Goal: Task Accomplishment & Management: Manage account settings

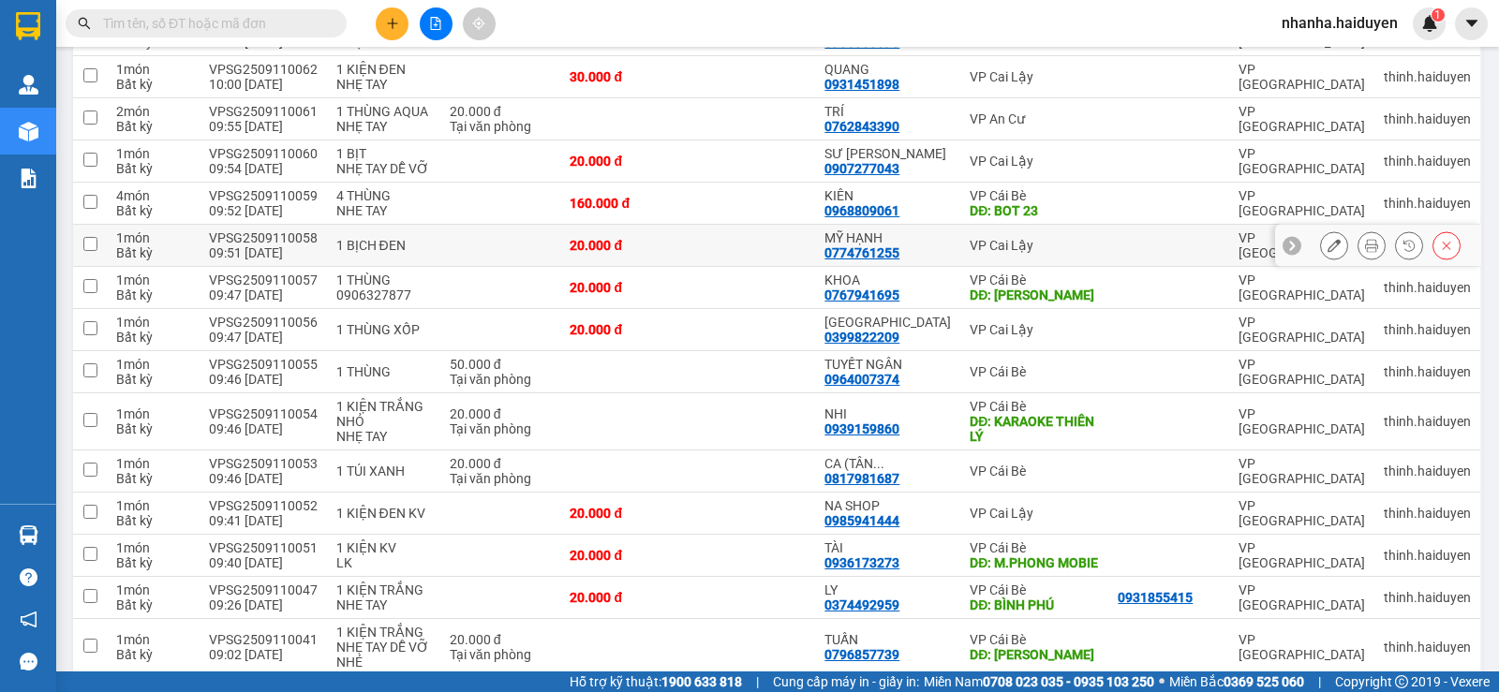
scroll to position [649, 0]
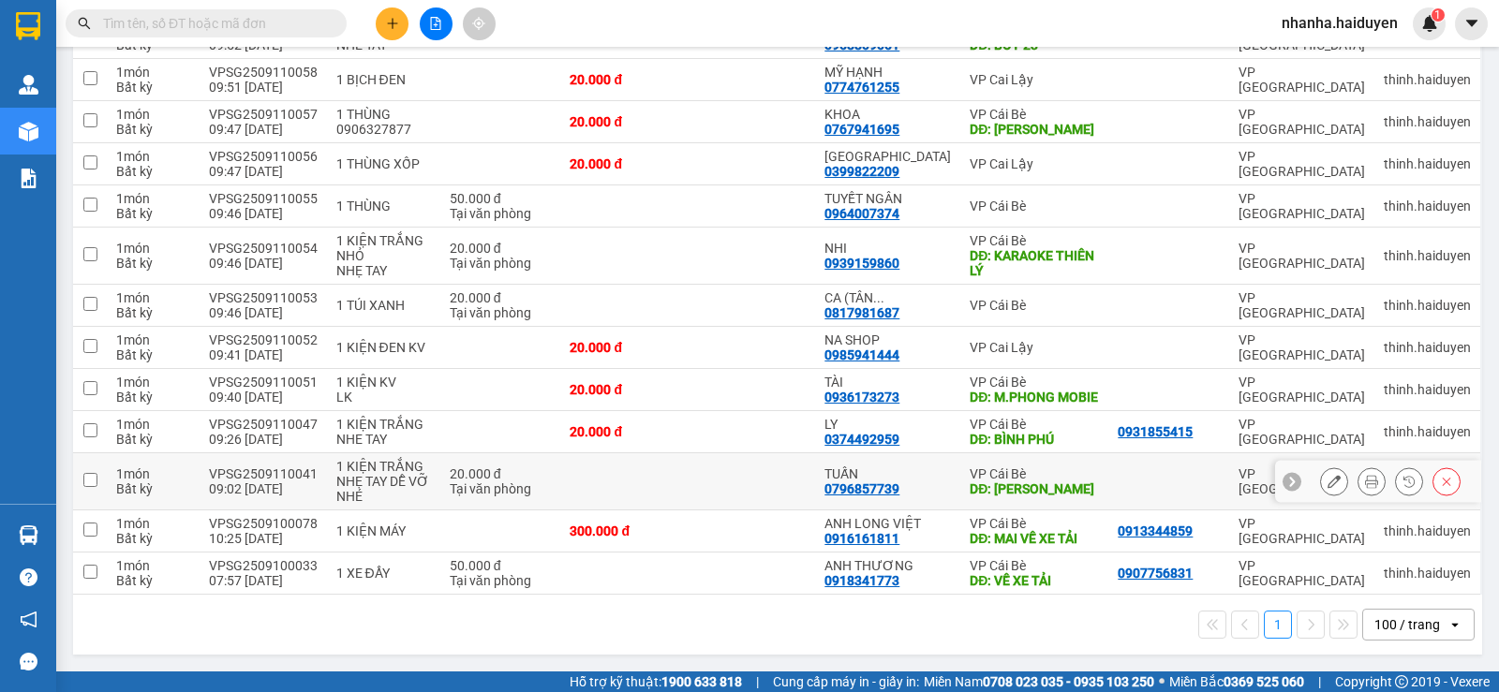
click at [720, 494] on td at bounding box center [751, 481] width 127 height 57
checkbox input "true"
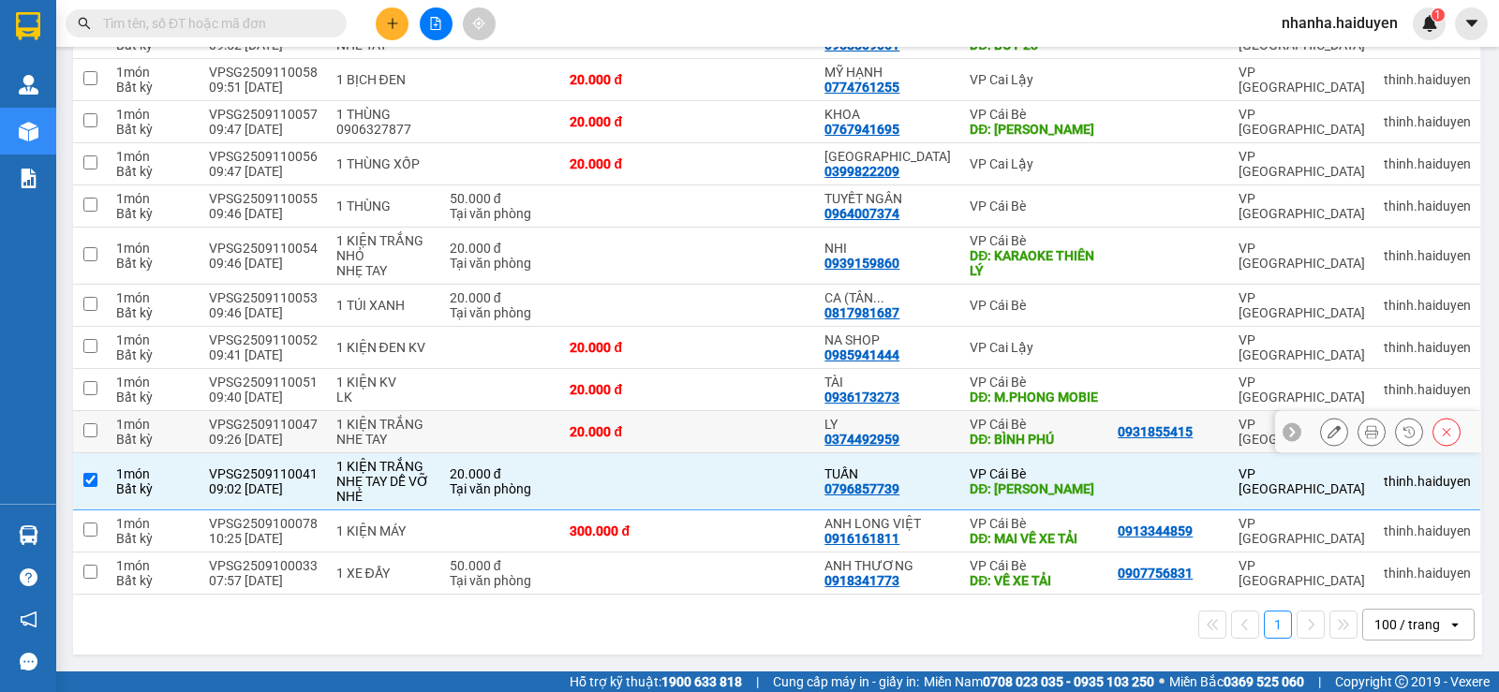
click at [726, 432] on td at bounding box center [751, 432] width 127 height 42
checkbox input "true"
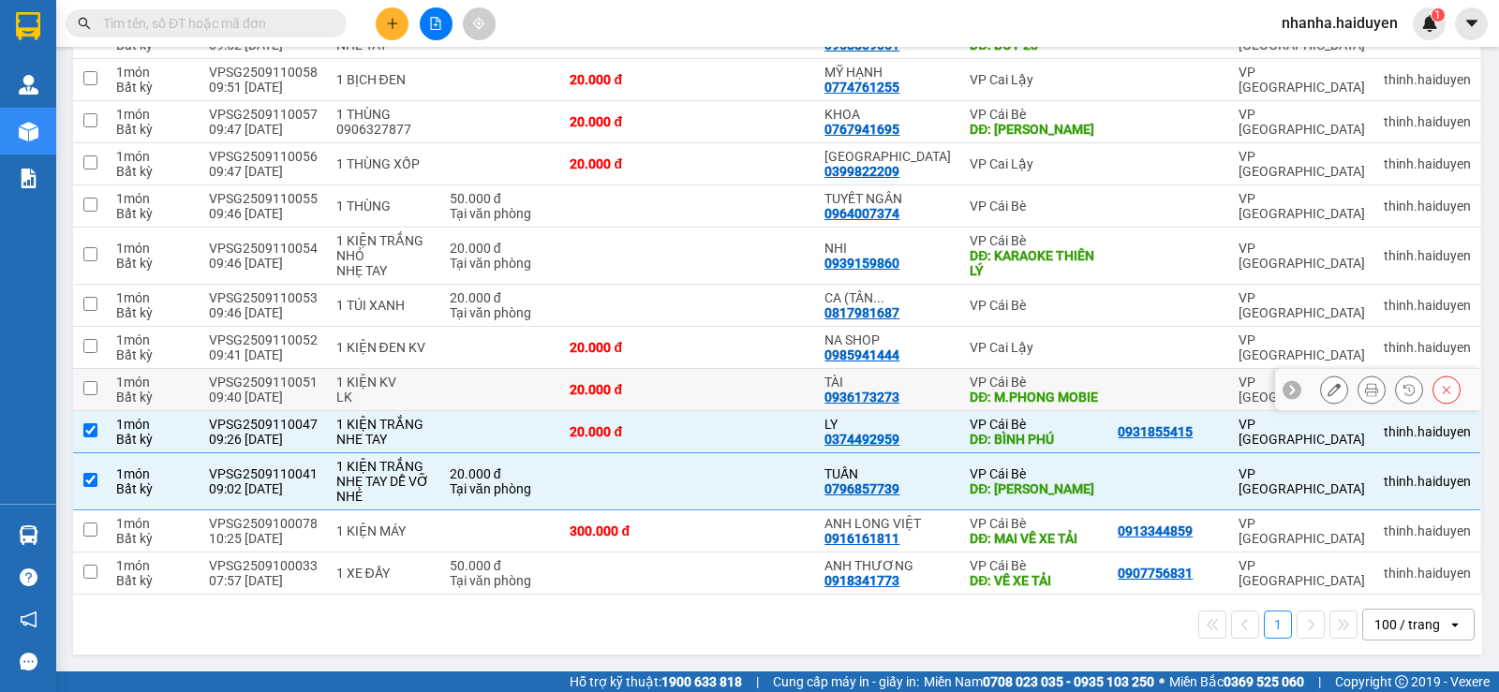
click at [733, 397] on td at bounding box center [751, 390] width 127 height 42
checkbox input "true"
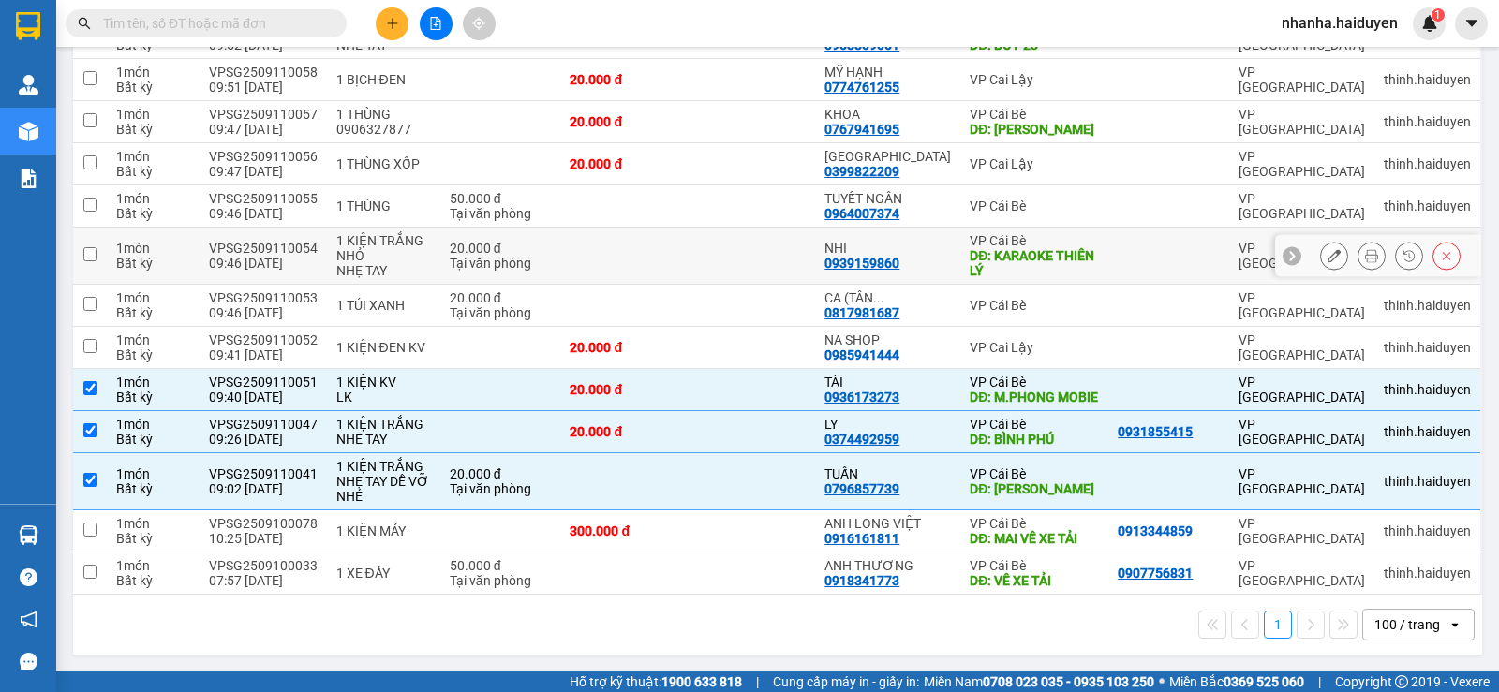
click at [761, 243] on td at bounding box center [751, 256] width 127 height 57
checkbox input "true"
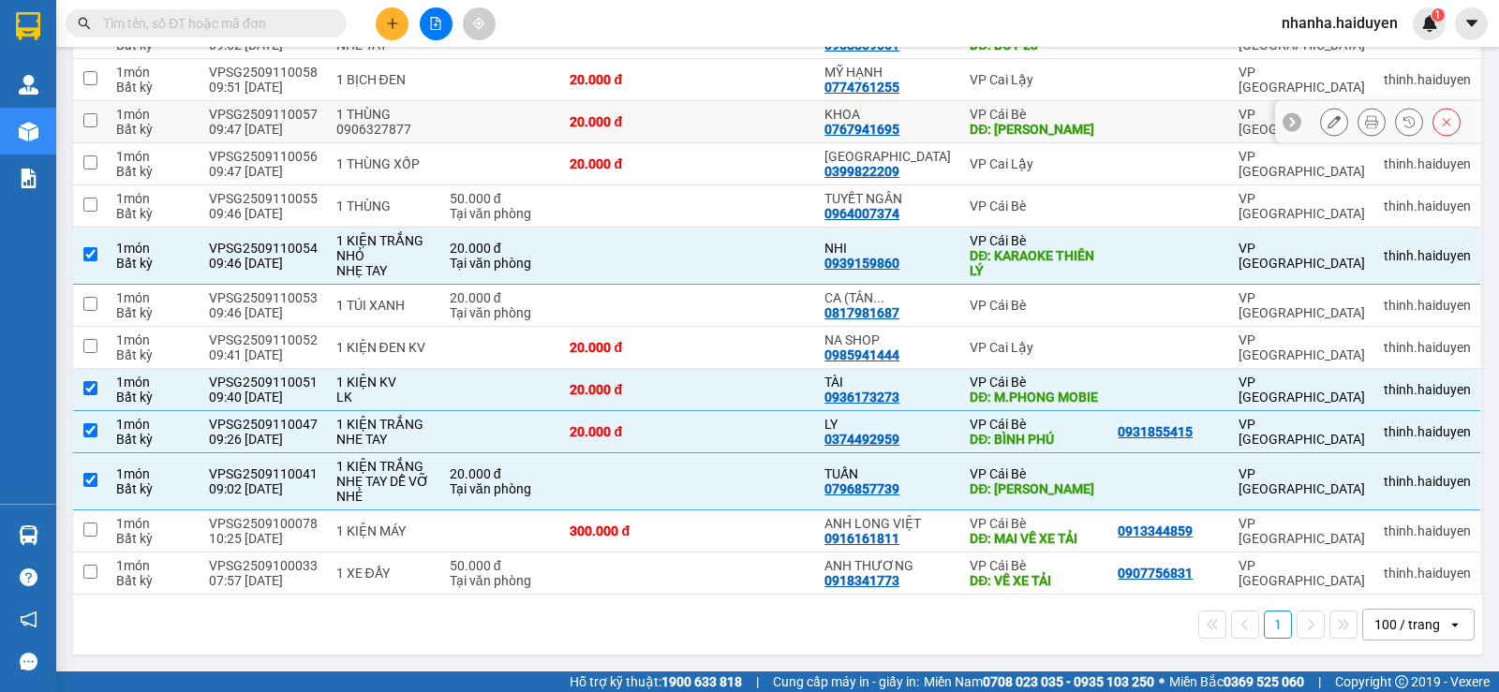
click at [789, 114] on td at bounding box center [751, 122] width 127 height 42
checkbox input "true"
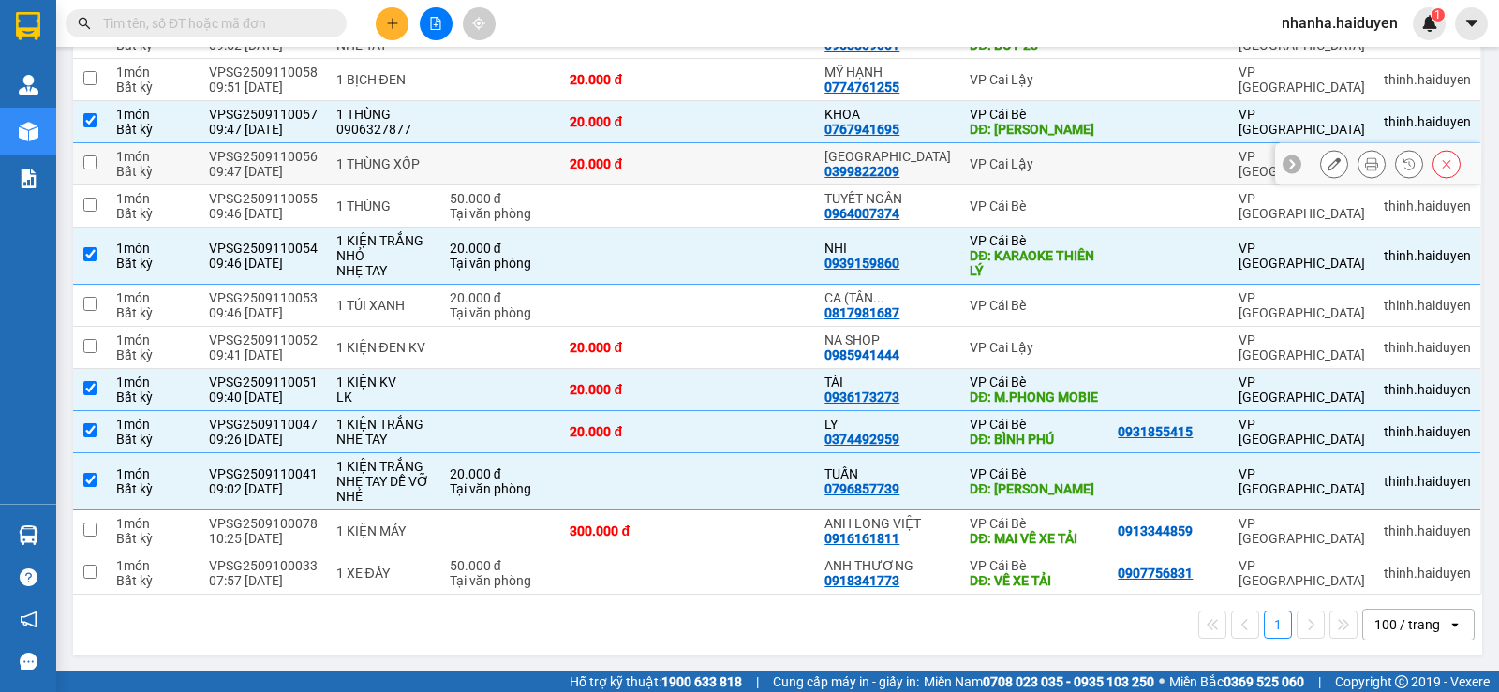
scroll to position [274, 0]
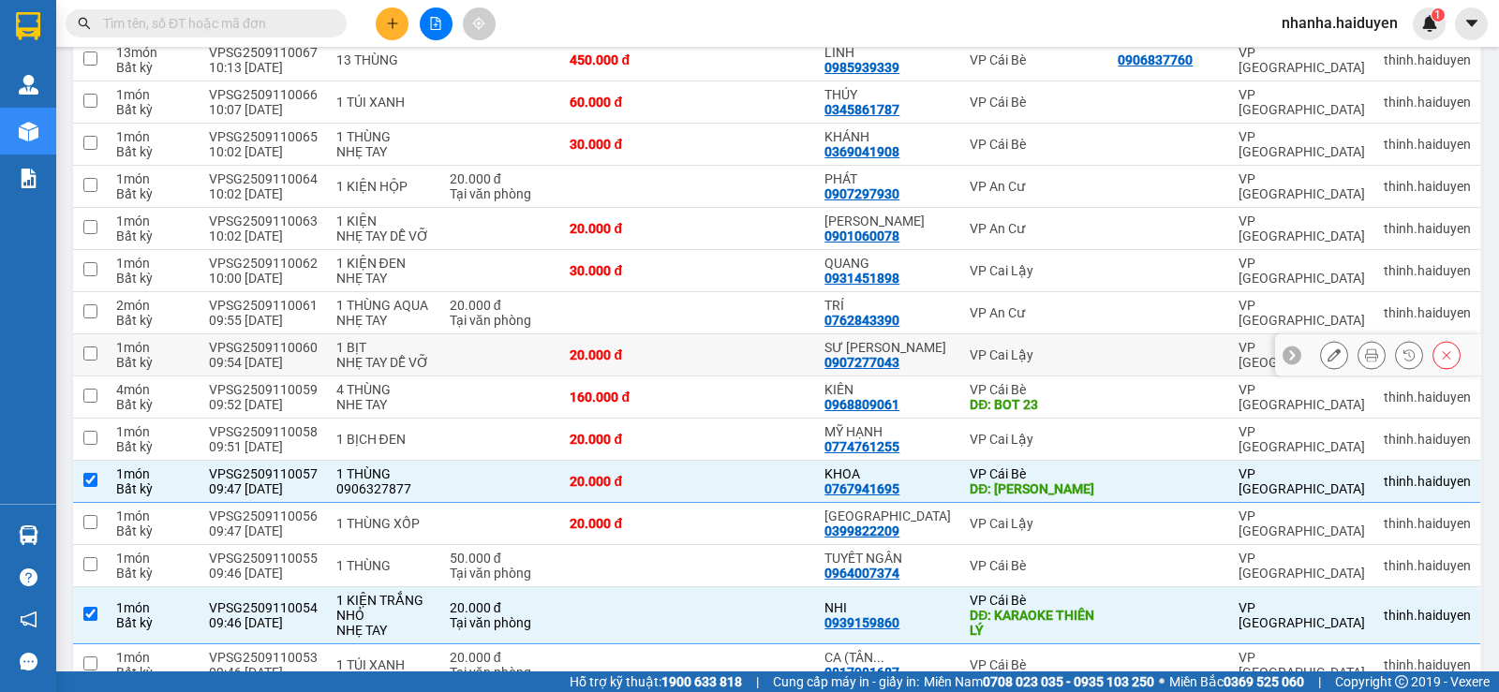
click at [774, 372] on td at bounding box center [751, 355] width 127 height 42
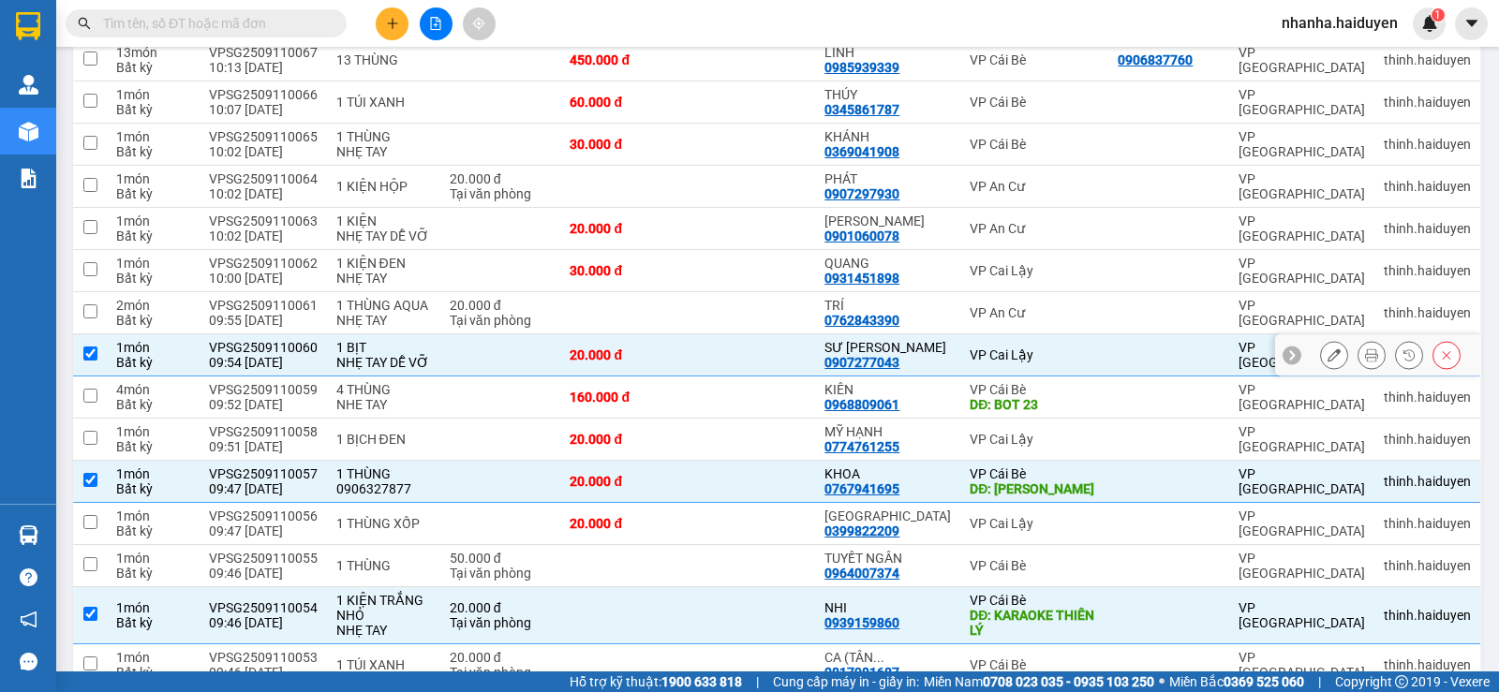
click at [773, 344] on td at bounding box center [751, 355] width 127 height 42
checkbox input "false"
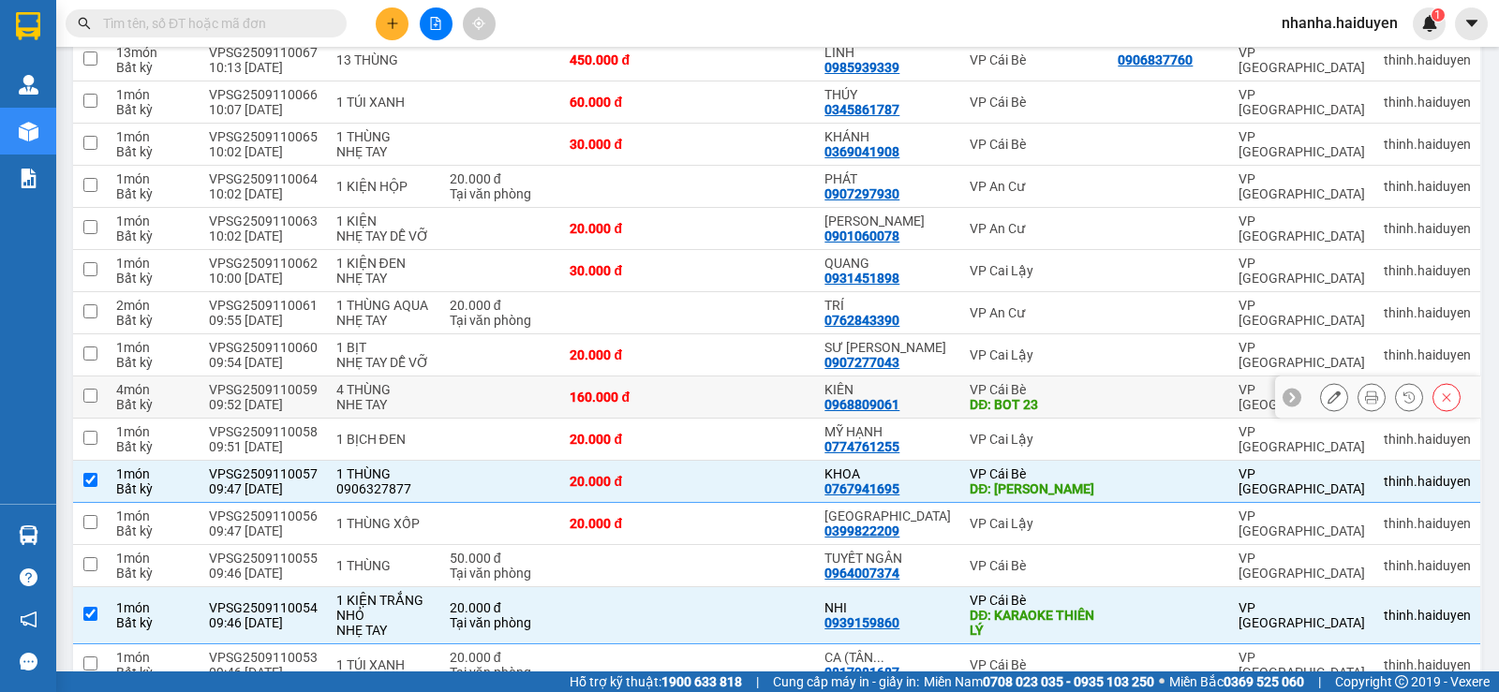
click at [764, 382] on td at bounding box center [751, 398] width 127 height 42
checkbox input "true"
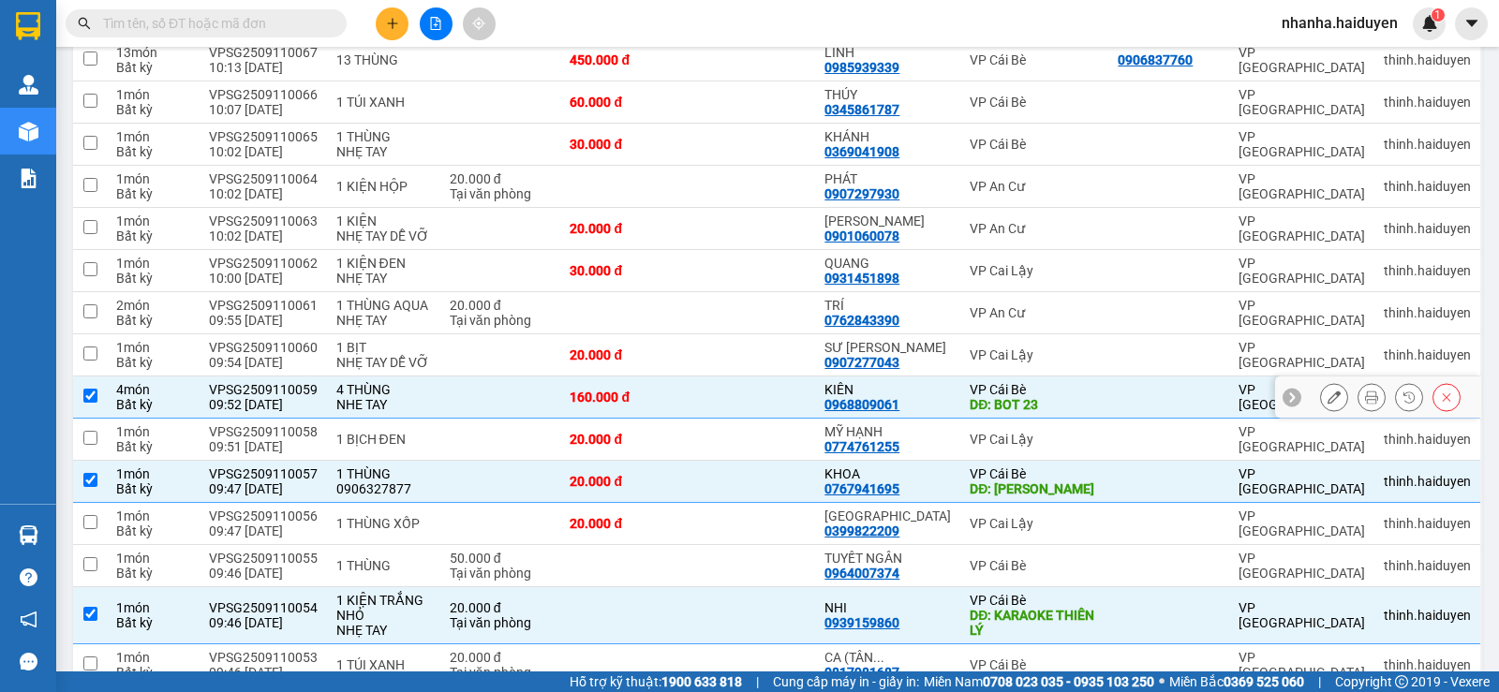
scroll to position [0, 0]
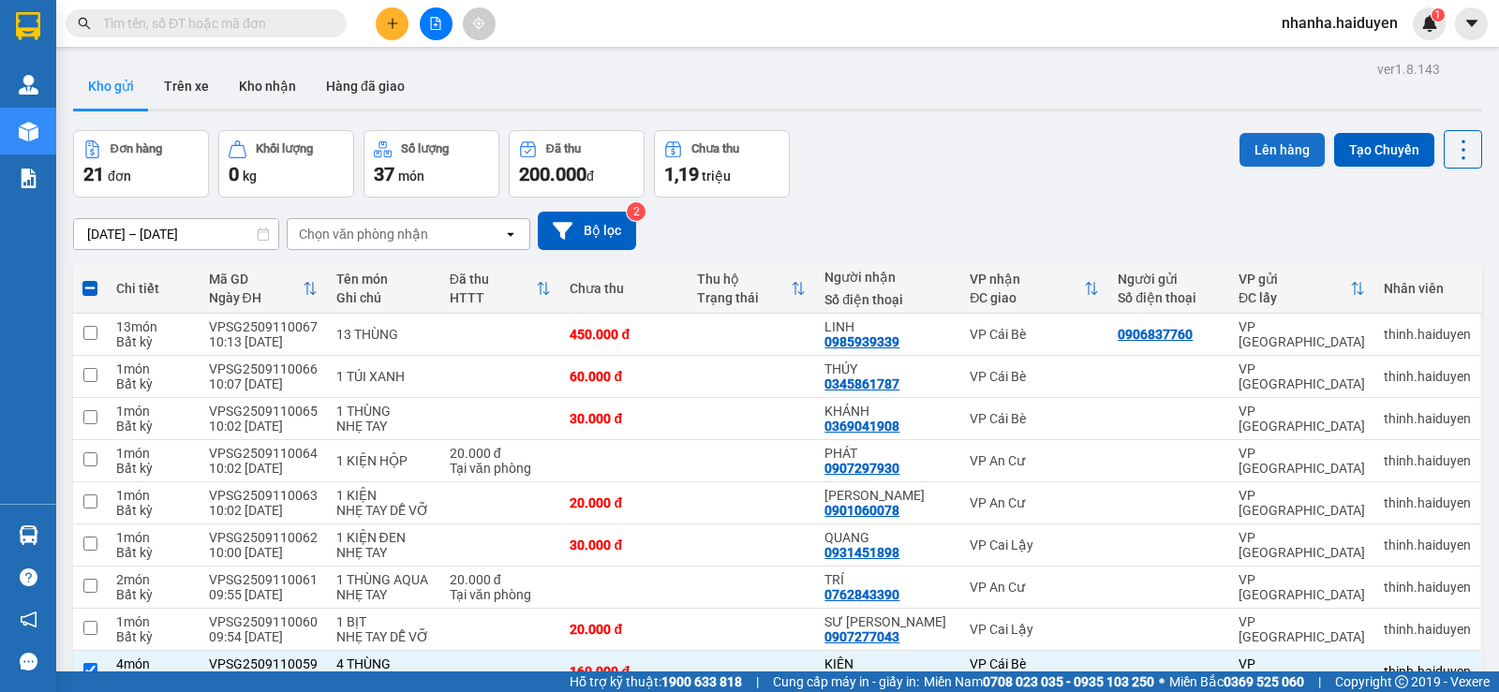
click at [1261, 144] on button "Lên hàng" at bounding box center [1281, 150] width 85 height 34
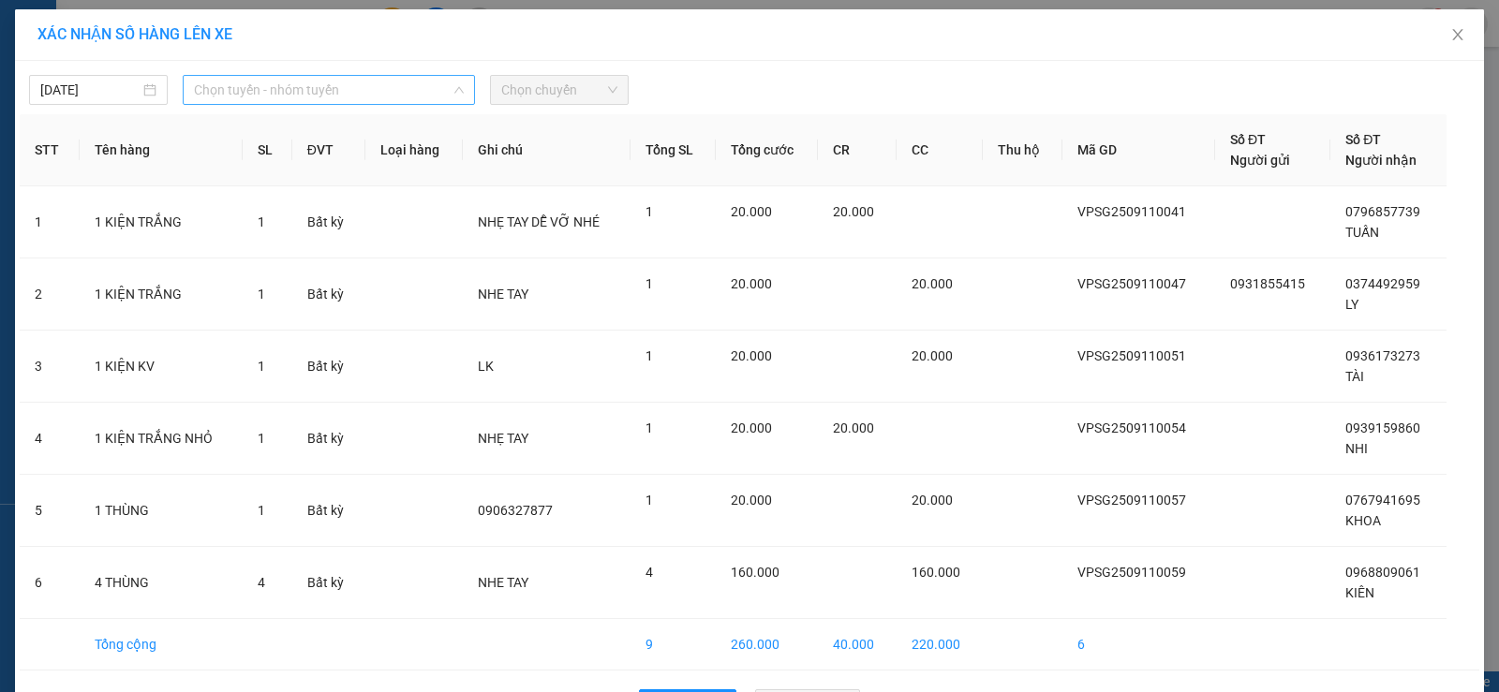
click at [404, 94] on span "Chọn tuyến - nhóm tuyến" at bounding box center [329, 90] width 270 height 28
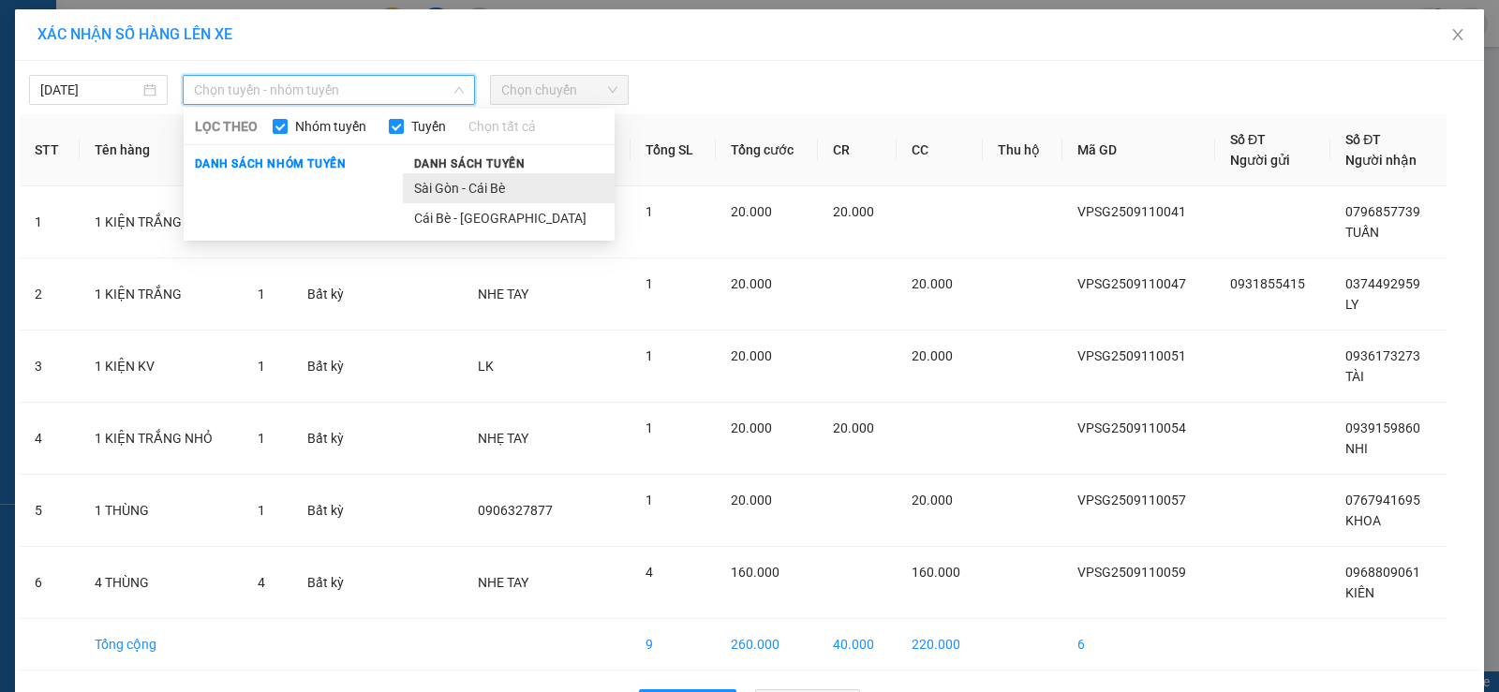
click at [444, 193] on li "Sài Gòn - Cái Bè" at bounding box center [509, 188] width 212 height 30
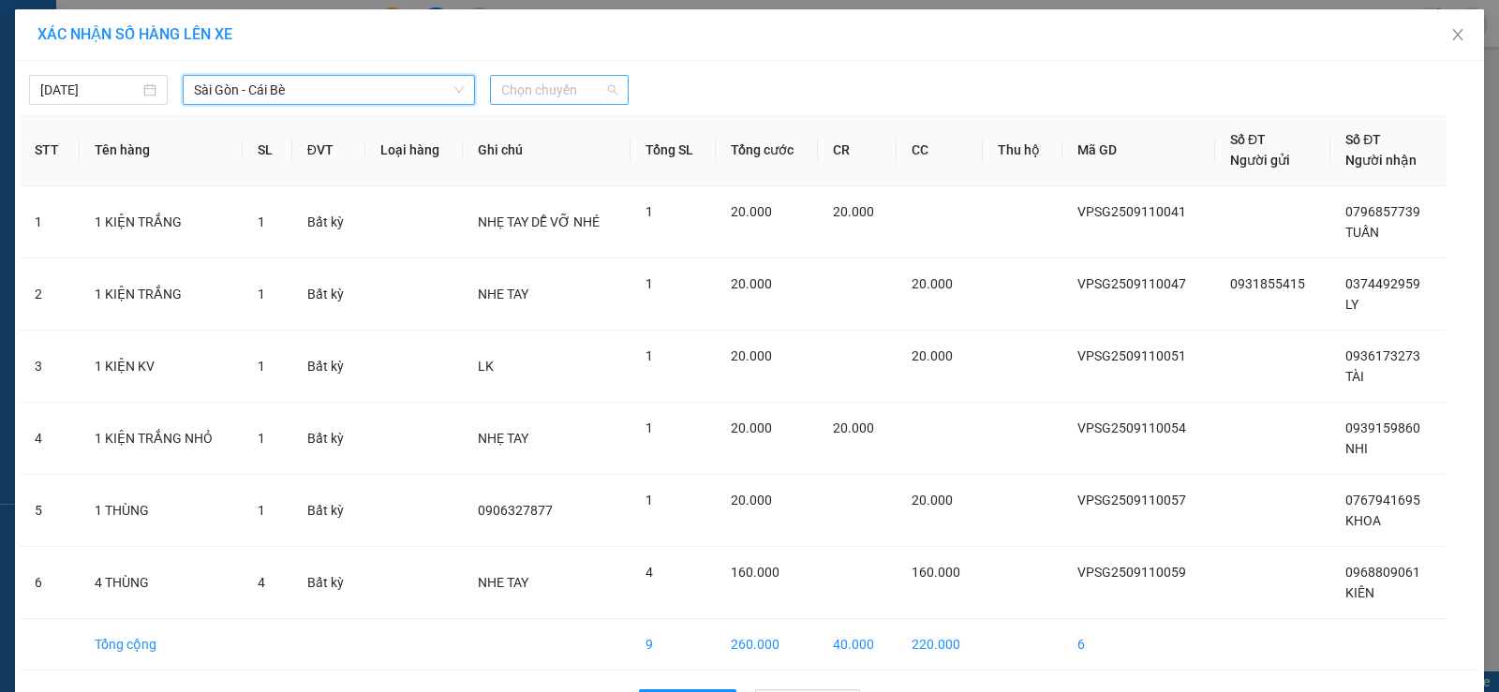
click at [563, 99] on span "Chọn chuyến" at bounding box center [559, 90] width 116 height 28
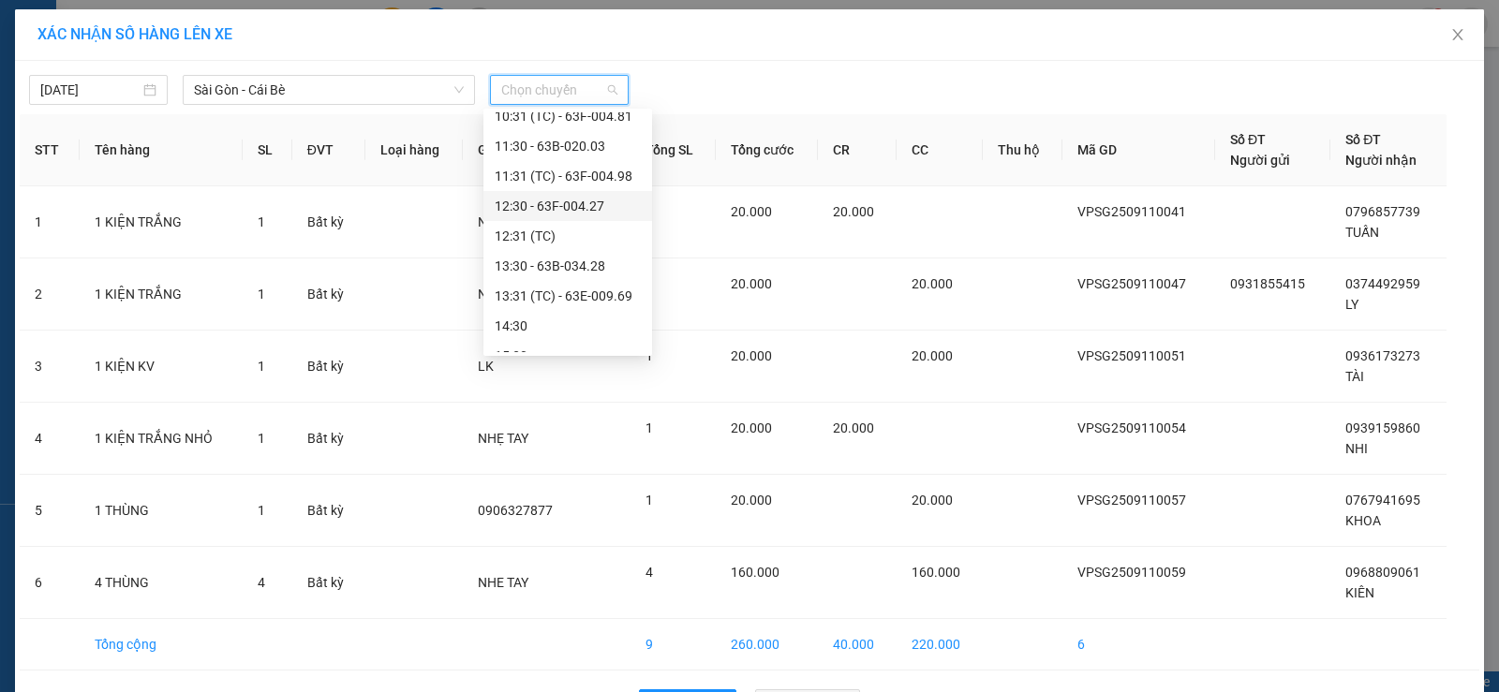
scroll to position [187, 0]
click at [588, 180] on div "10:30 - 63E-010.89" at bounding box center [568, 180] width 146 height 21
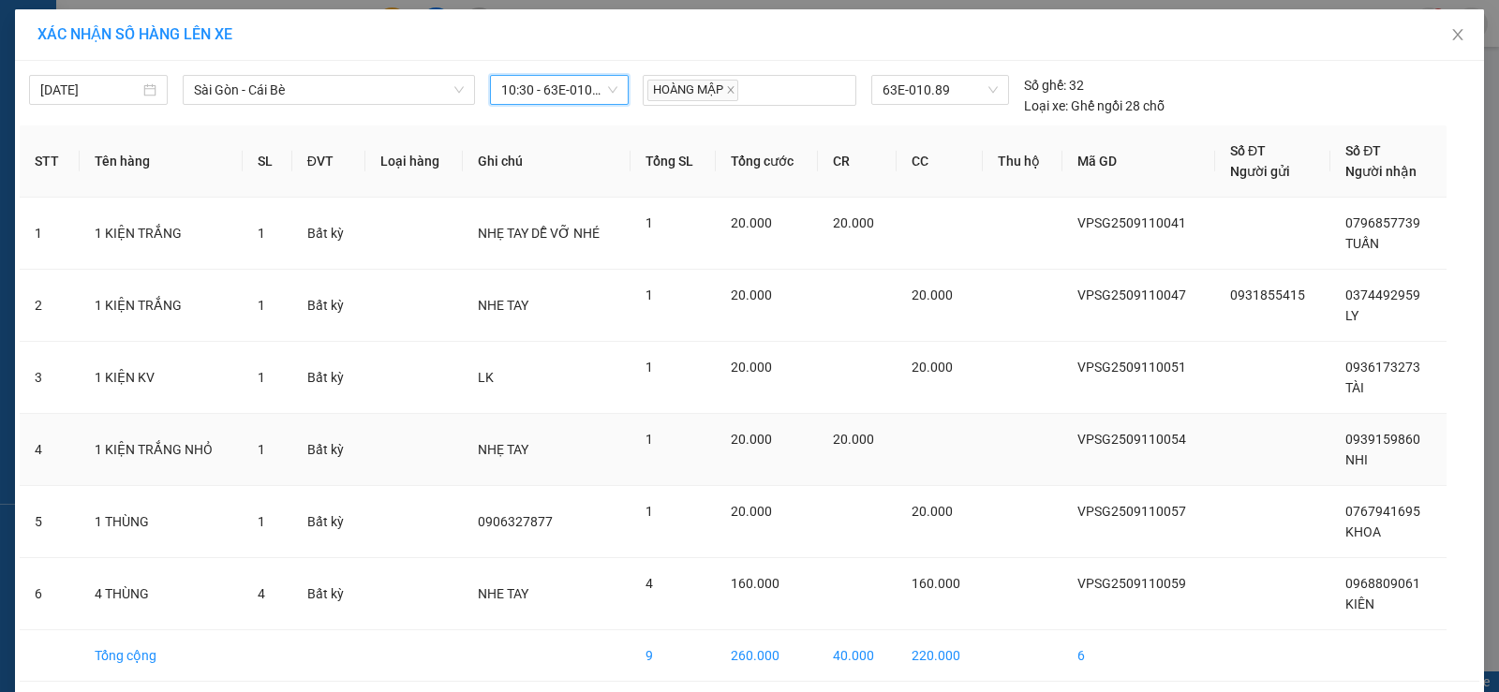
scroll to position [75, 0]
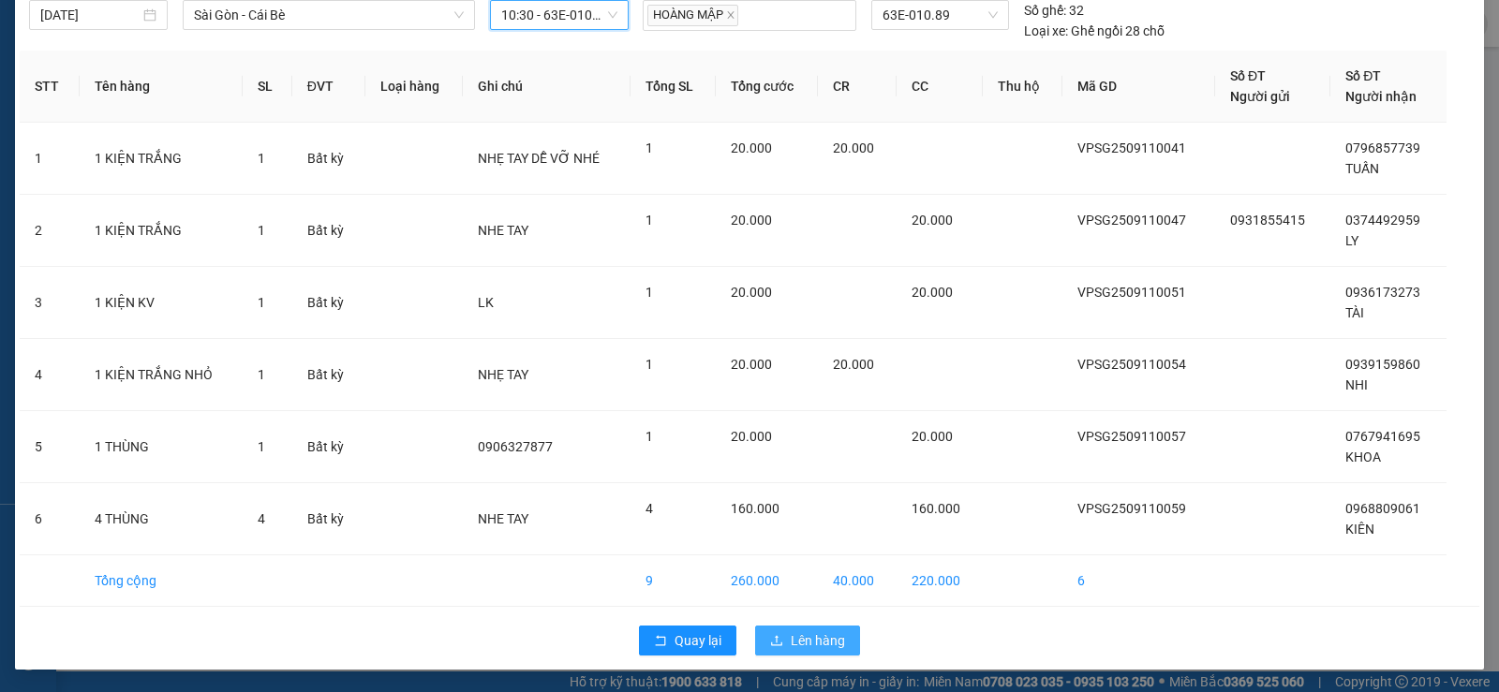
click at [821, 637] on span "Lên hàng" at bounding box center [818, 640] width 54 height 21
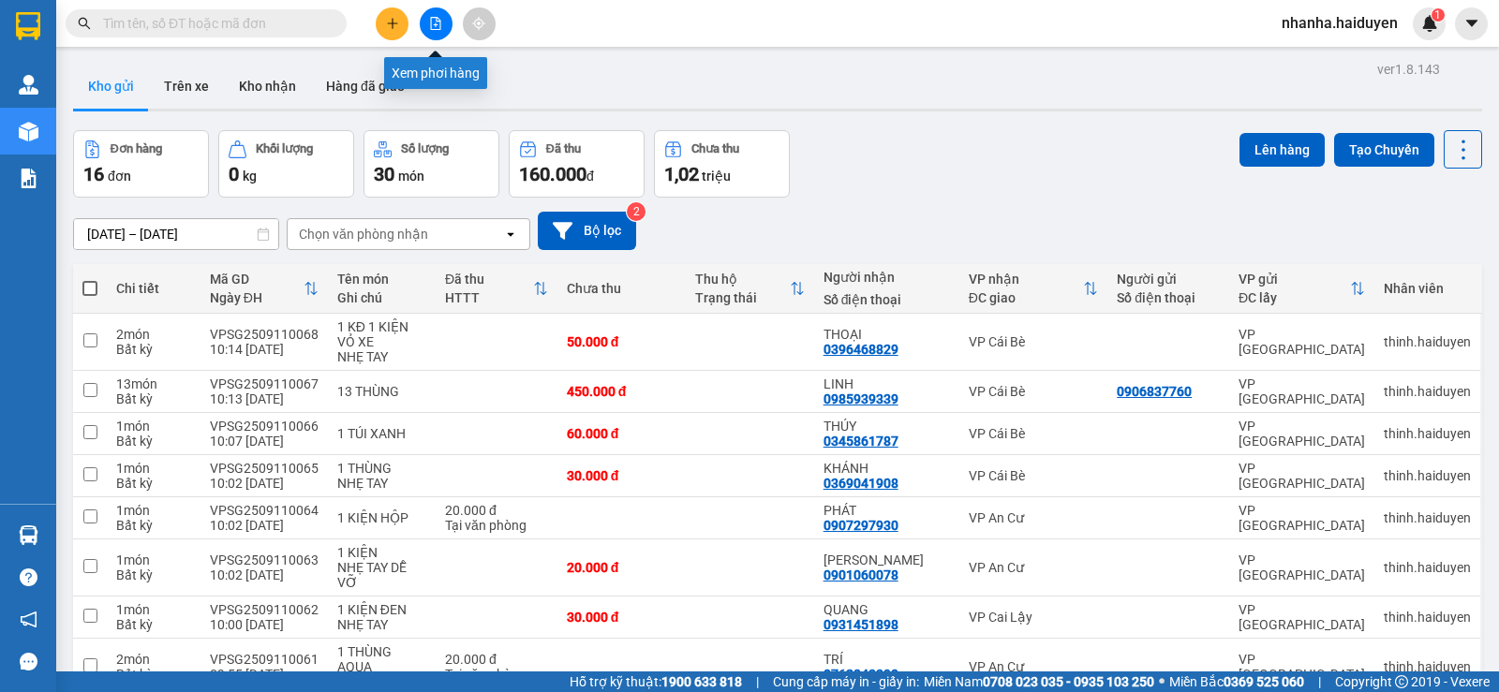
click at [438, 35] on button at bounding box center [436, 23] width 33 height 33
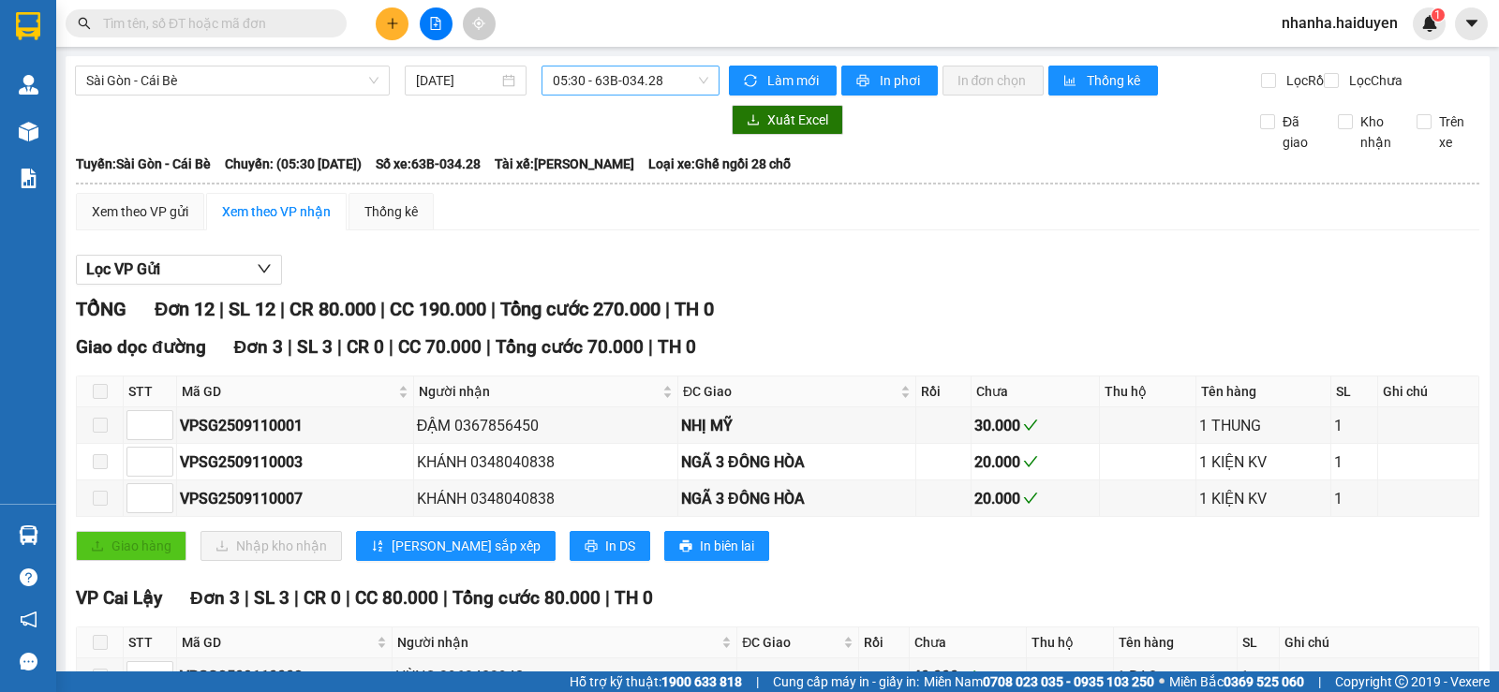
click at [661, 76] on span "05:30 - 63B-034.28" at bounding box center [630, 81] width 155 height 28
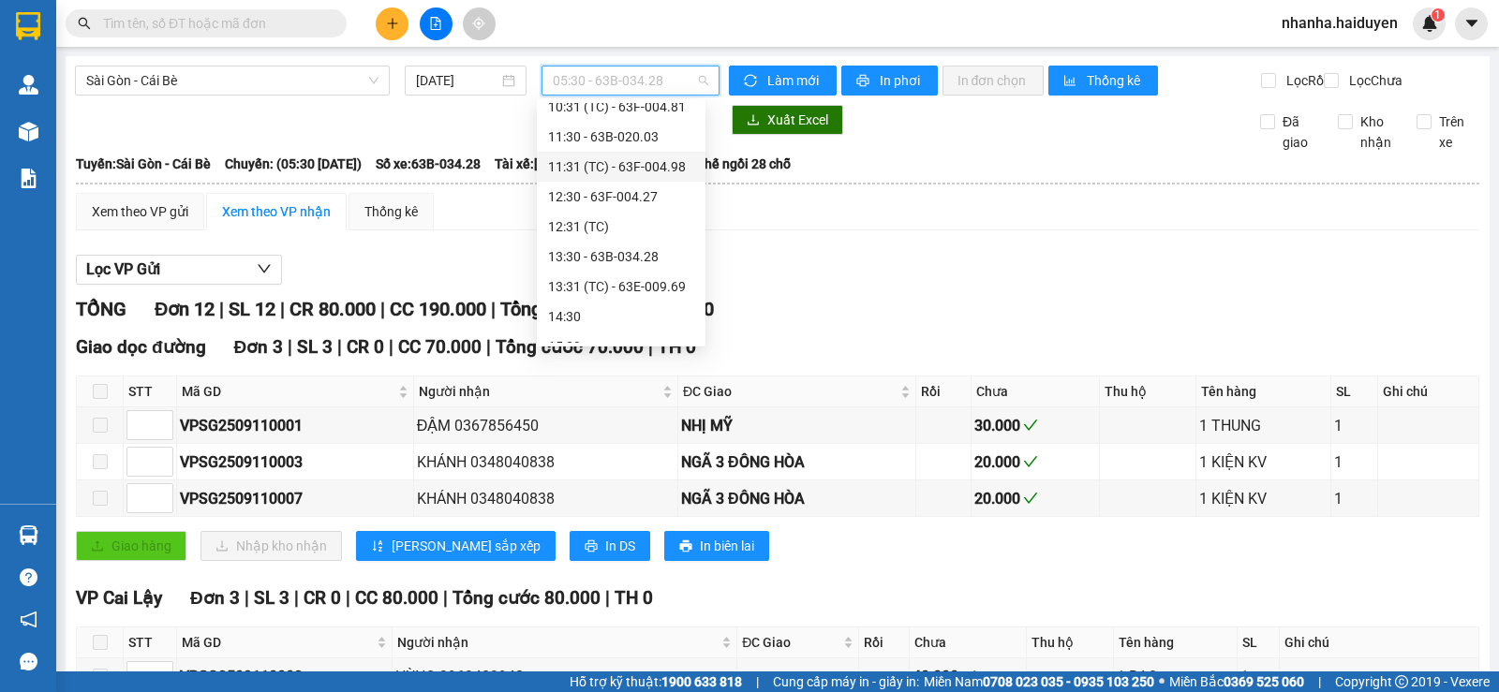
scroll to position [187, 0]
click at [662, 178] on div "10:30 - 63E-010.89" at bounding box center [621, 170] width 146 height 21
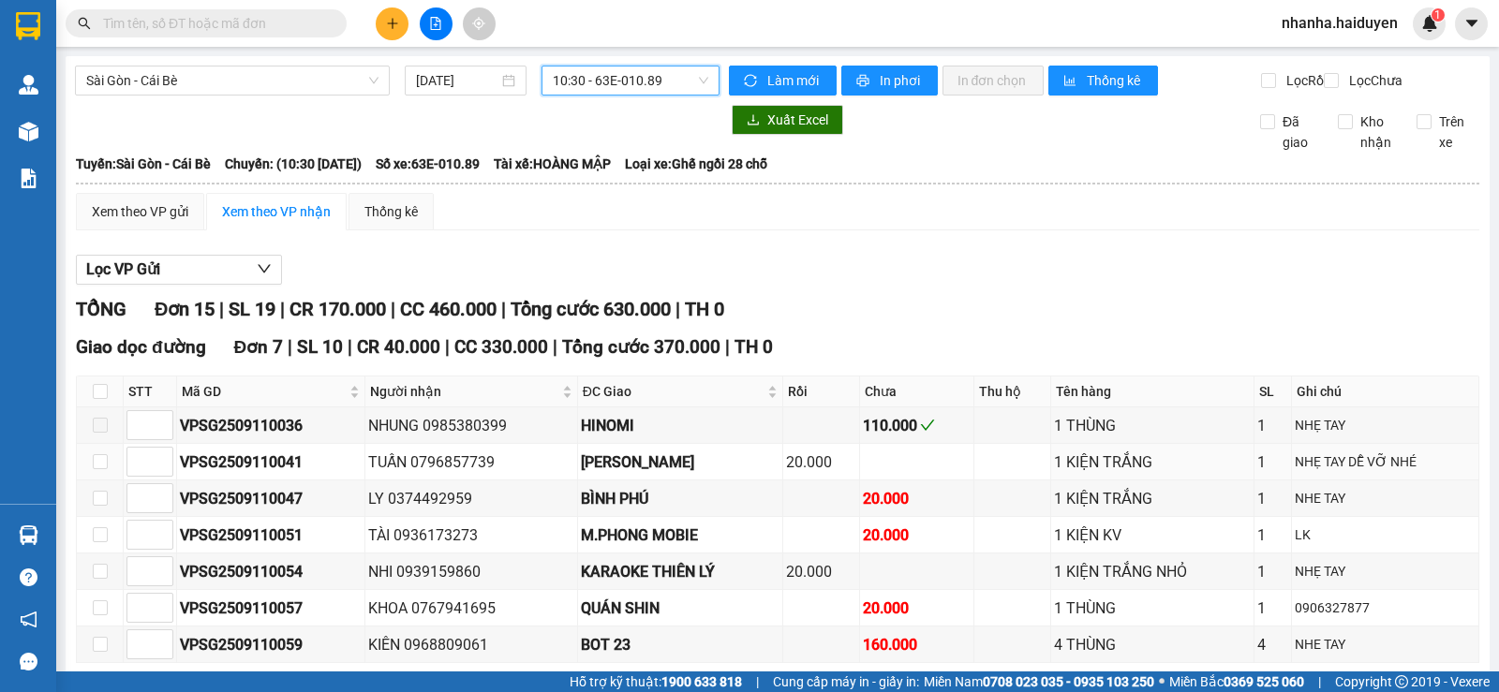
scroll to position [468, 0]
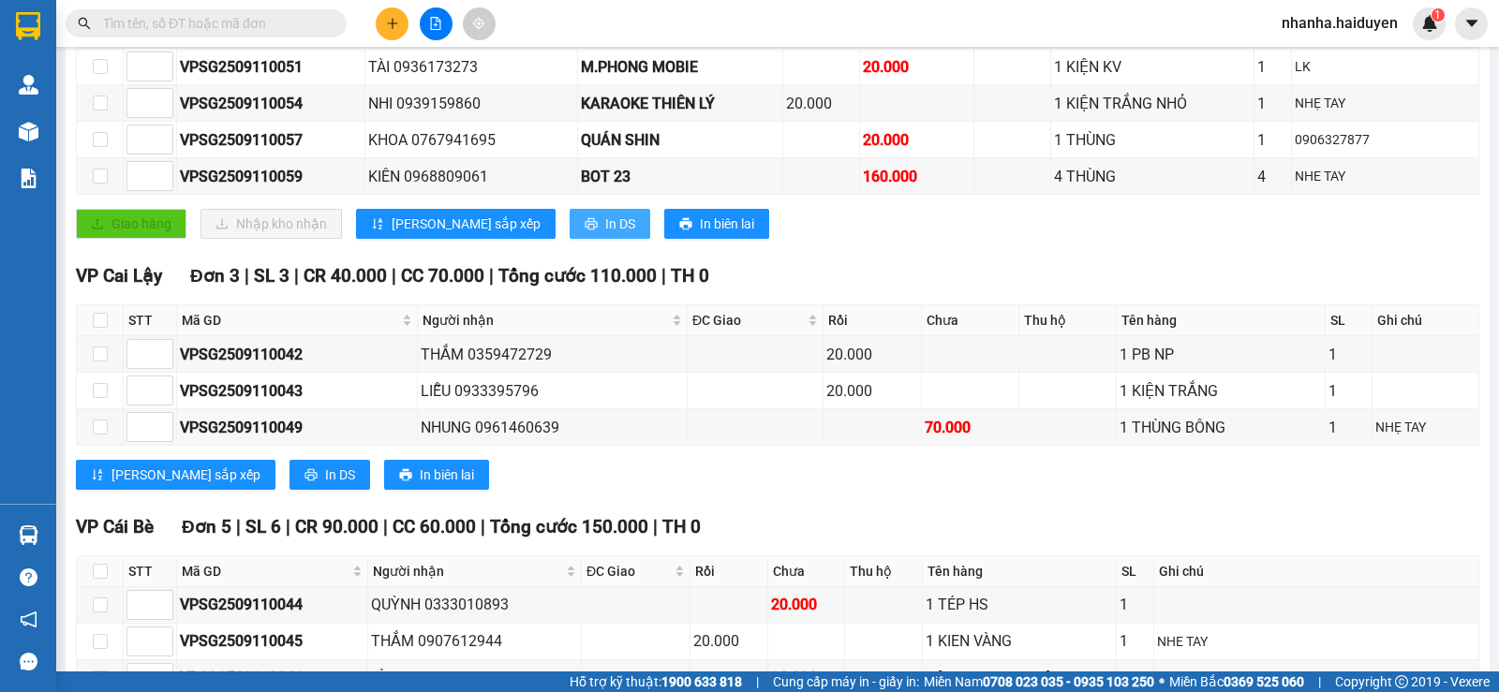
click at [570, 239] on button "In DS" at bounding box center [610, 224] width 81 height 30
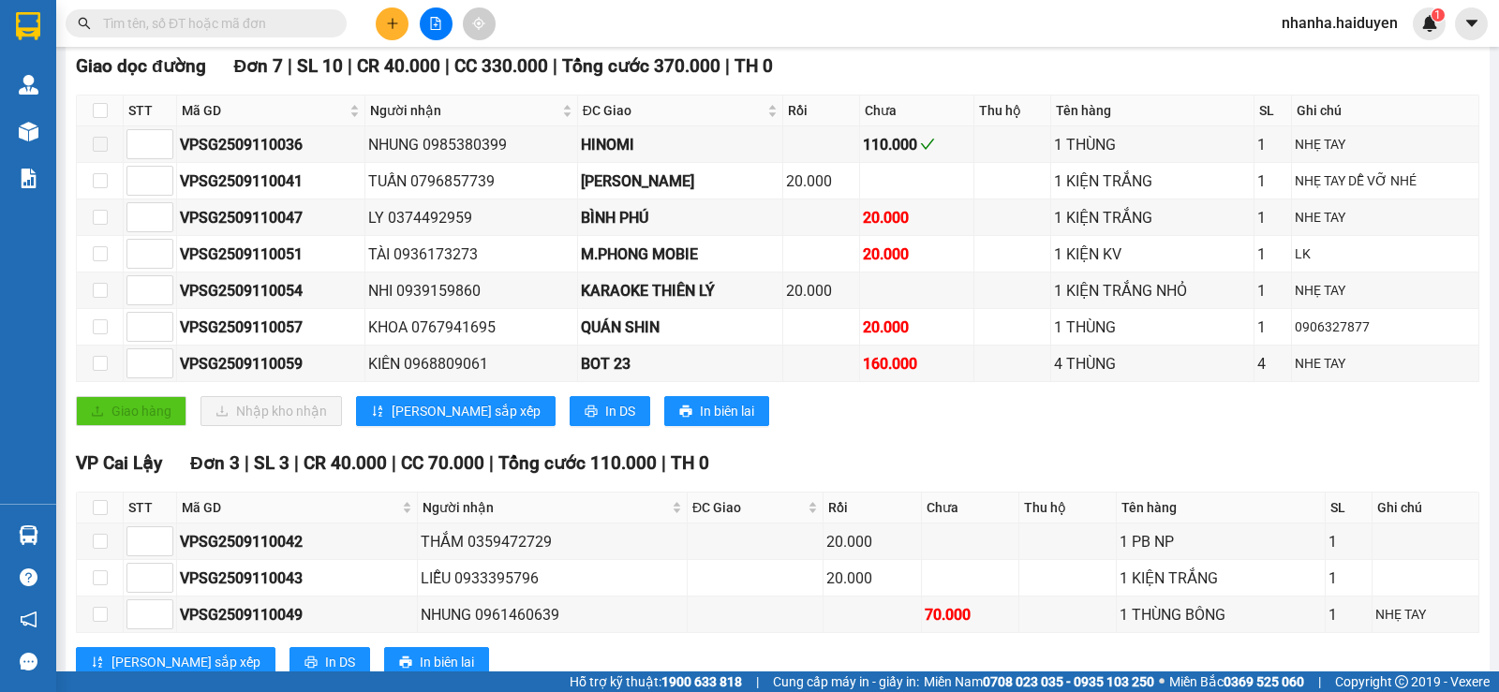
scroll to position [187, 0]
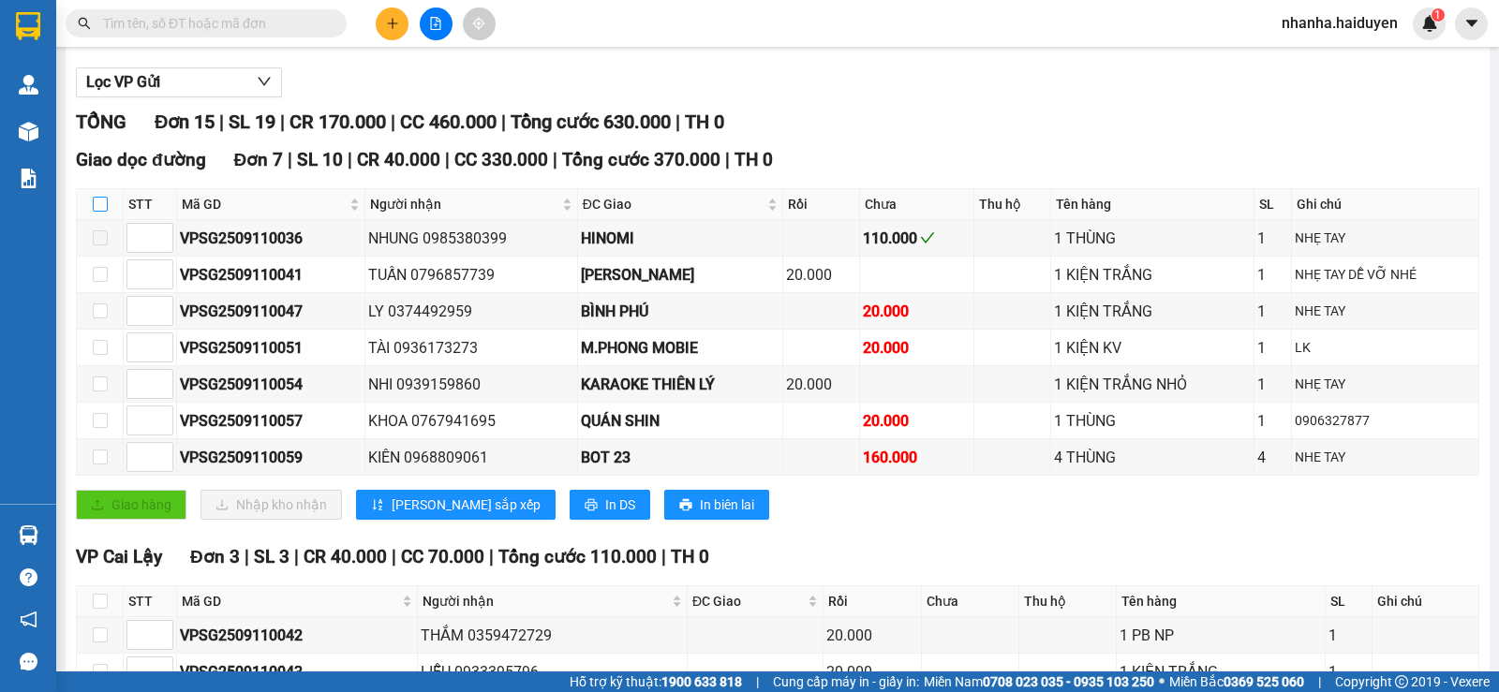
click at [97, 212] on input "checkbox" at bounding box center [100, 204] width 15 height 15
checkbox input "true"
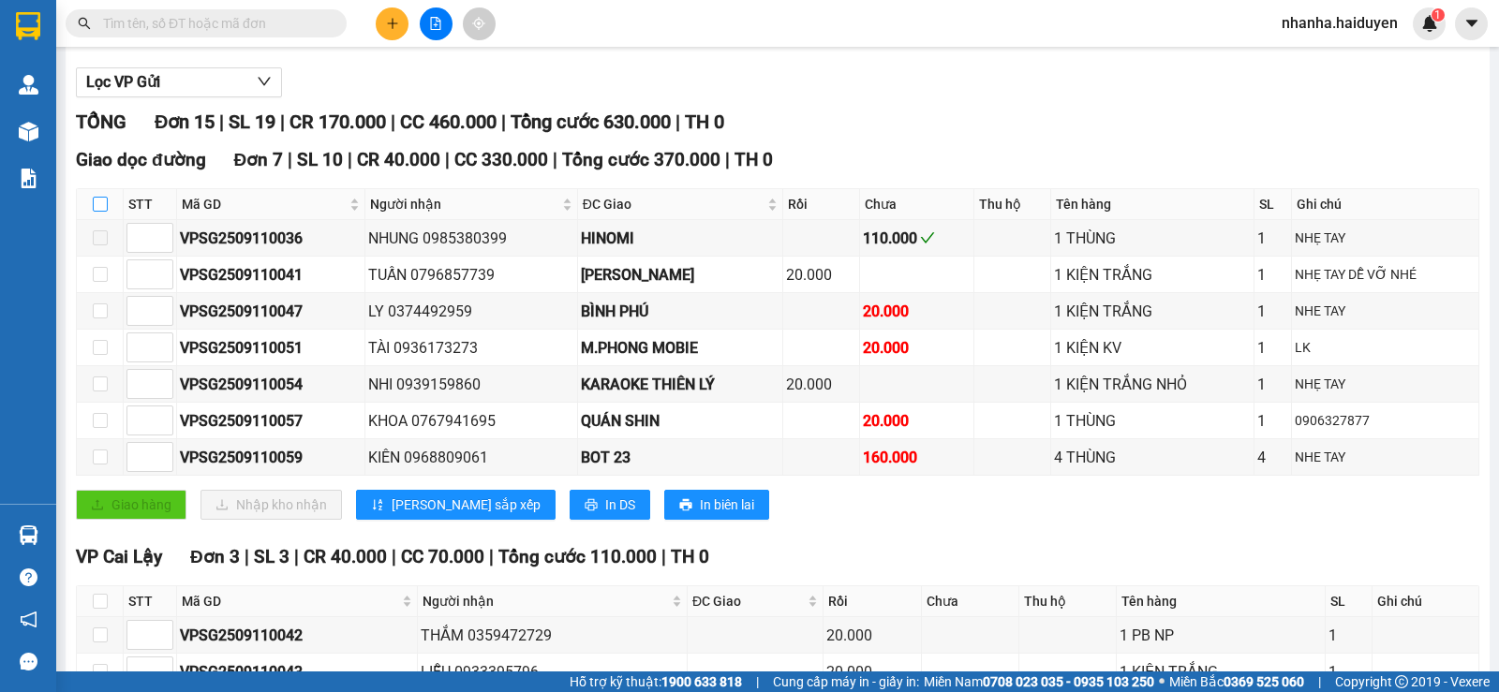
checkbox input "true"
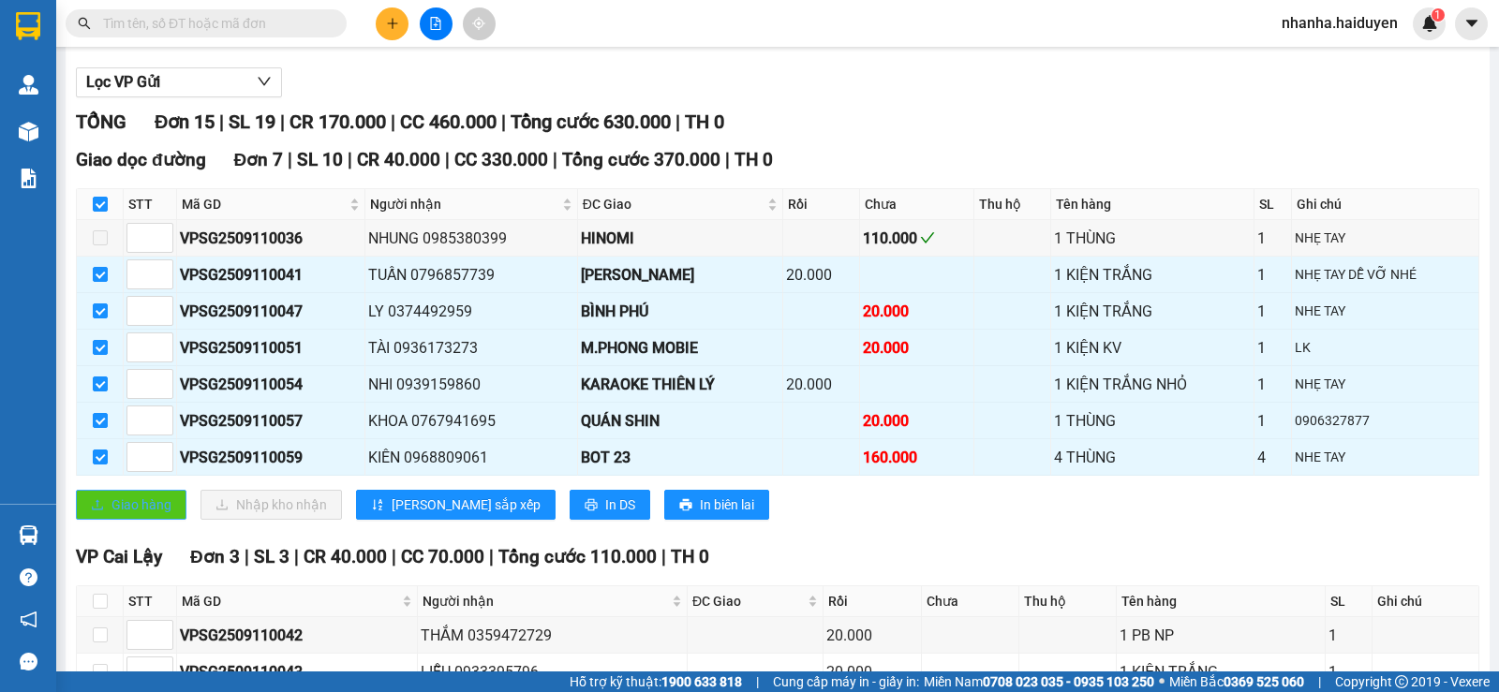
click at [138, 515] on span "Giao hàng" at bounding box center [141, 505] width 60 height 21
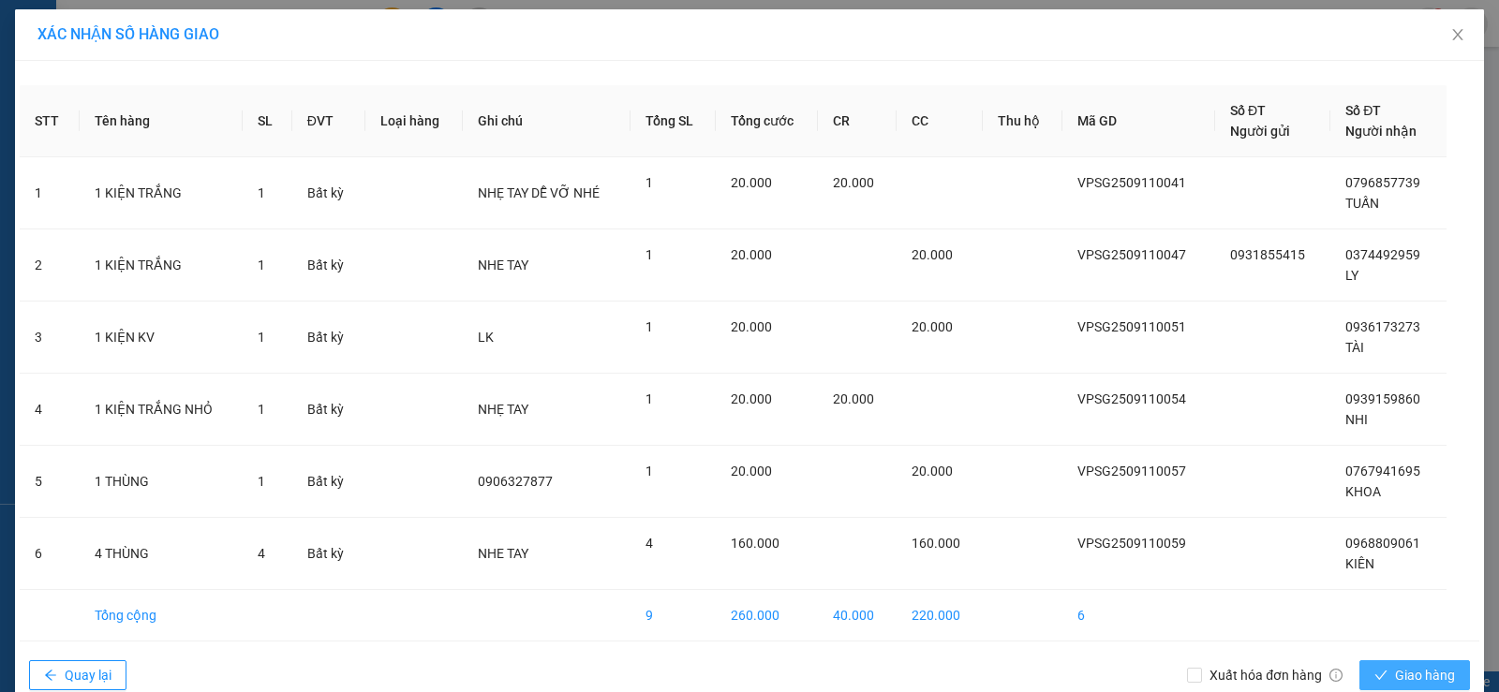
click at [1400, 674] on span "Giao hàng" at bounding box center [1425, 675] width 60 height 21
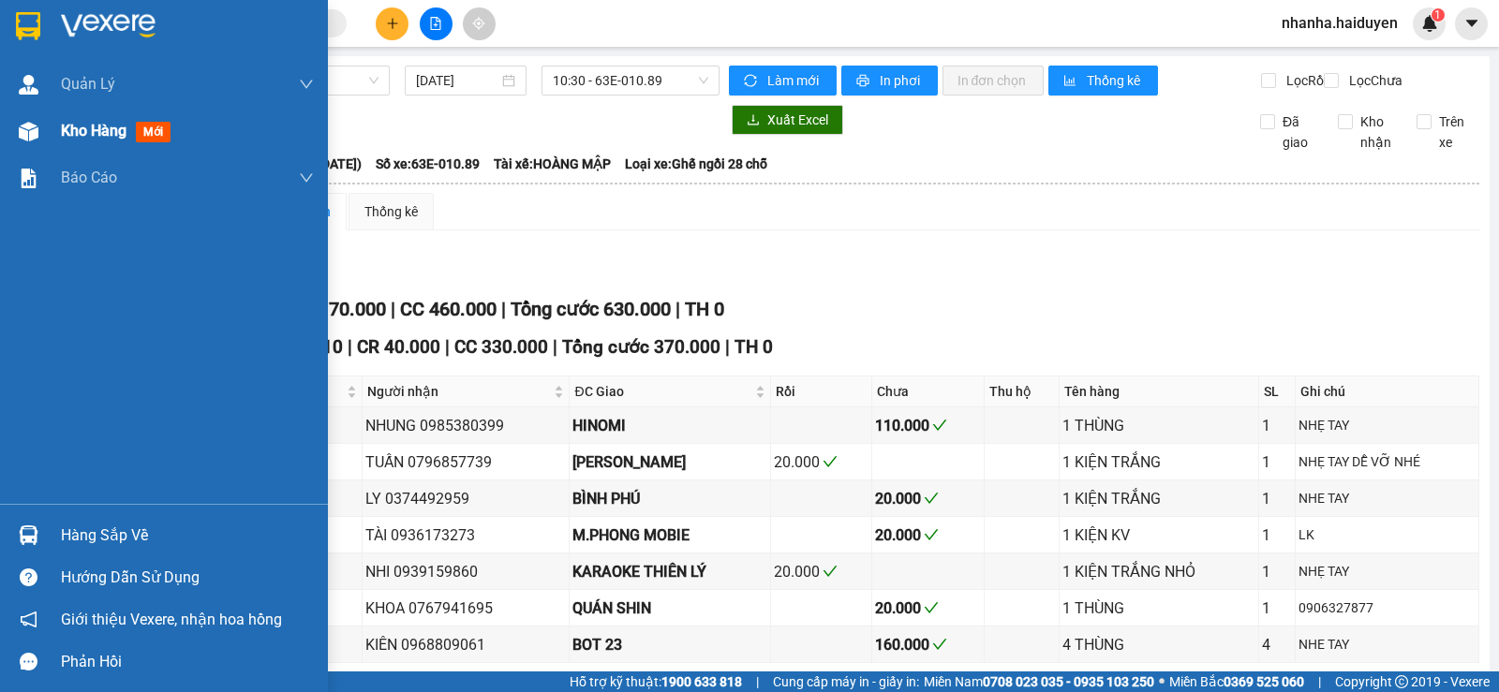
click at [126, 132] on span "Kho hàng" at bounding box center [94, 131] width 66 height 18
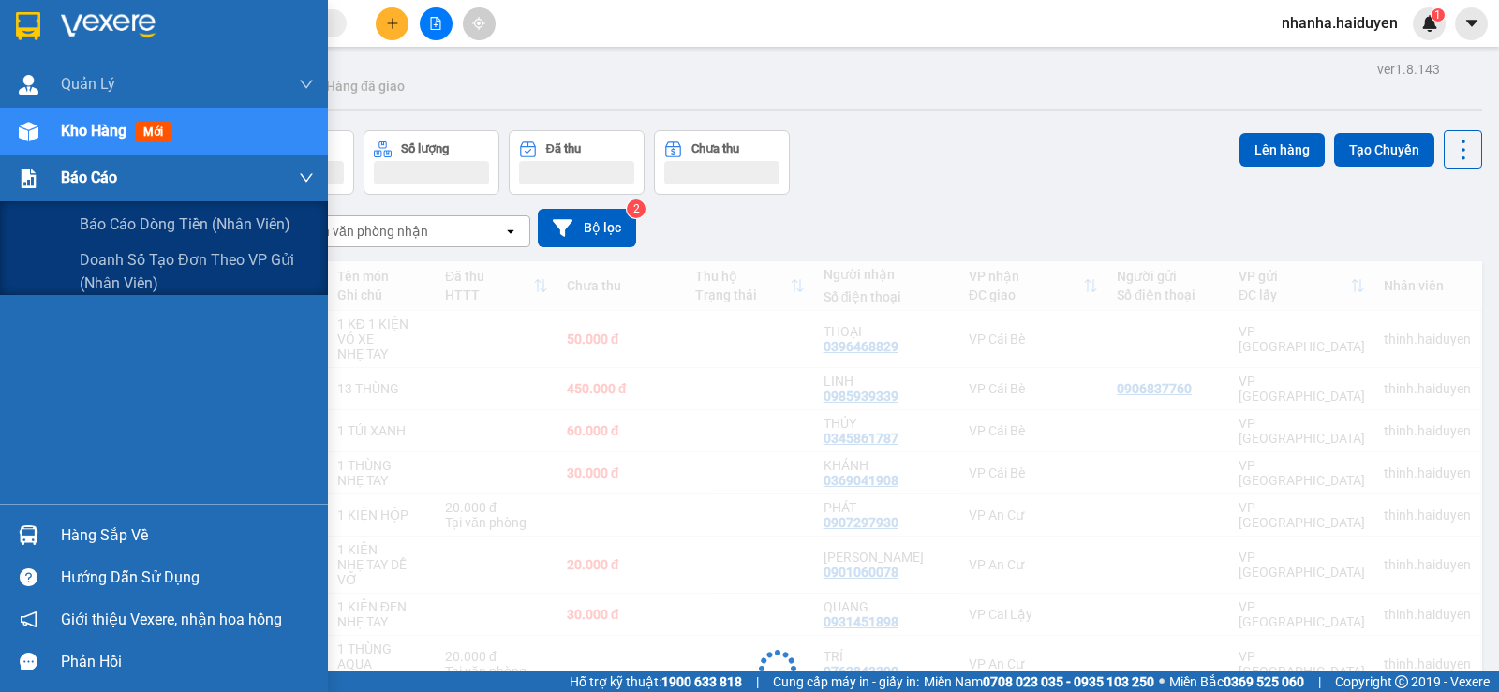
click at [113, 167] on span "Báo cáo" at bounding box center [89, 177] width 56 height 23
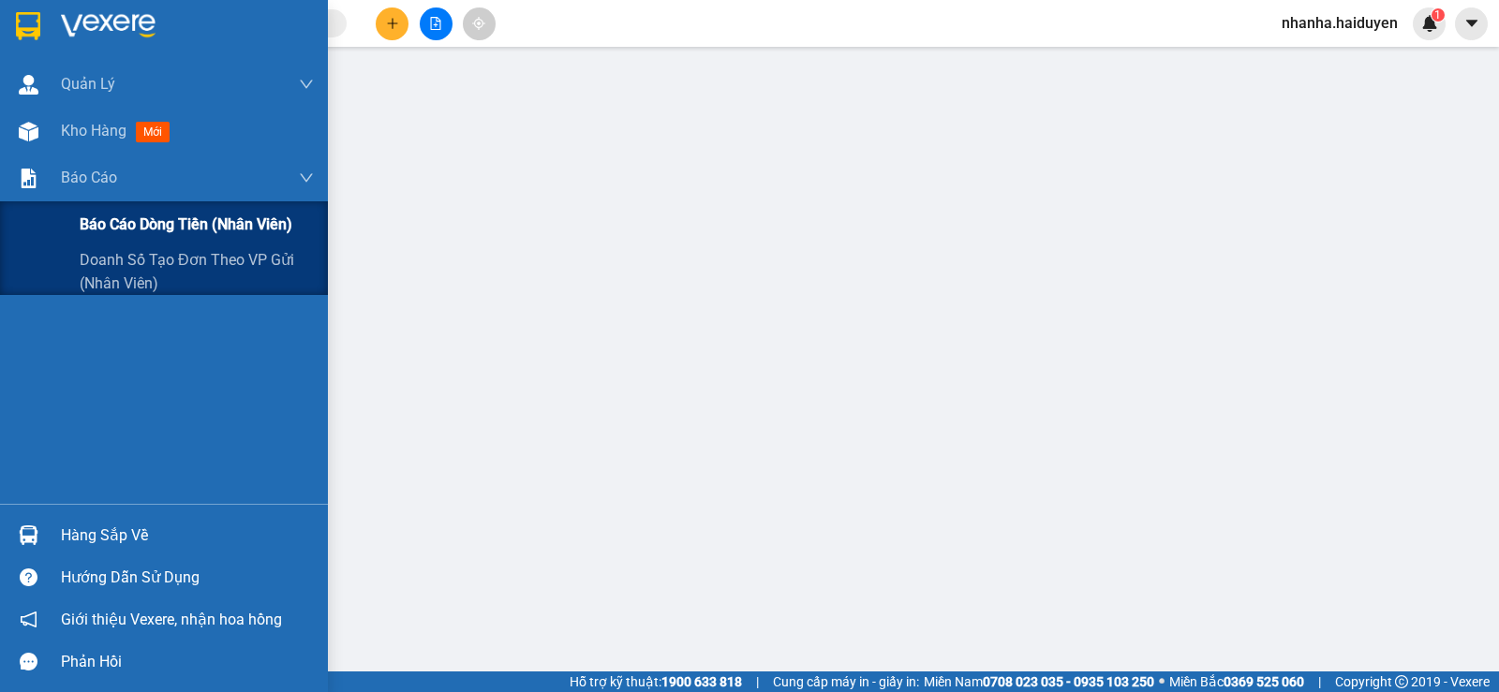
click at [133, 215] on span "Báo cáo dòng tiền (nhân viên)" at bounding box center [186, 224] width 213 height 23
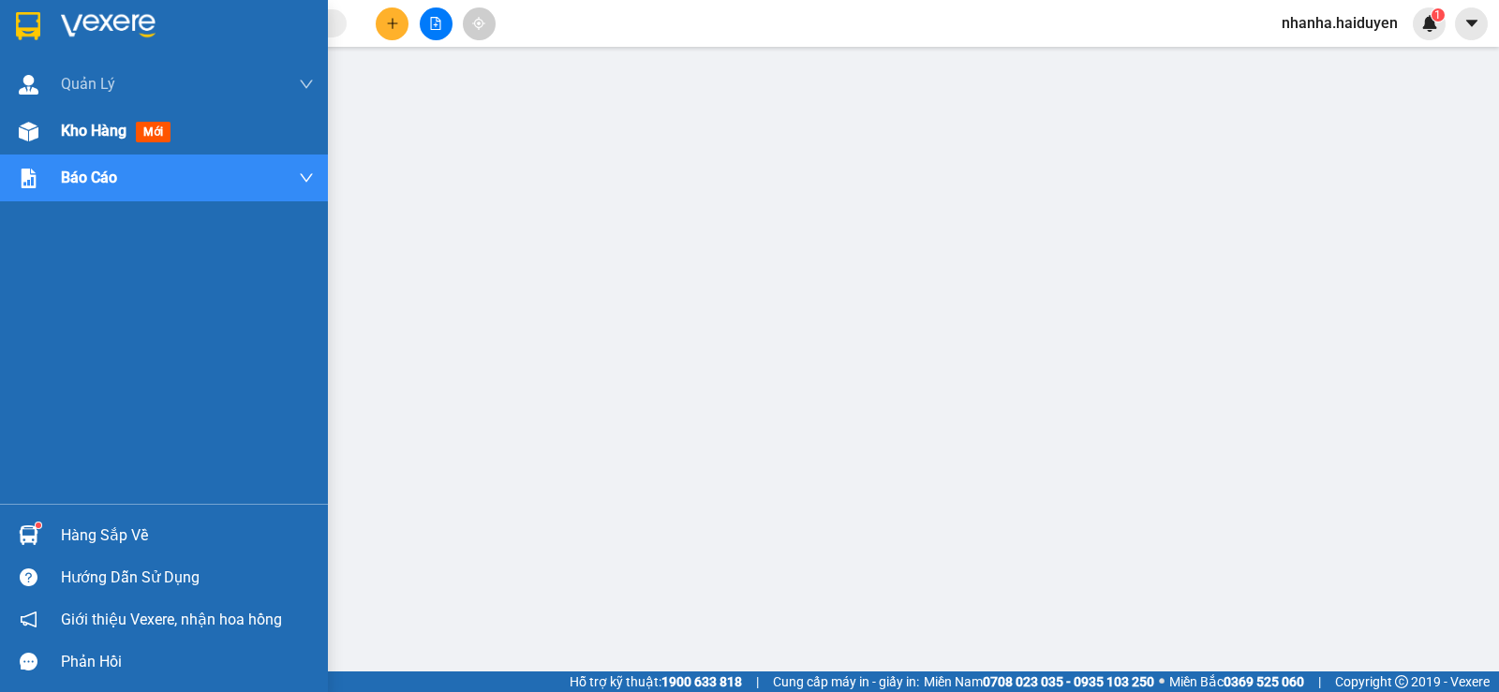
click at [46, 131] on div "Kho hàng mới" at bounding box center [164, 131] width 328 height 47
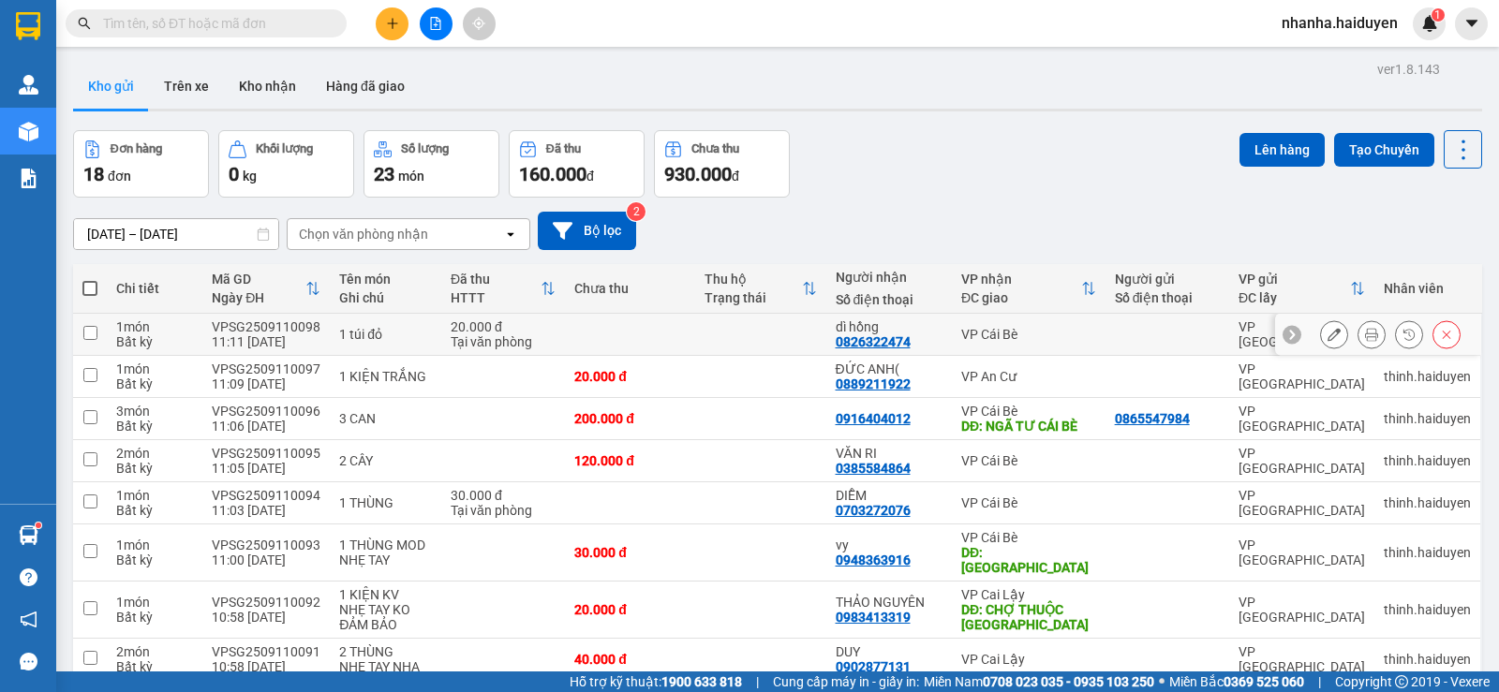
scroll to position [538, 0]
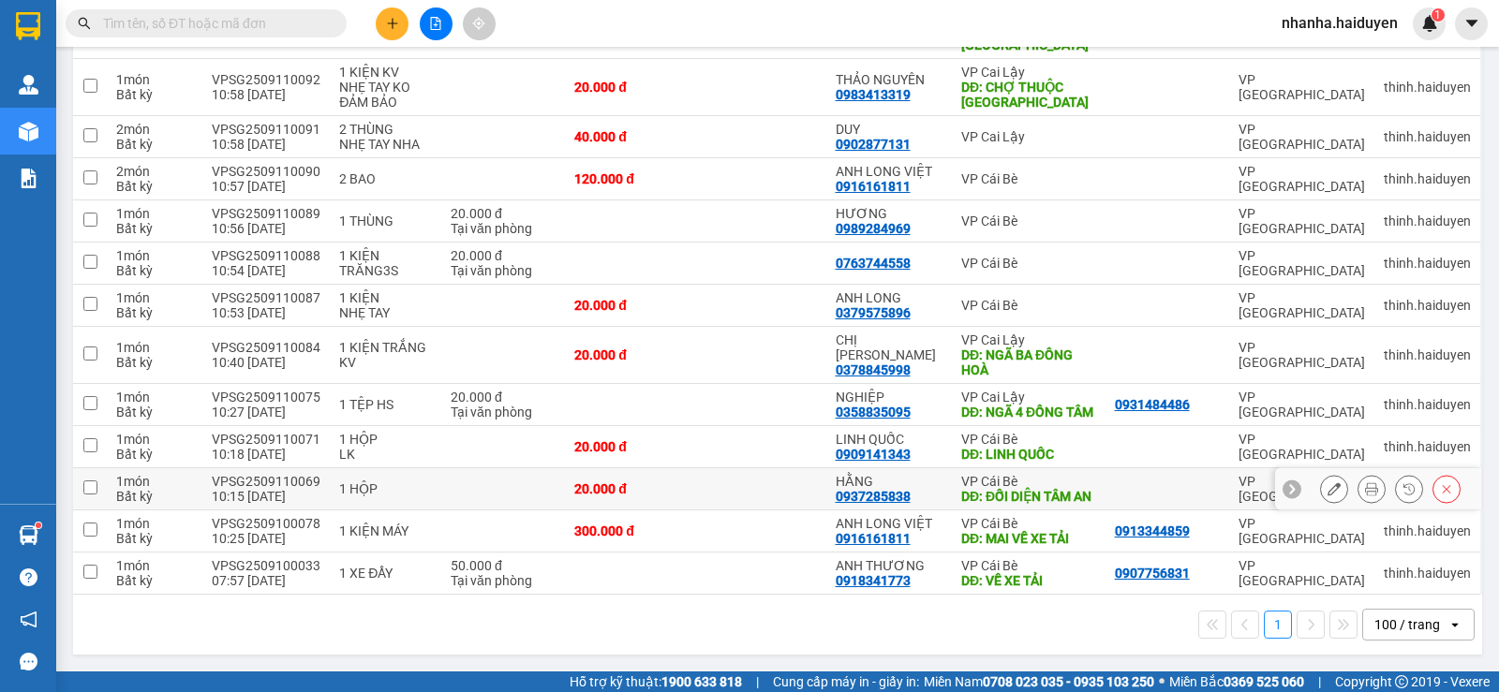
click at [961, 490] on div "DĐ: ĐỐI DIỆN TÂM AN" at bounding box center [1028, 496] width 135 height 15
checkbox input "true"
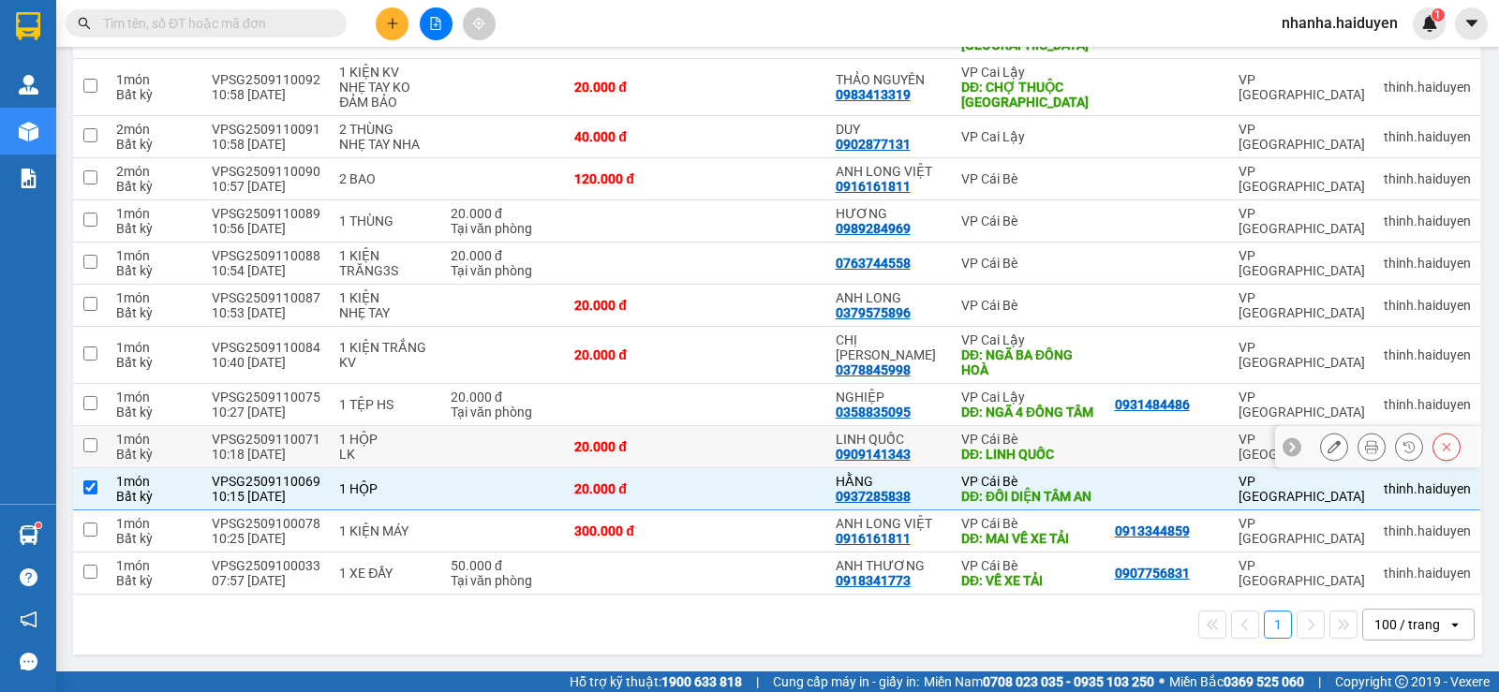
click at [1081, 432] on div "VP Cái Bè" at bounding box center [1028, 439] width 135 height 15
checkbox input "true"
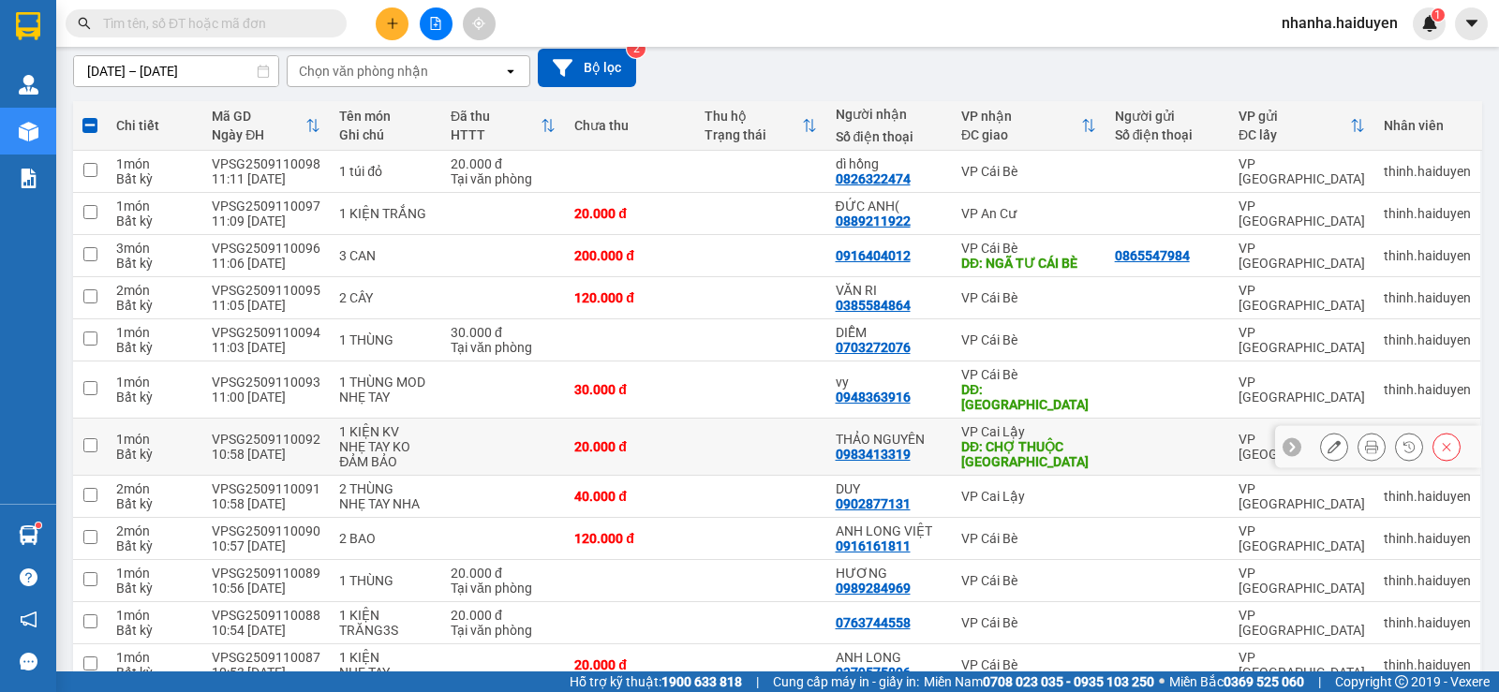
scroll to position [0, 0]
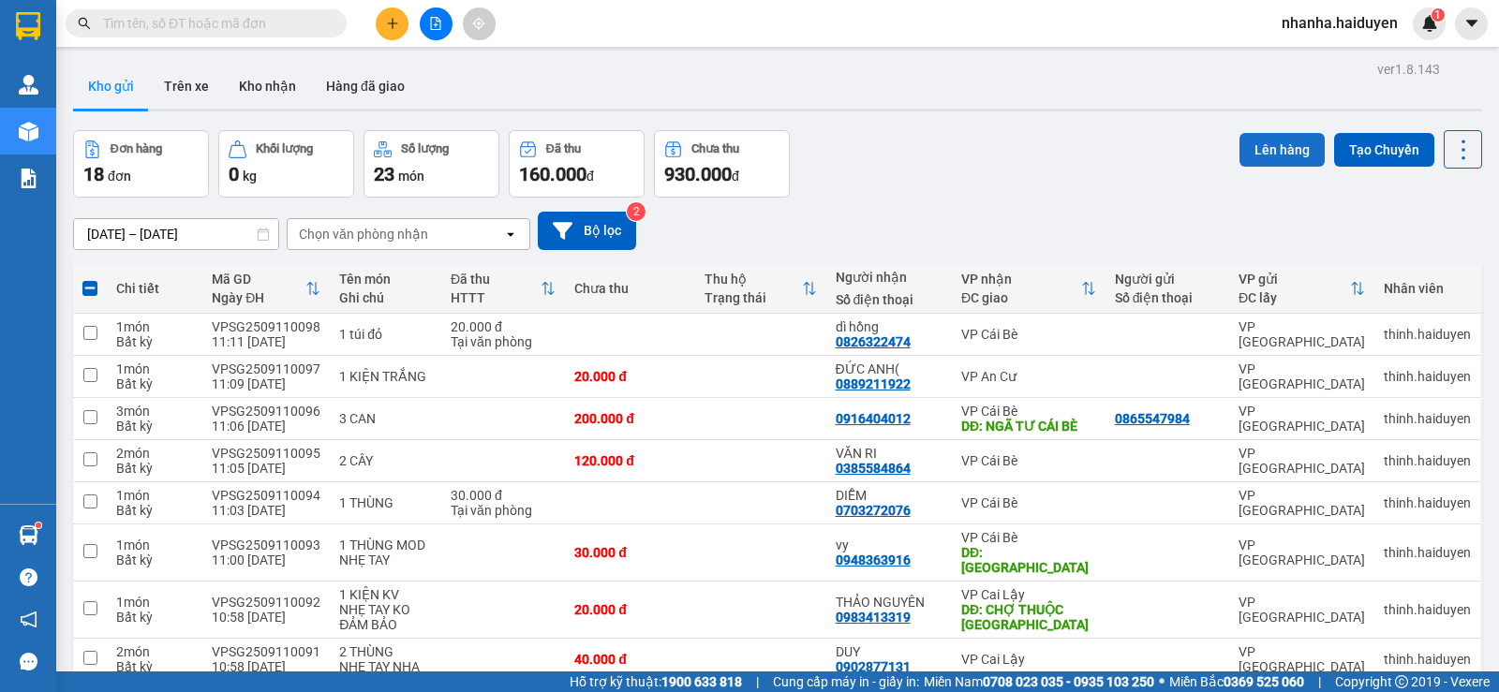
click at [1275, 143] on button "Lên hàng" at bounding box center [1281, 150] width 85 height 34
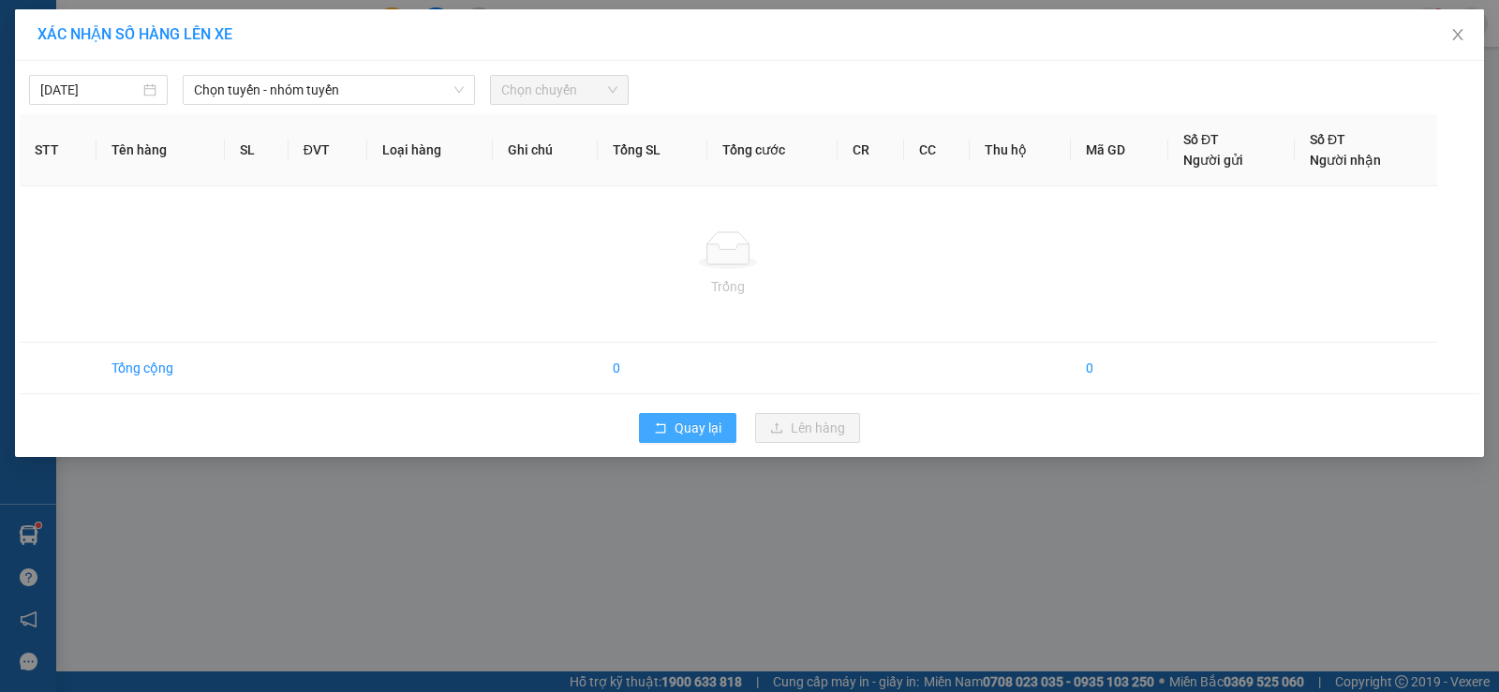
click at [673, 421] on button "Quay lại" at bounding box center [687, 428] width 97 height 30
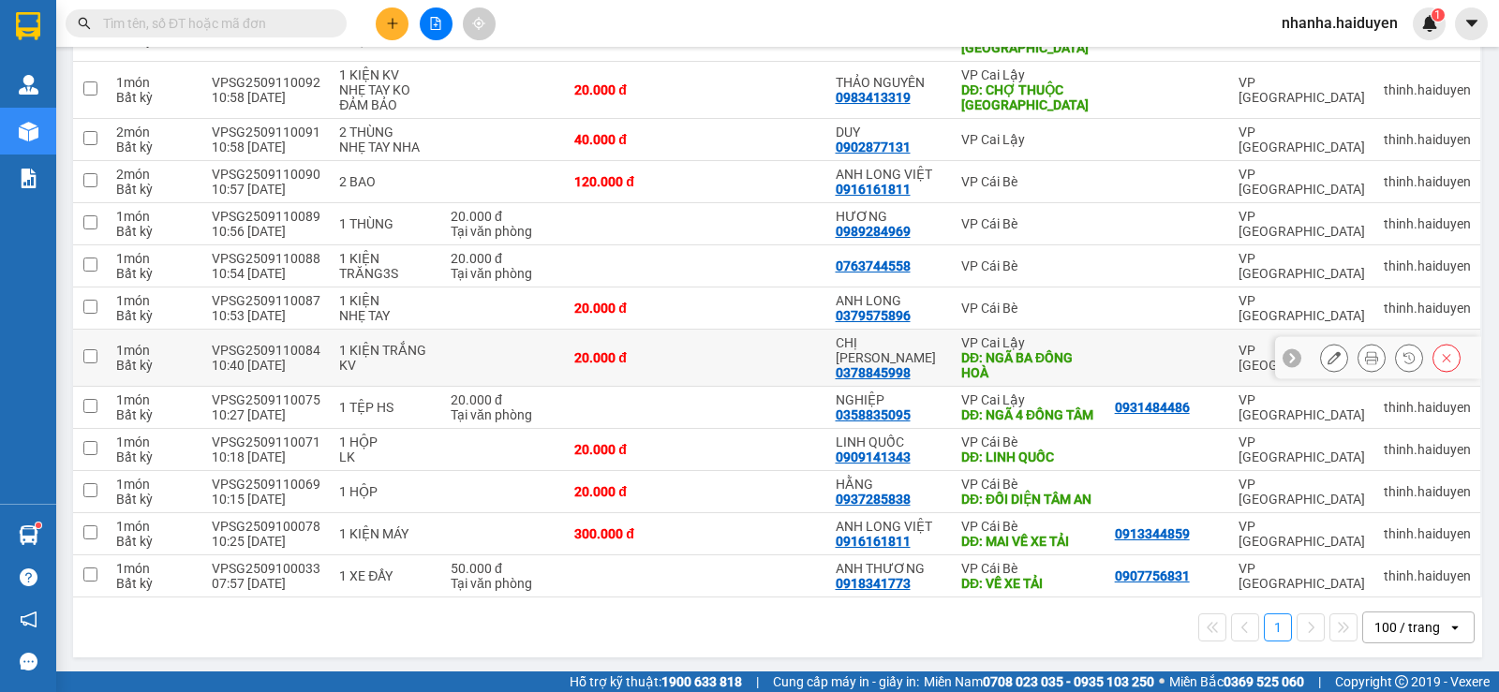
scroll to position [580, 0]
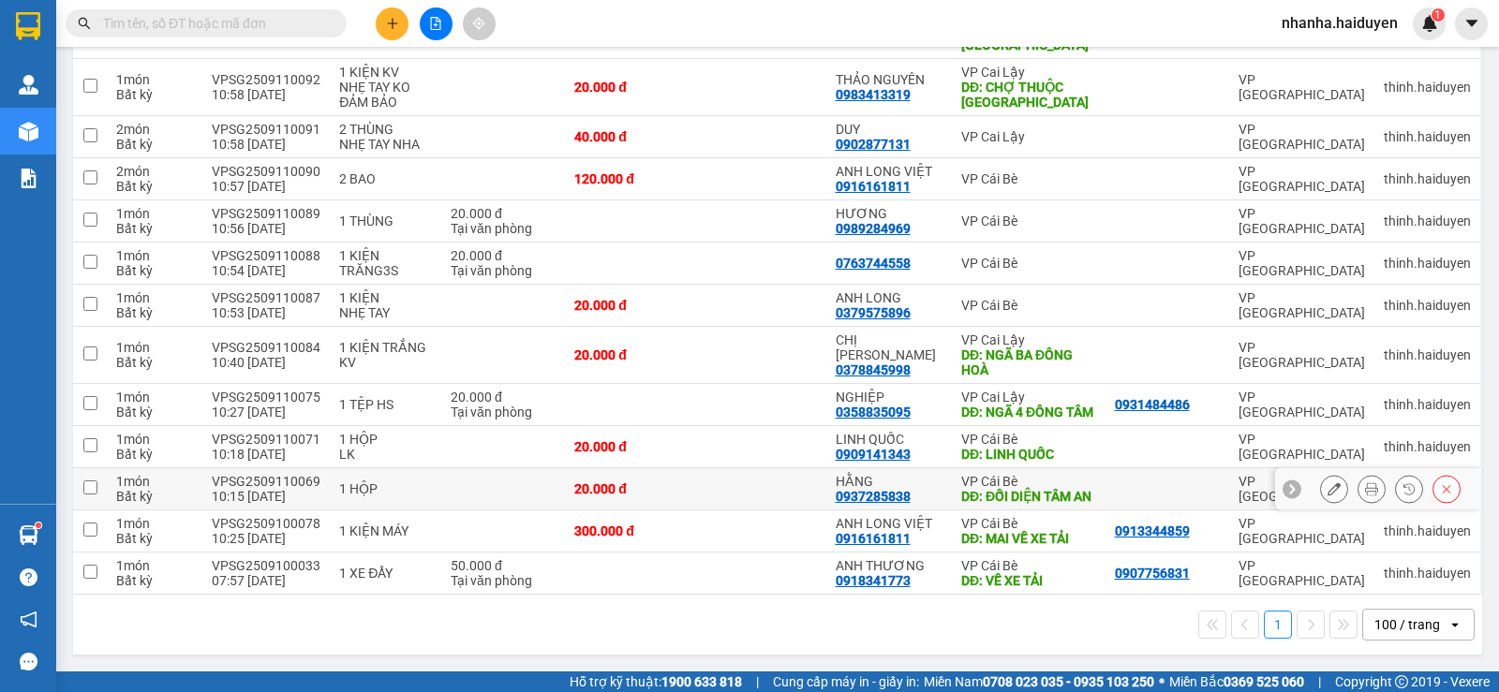
click at [1006, 489] on div "DĐ: ĐỐI DIỆN TÂM AN" at bounding box center [1028, 496] width 135 height 15
checkbox input "true"
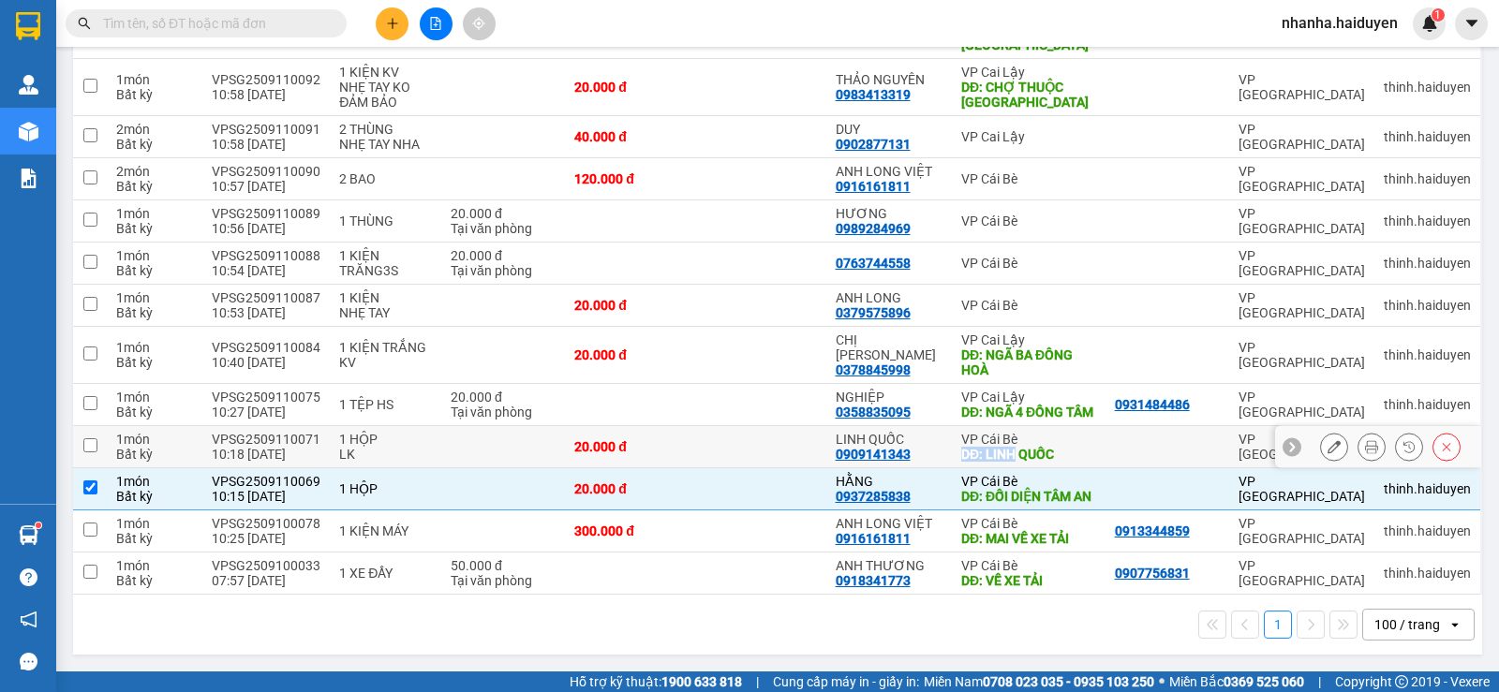
click at [1008, 432] on div "VP Cái Bè DĐ: LINH QUỐC" at bounding box center [1028, 447] width 135 height 30
checkbox input "true"
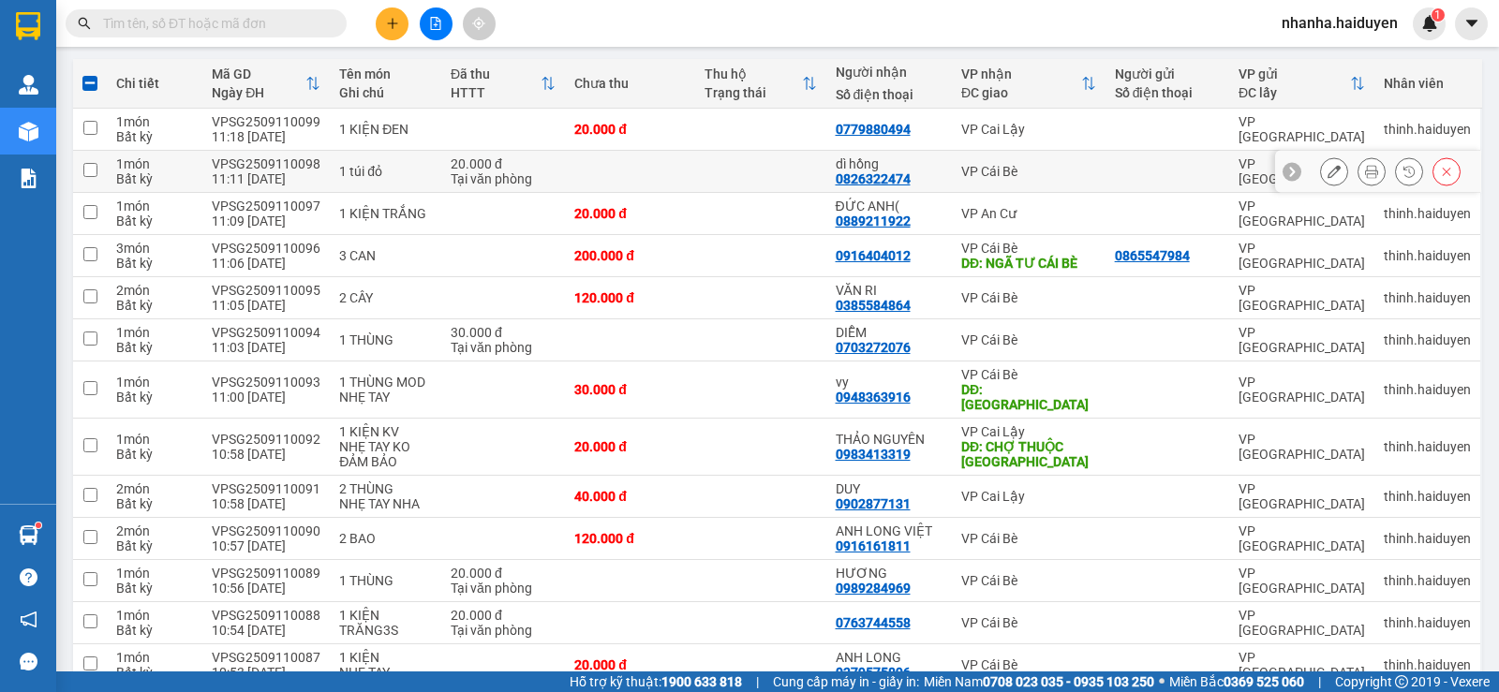
scroll to position [0, 0]
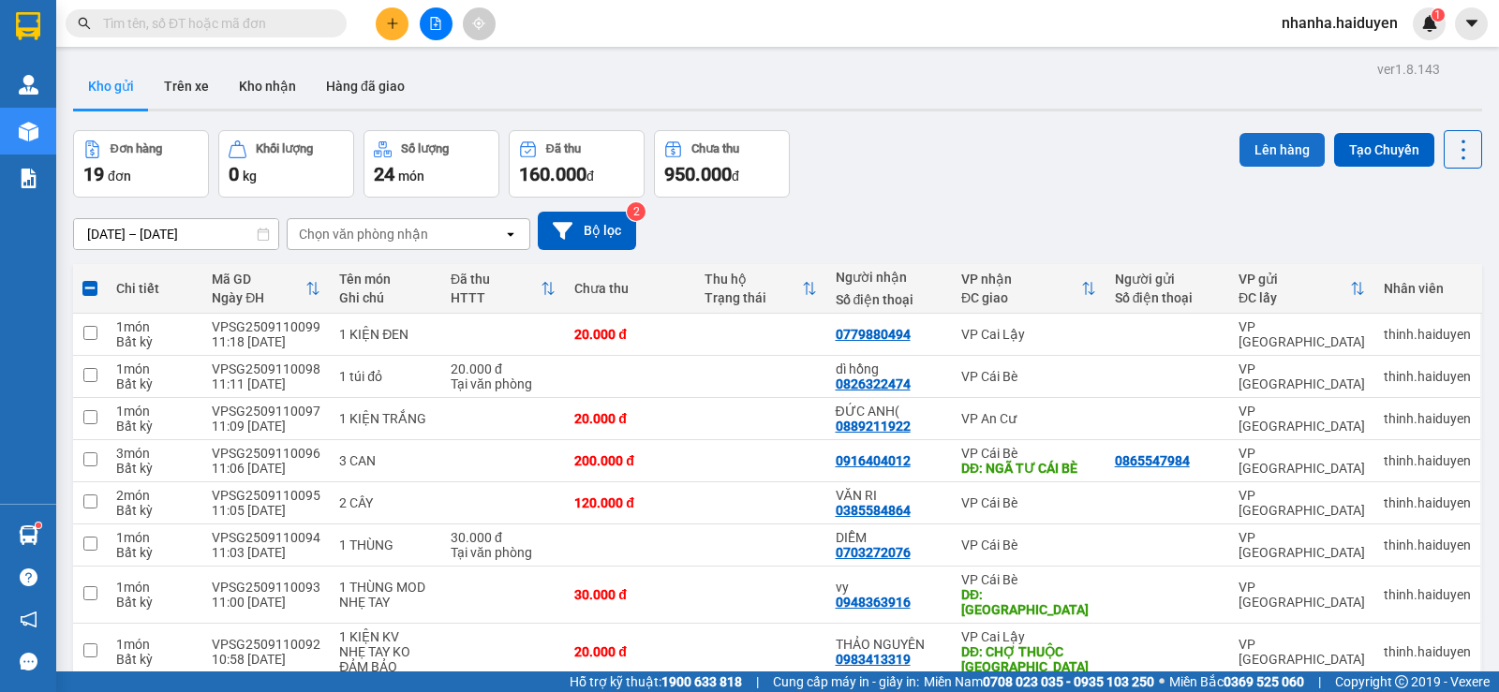
click at [1239, 140] on button "Lên hàng" at bounding box center [1281, 150] width 85 height 34
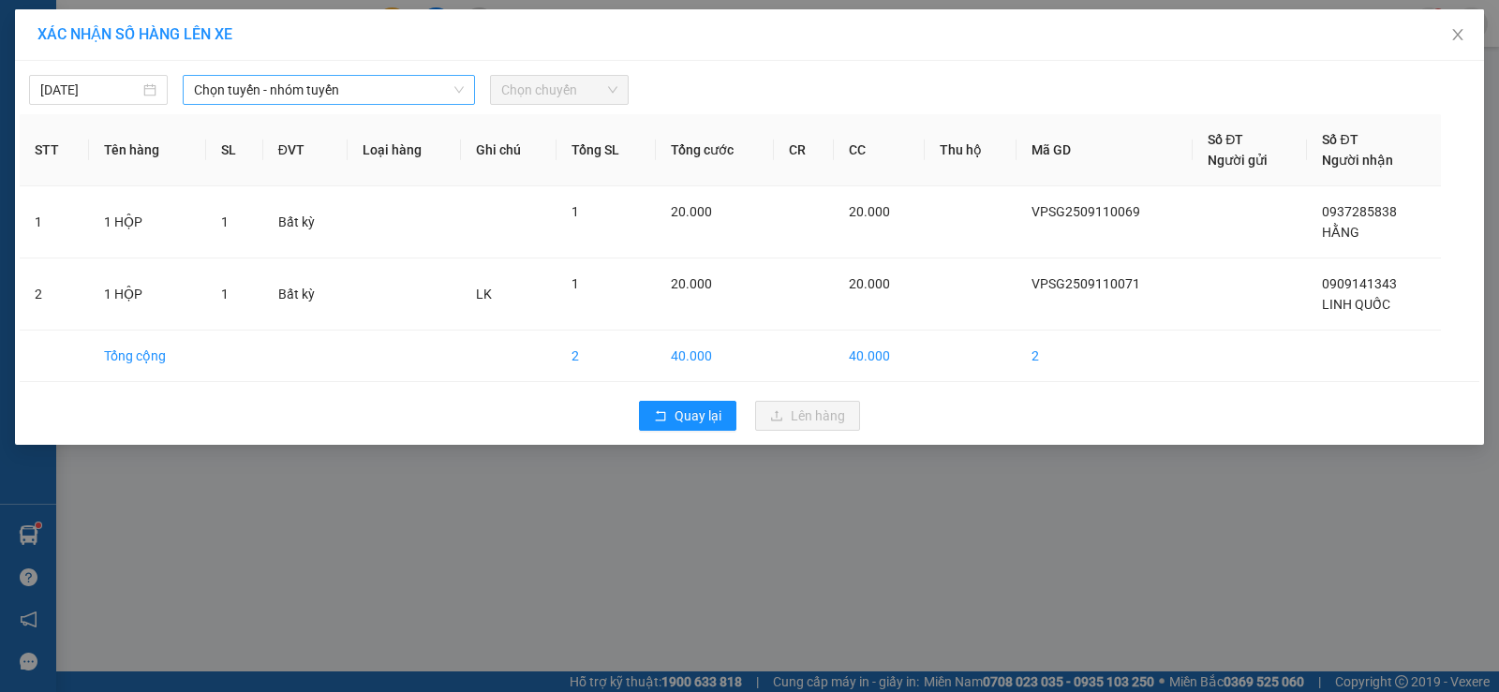
click at [316, 87] on span "Chọn tuyến - nhóm tuyến" at bounding box center [329, 90] width 270 height 28
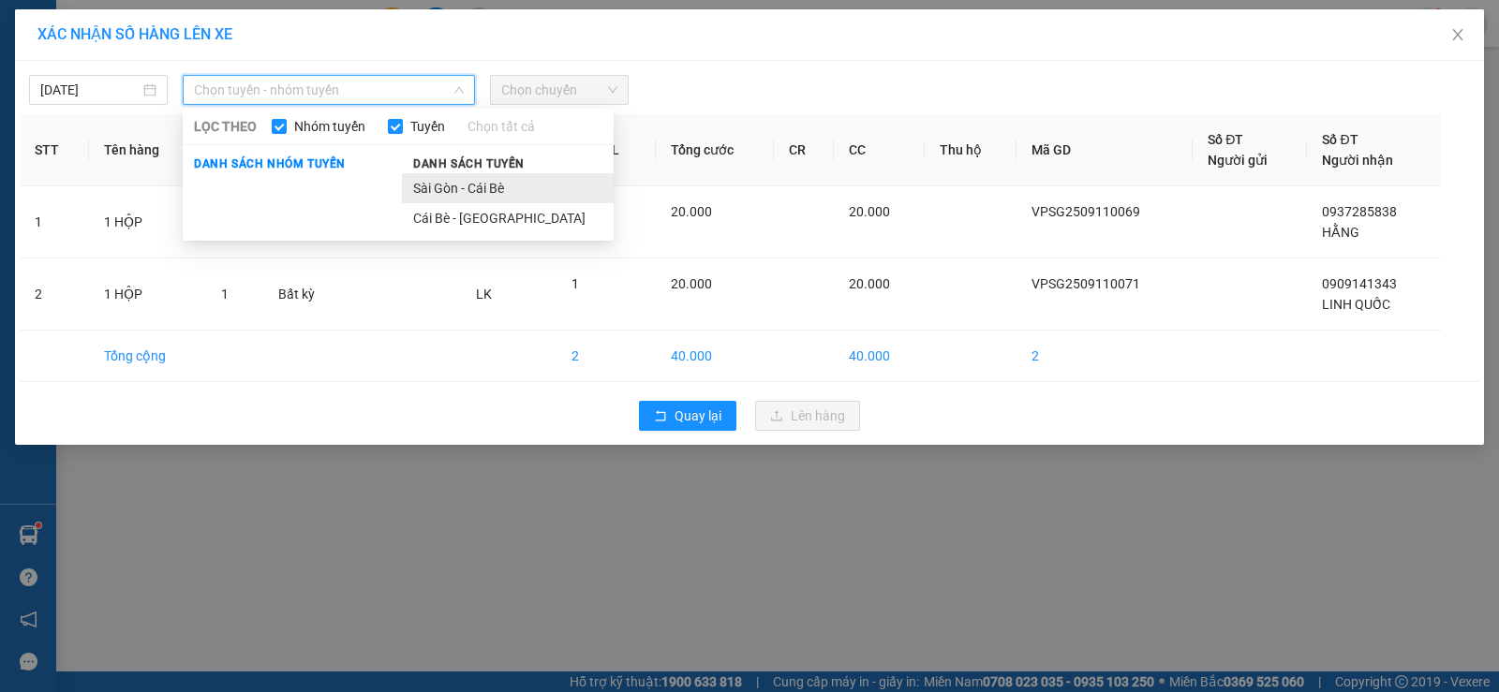
click at [496, 191] on li "Sài Gòn - Cái Bè" at bounding box center [508, 188] width 212 height 30
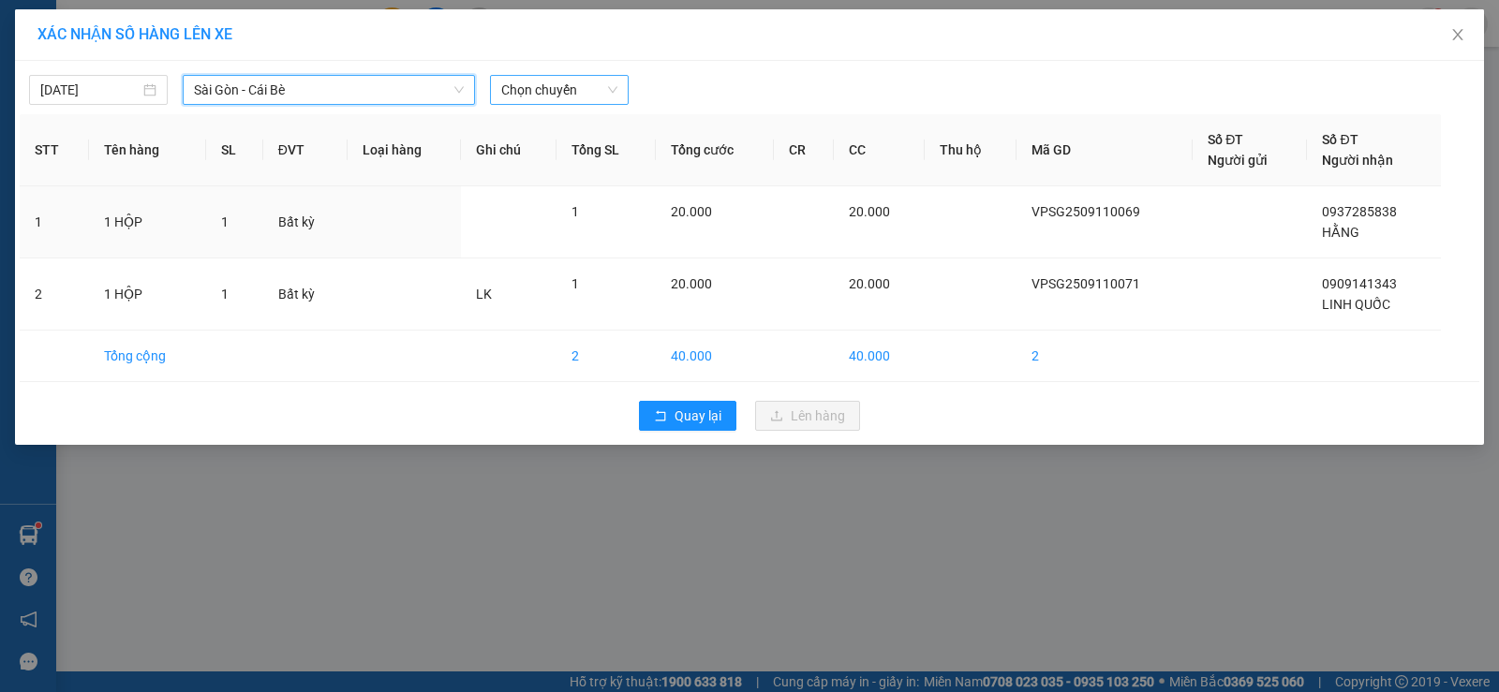
click at [575, 90] on span "Chọn chuyến" at bounding box center [559, 90] width 116 height 28
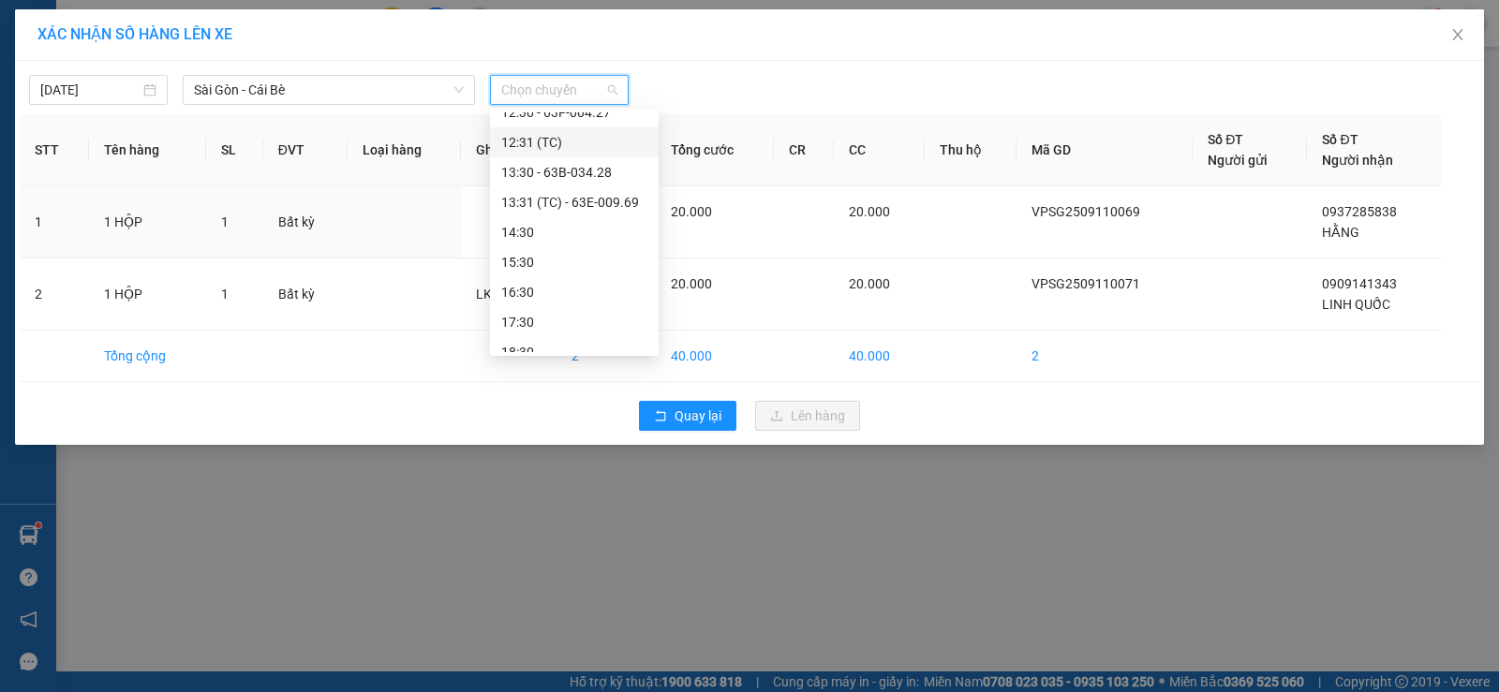
scroll to position [187, 0]
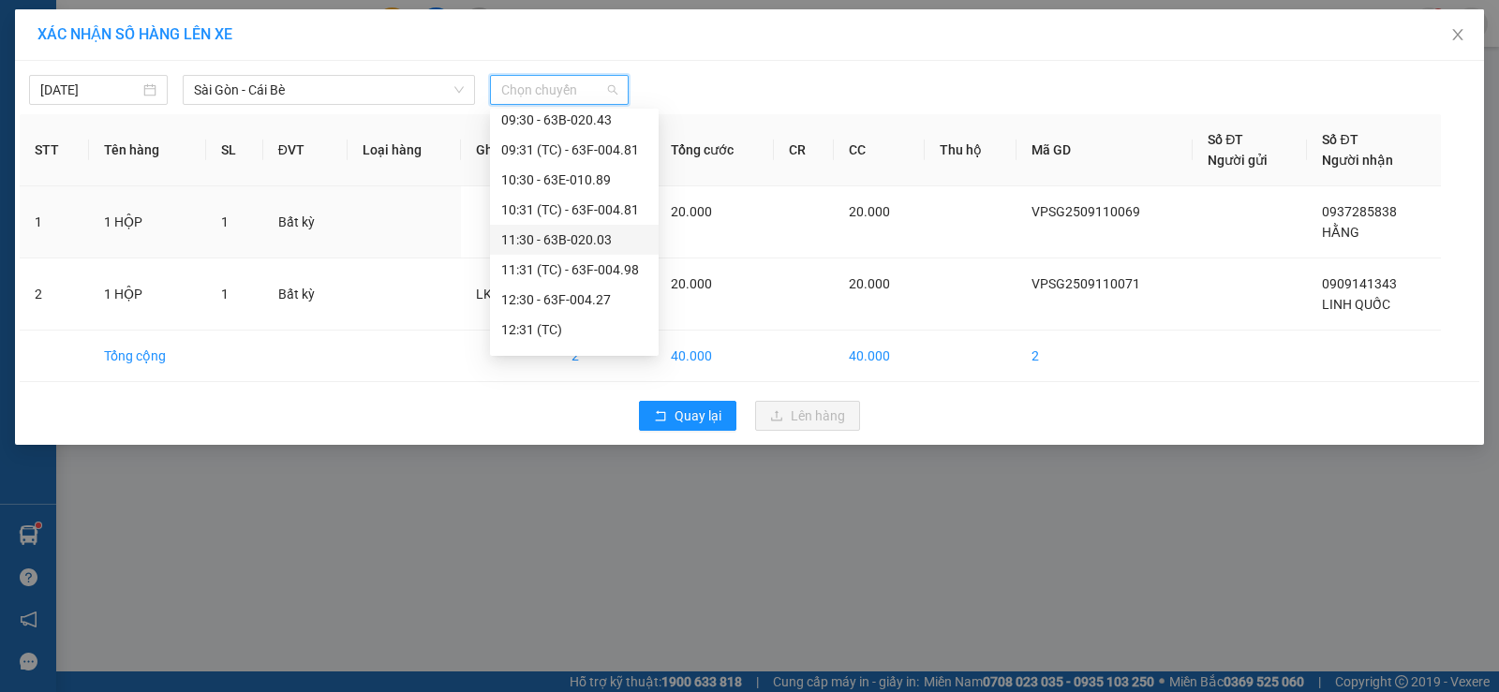
click at [614, 239] on div "11:30 - 63B-020.03" at bounding box center [574, 240] width 146 height 21
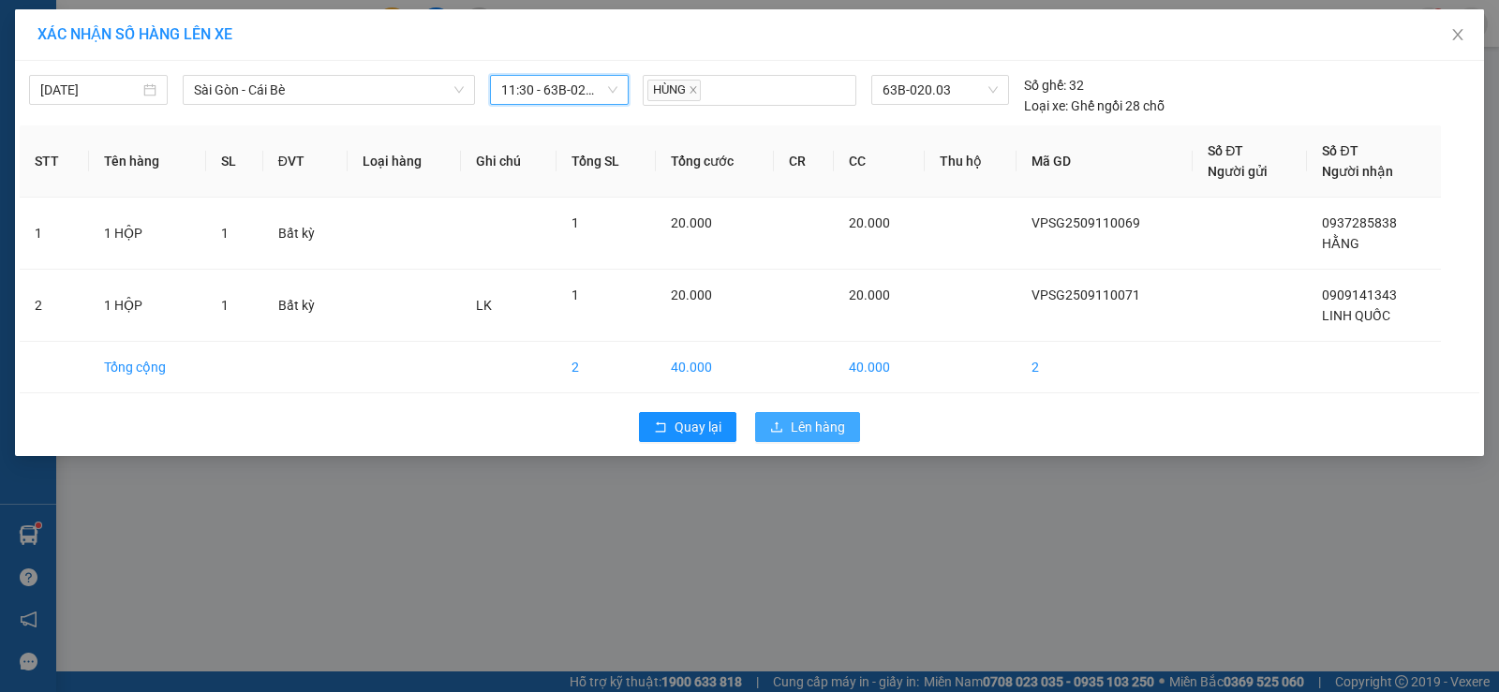
click at [800, 427] on span "Lên hàng" at bounding box center [818, 427] width 54 height 21
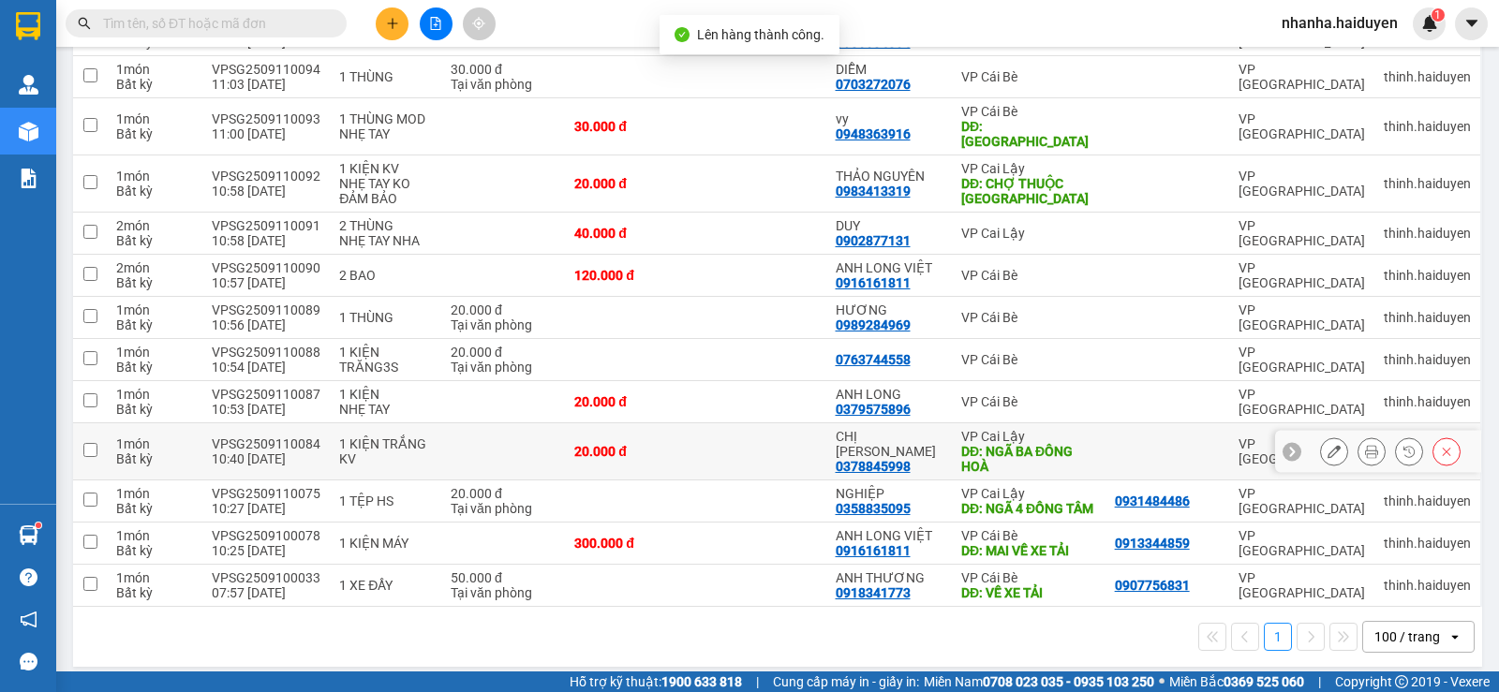
scroll to position [481, 0]
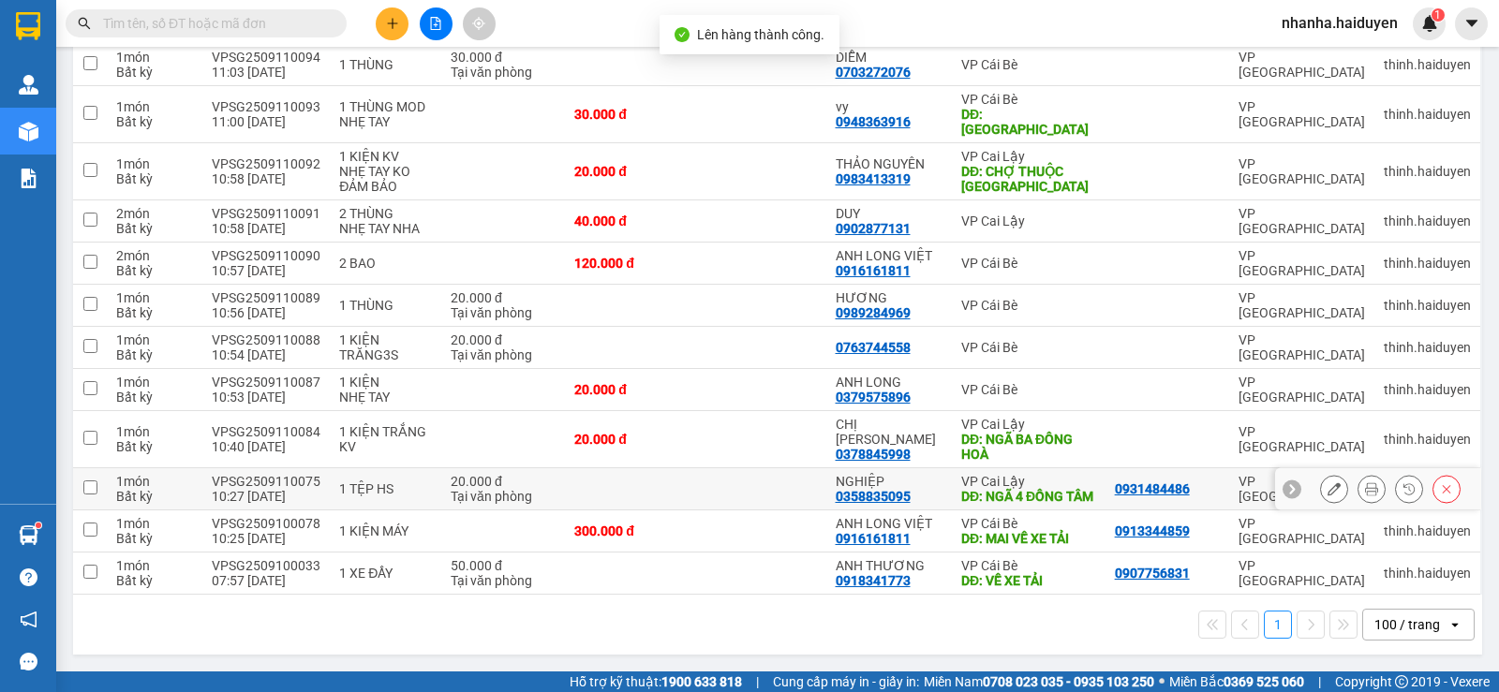
click at [890, 474] on div "NGHIỆP" at bounding box center [889, 481] width 107 height 15
checkbox input "true"
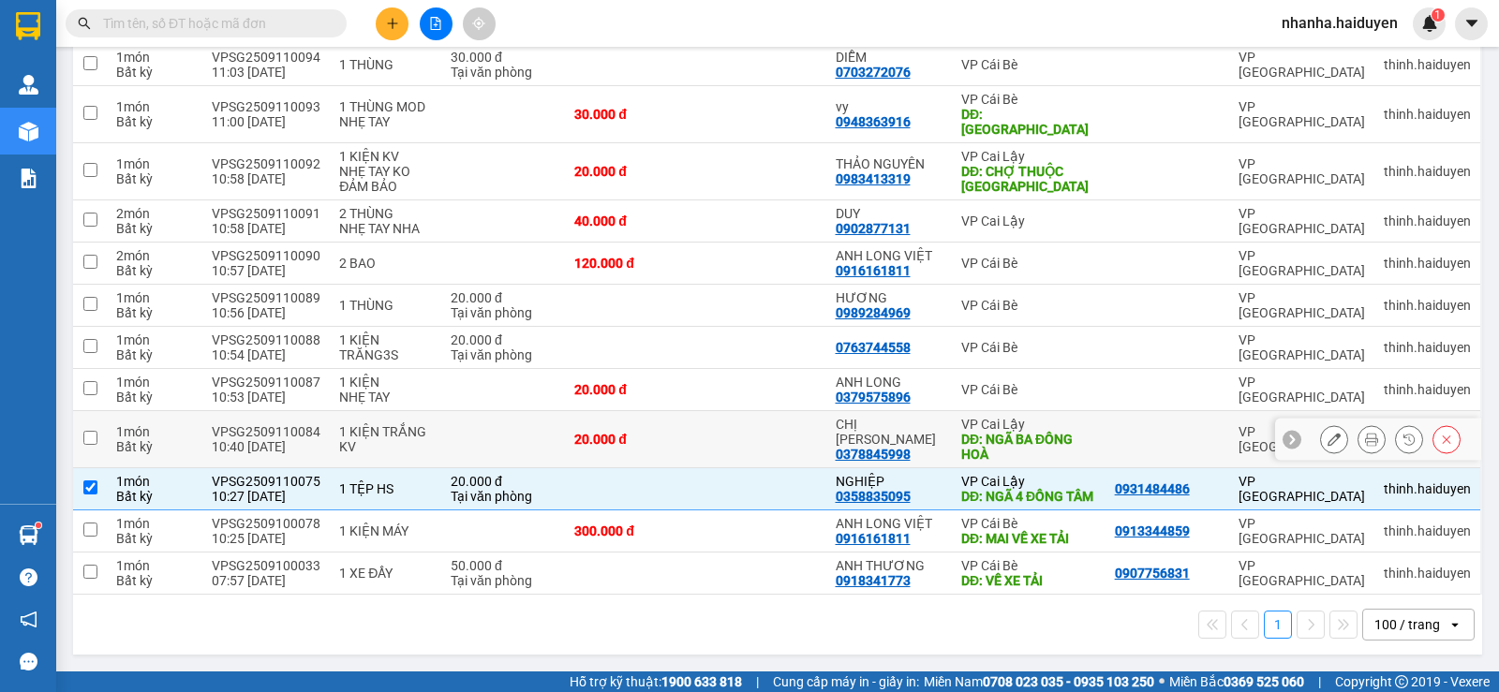
click at [897, 447] on div "0378845998" at bounding box center [873, 454] width 75 height 15
click at [1028, 417] on div "VP Cai Lậy" at bounding box center [1028, 424] width 135 height 15
checkbox input "true"
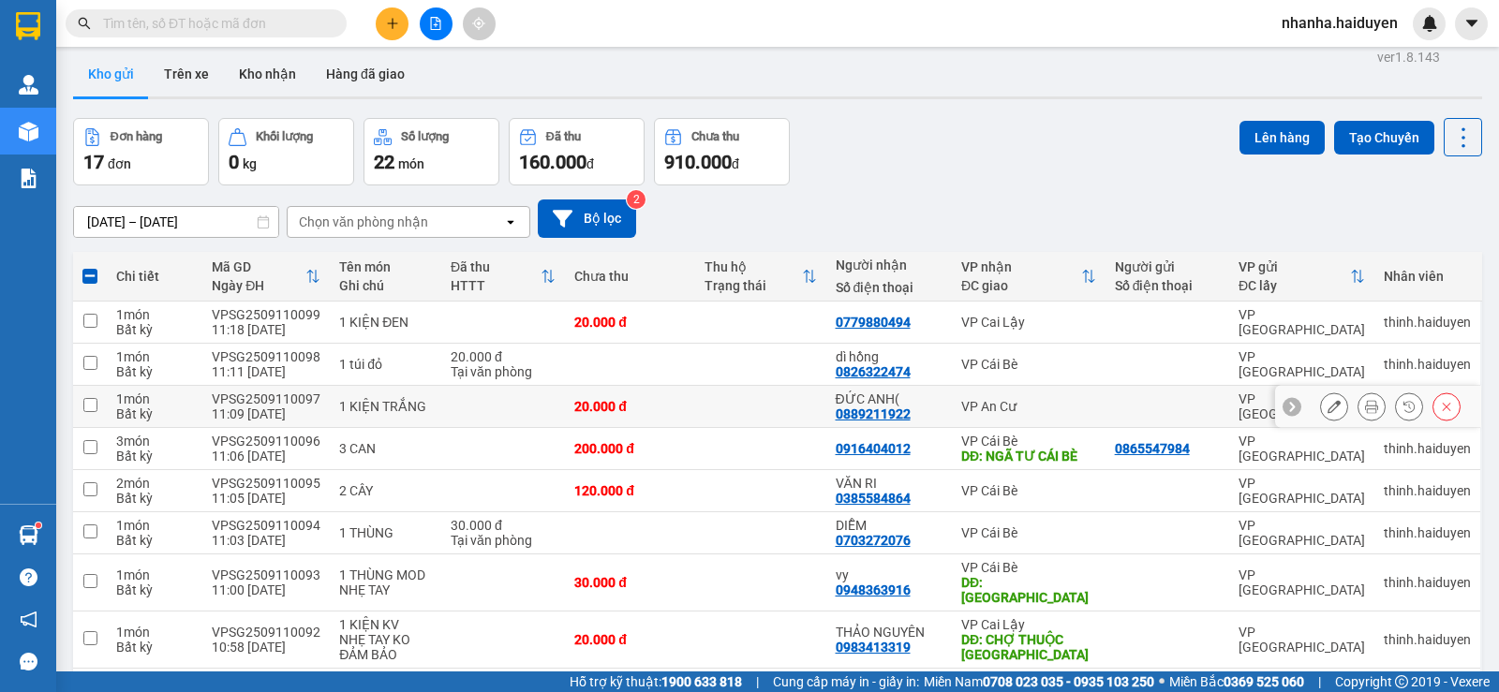
scroll to position [0, 0]
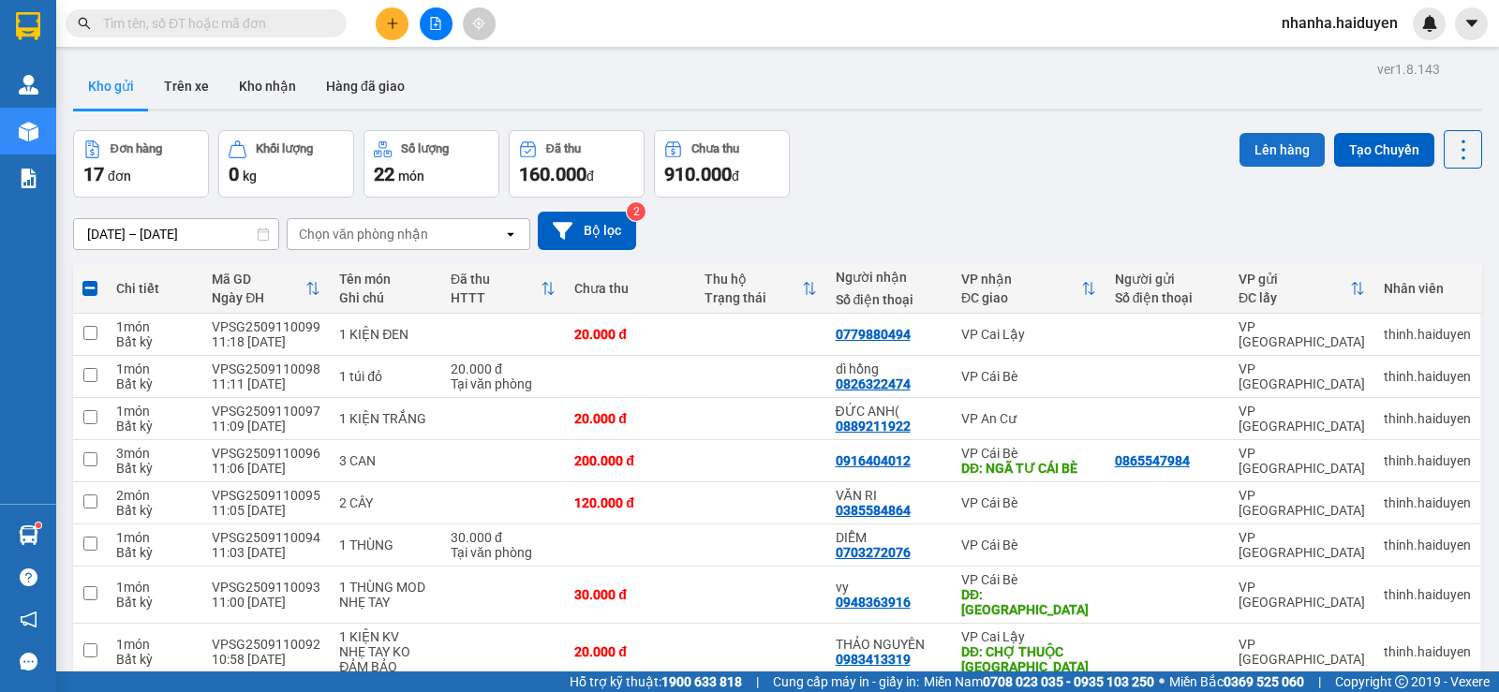
click at [1264, 154] on button "Lên hàng" at bounding box center [1281, 150] width 85 height 34
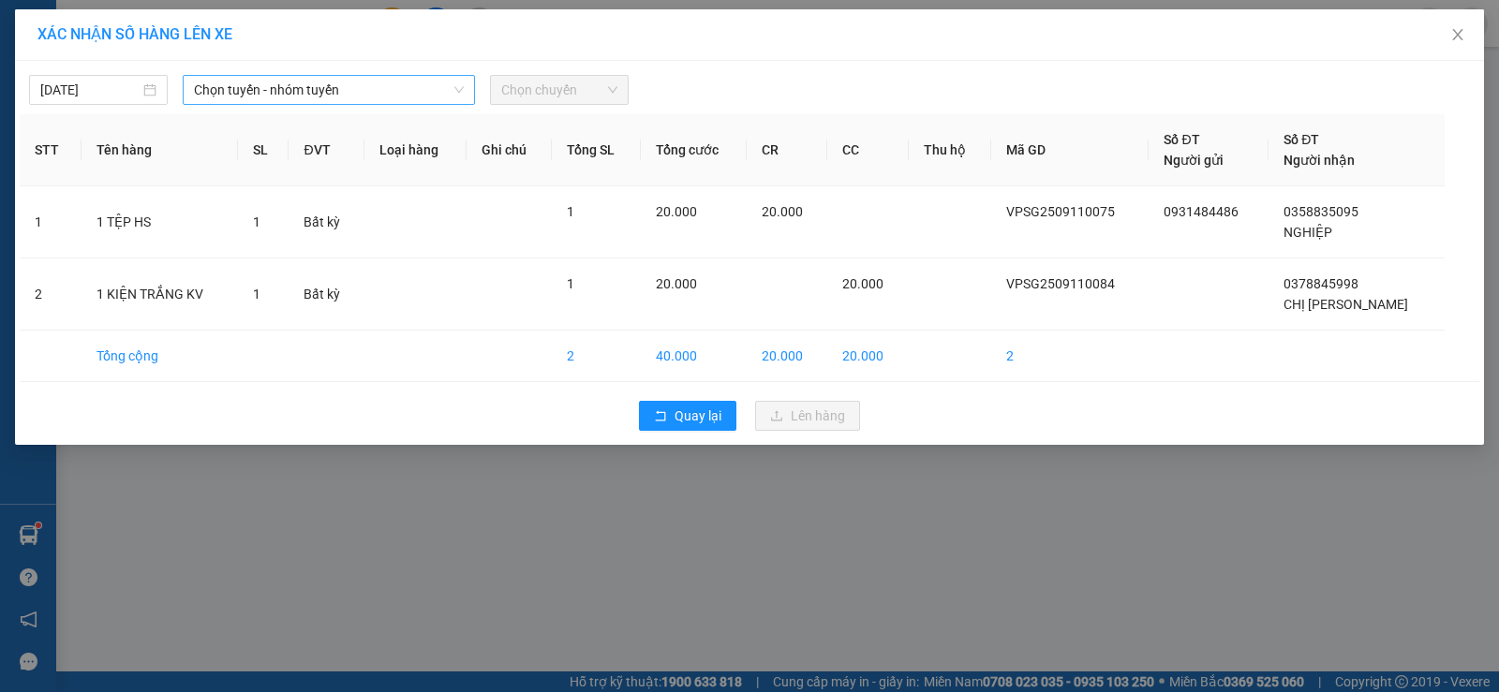
click at [328, 92] on span "Chọn tuyến - nhóm tuyến" at bounding box center [329, 90] width 270 height 28
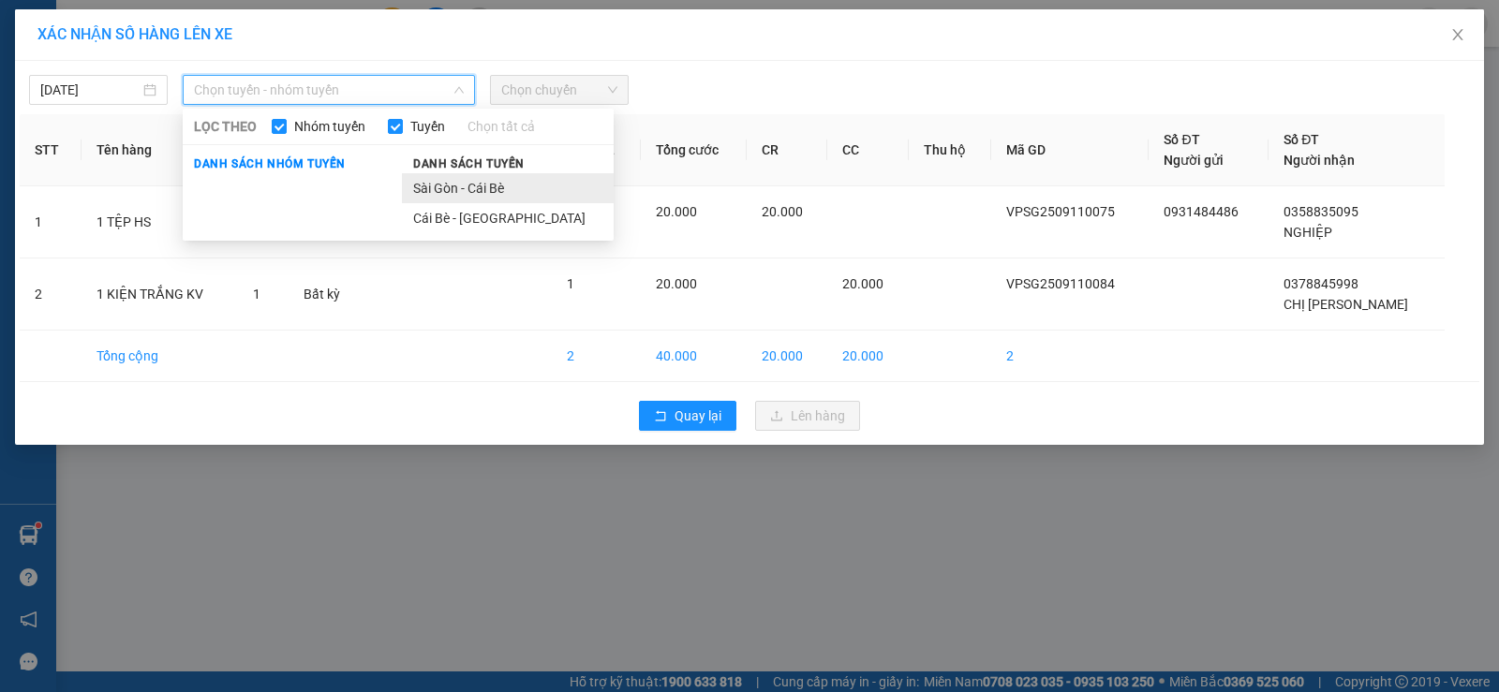
click at [420, 190] on li "Sài Gòn - Cái Bè" at bounding box center [508, 188] width 212 height 30
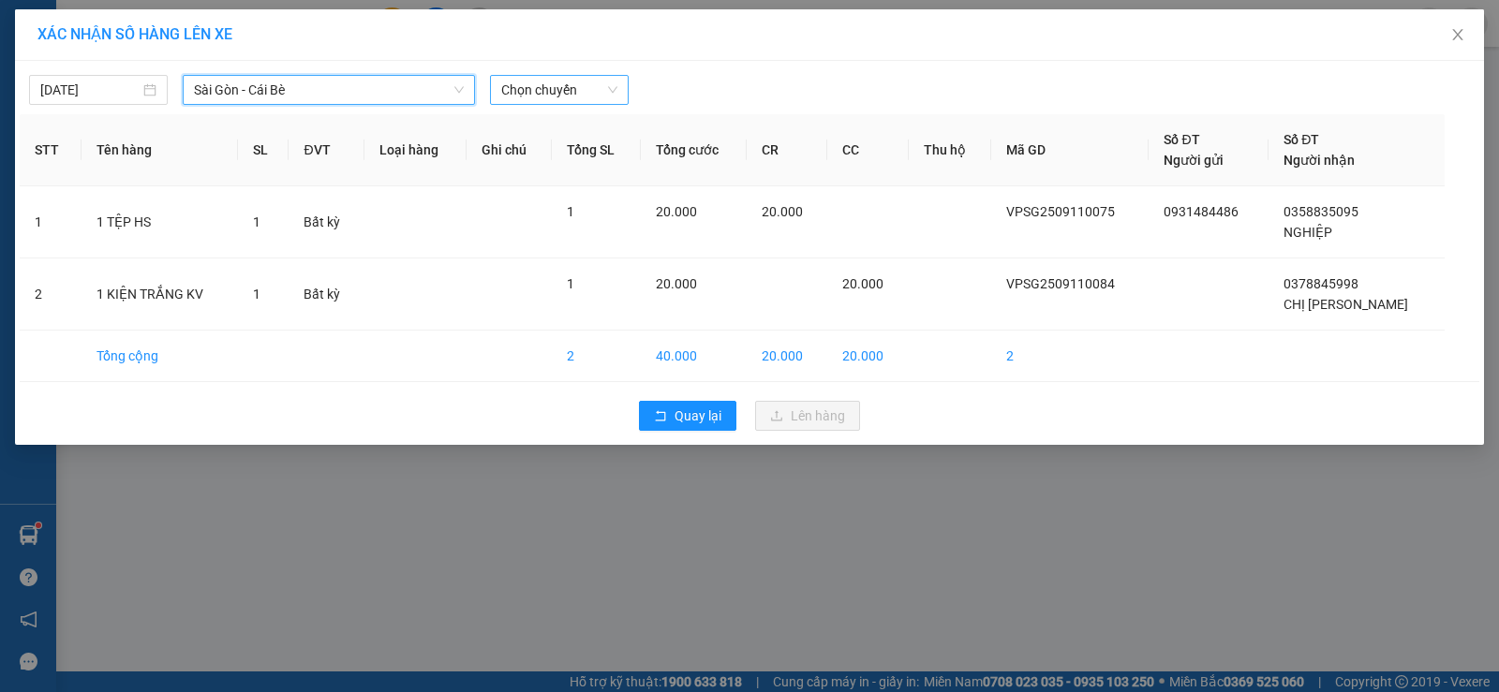
click at [492, 80] on div "Chọn chuyến" at bounding box center [559, 90] width 139 height 30
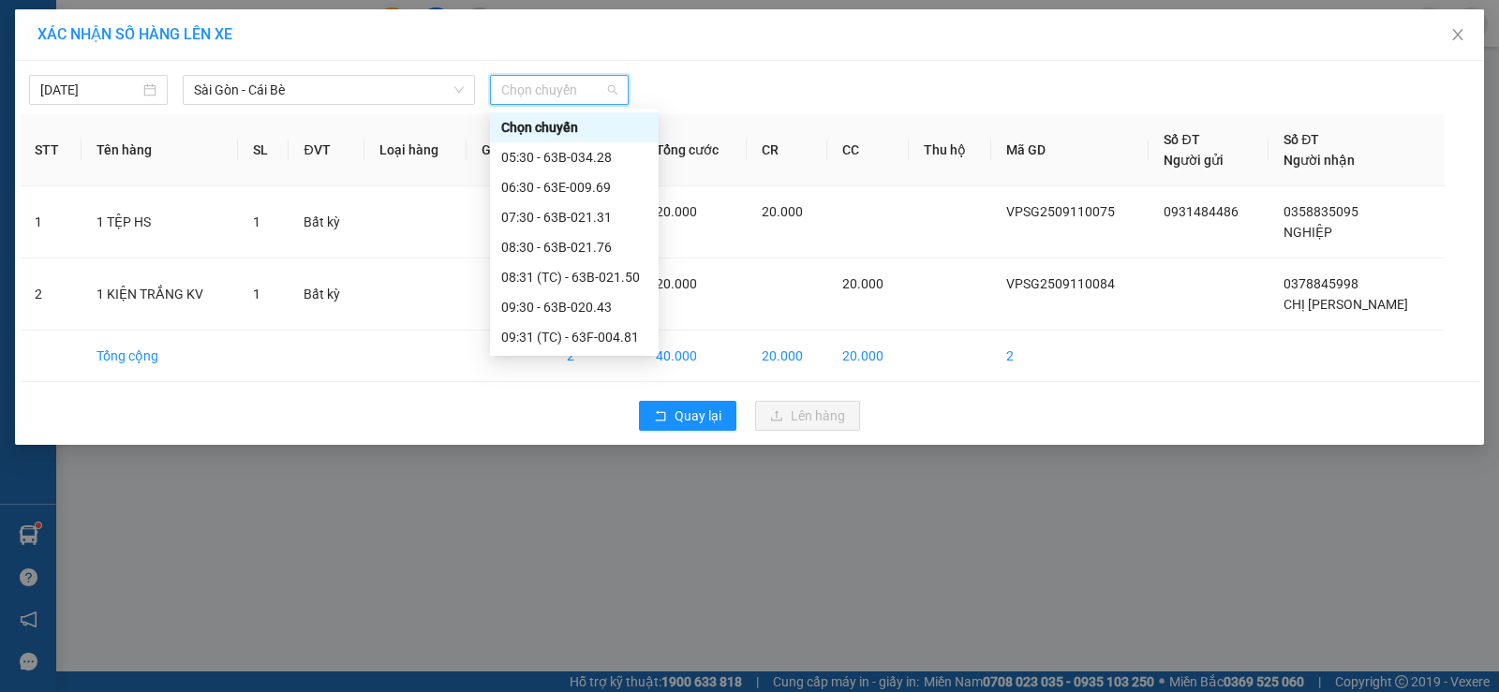
scroll to position [94, 0]
click at [570, 299] on div "10:31 (TC) - 63F-004.81" at bounding box center [574, 303] width 146 height 21
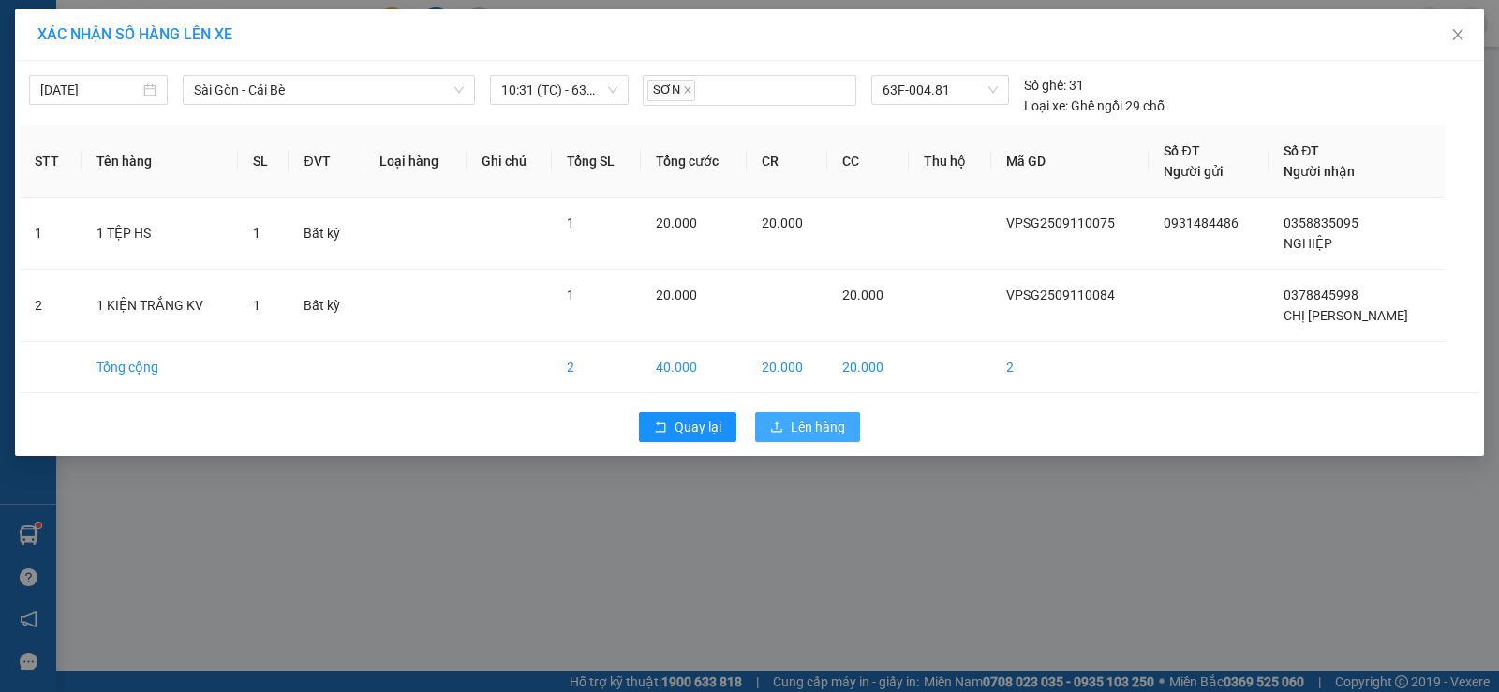
click at [775, 418] on button "Lên hàng" at bounding box center [807, 427] width 105 height 30
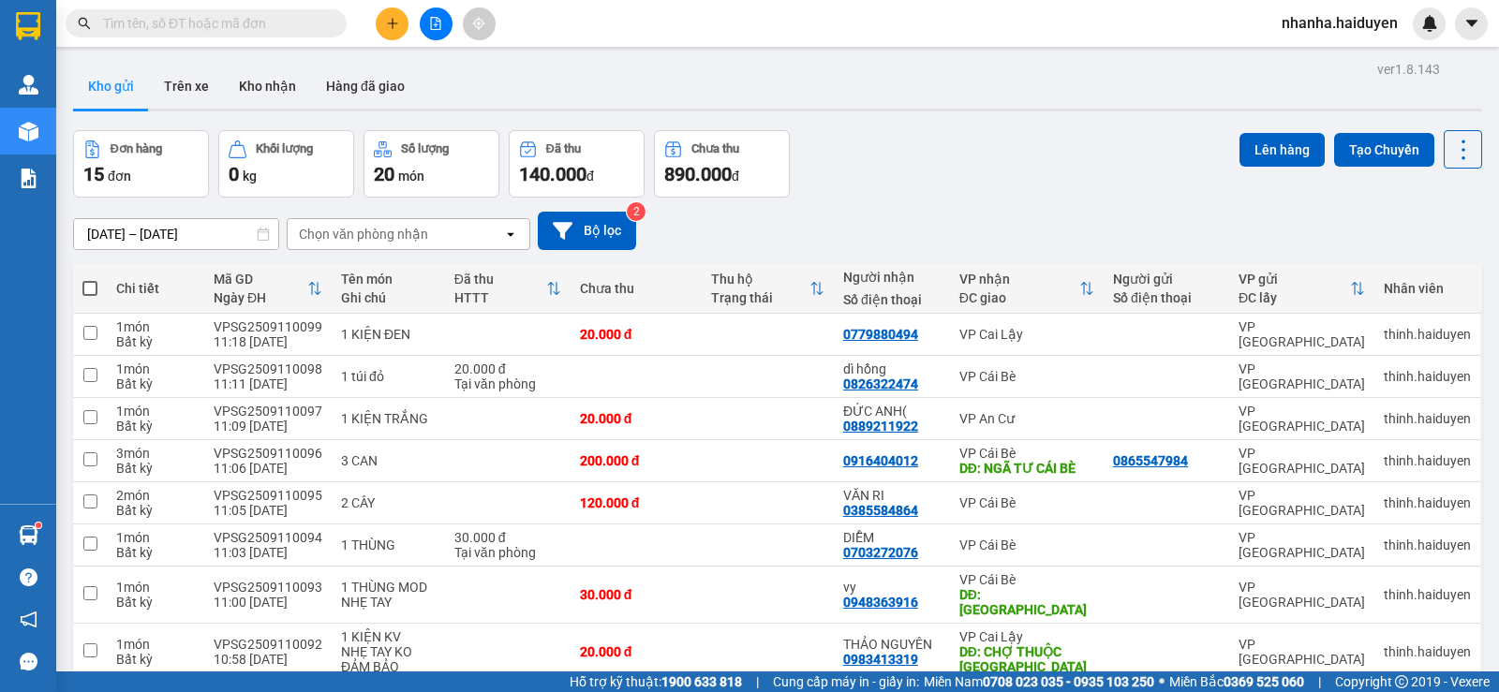
scroll to position [281, 0]
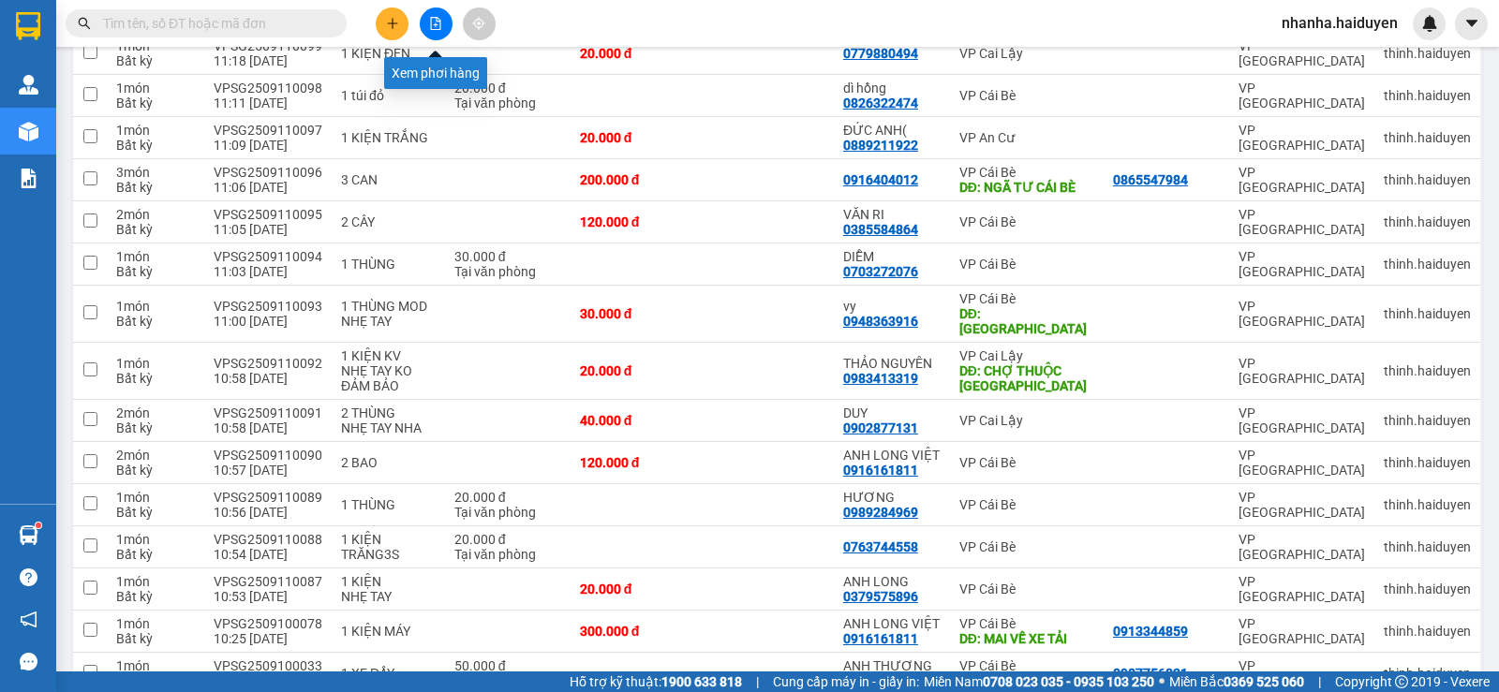
click at [437, 26] on icon "file-add" at bounding box center [435, 23] width 13 height 13
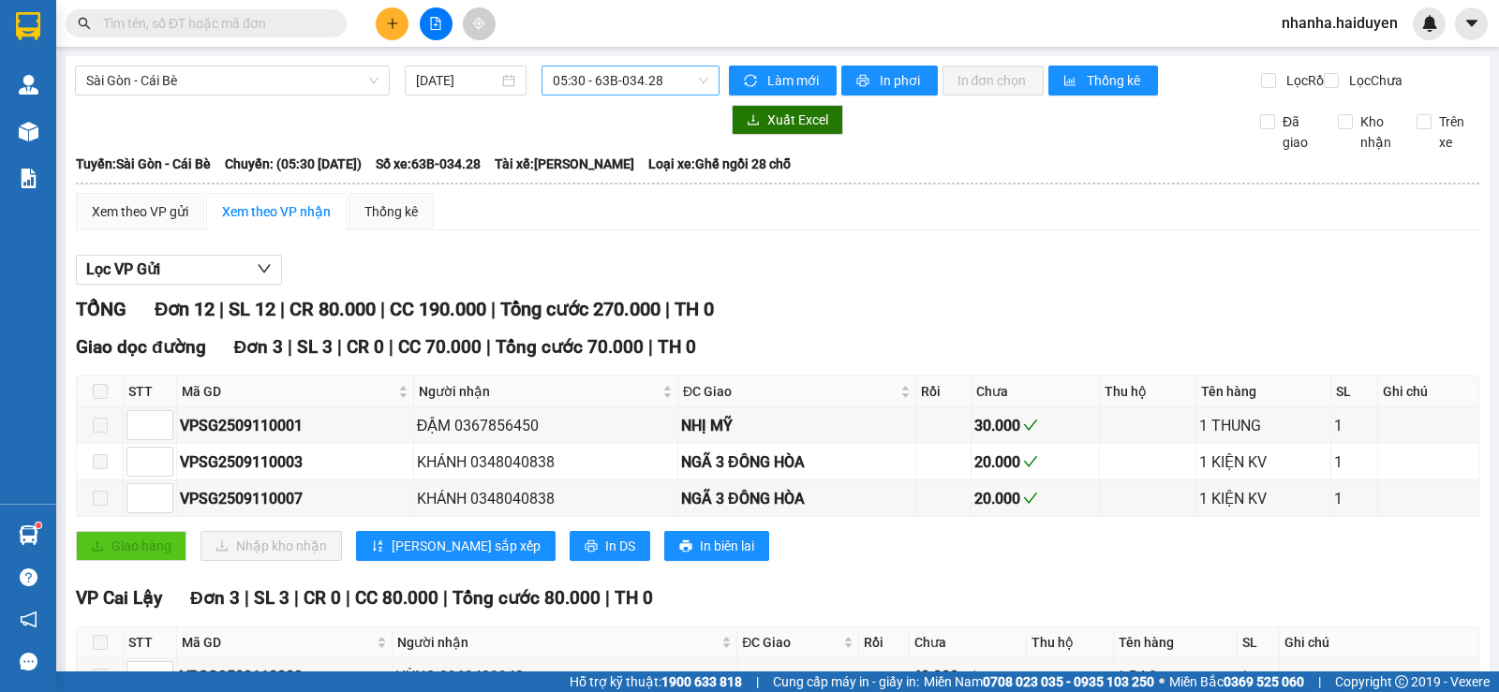
click at [626, 85] on span "05:30 - 63B-034.28" at bounding box center [630, 81] width 155 height 28
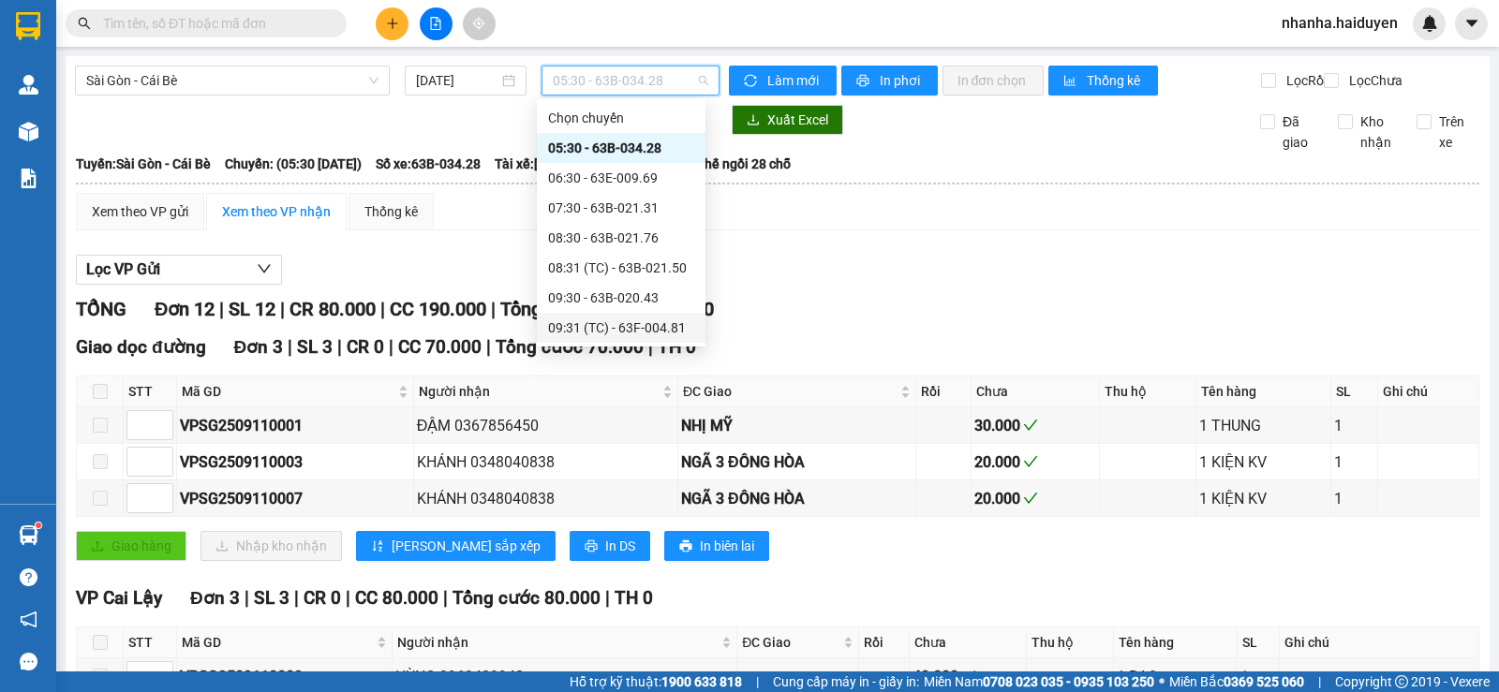
scroll to position [94, 0]
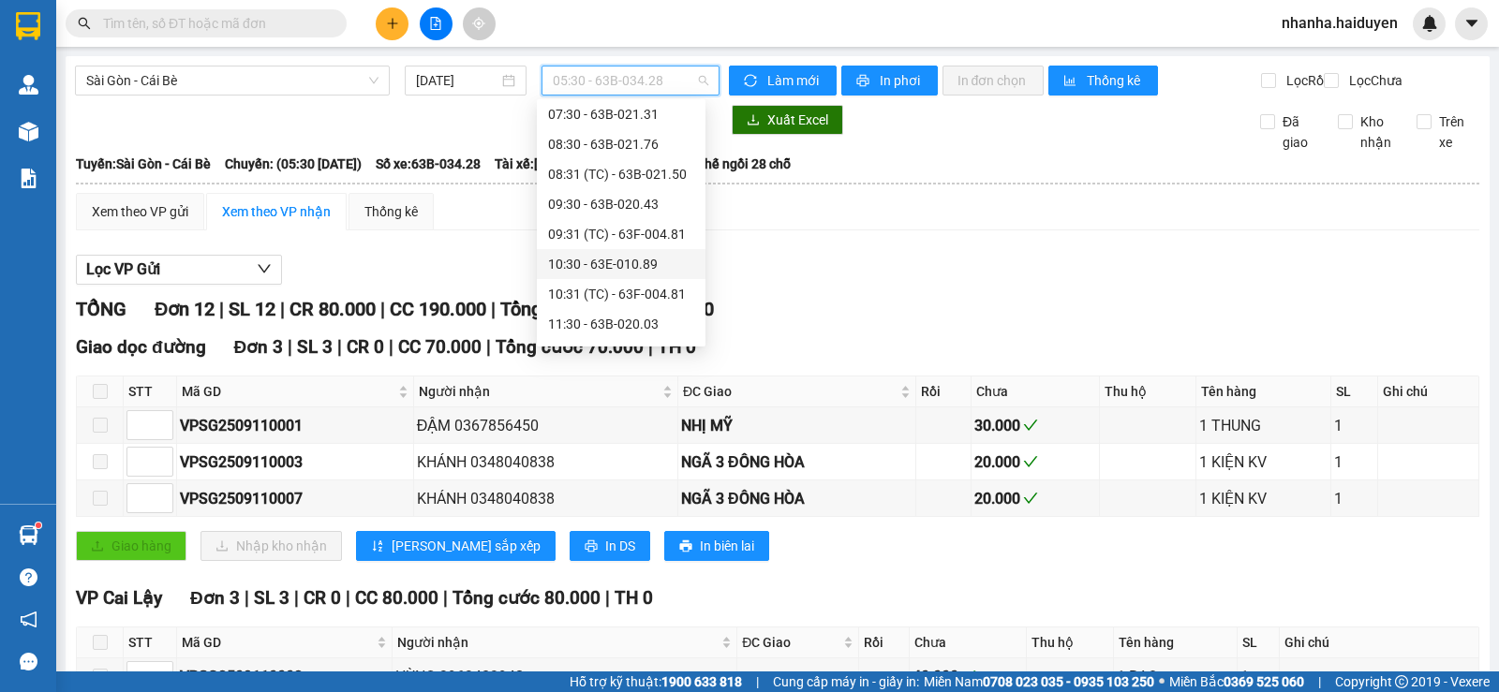
click at [603, 264] on div "10:30 - 63E-010.89" at bounding box center [621, 264] width 146 height 21
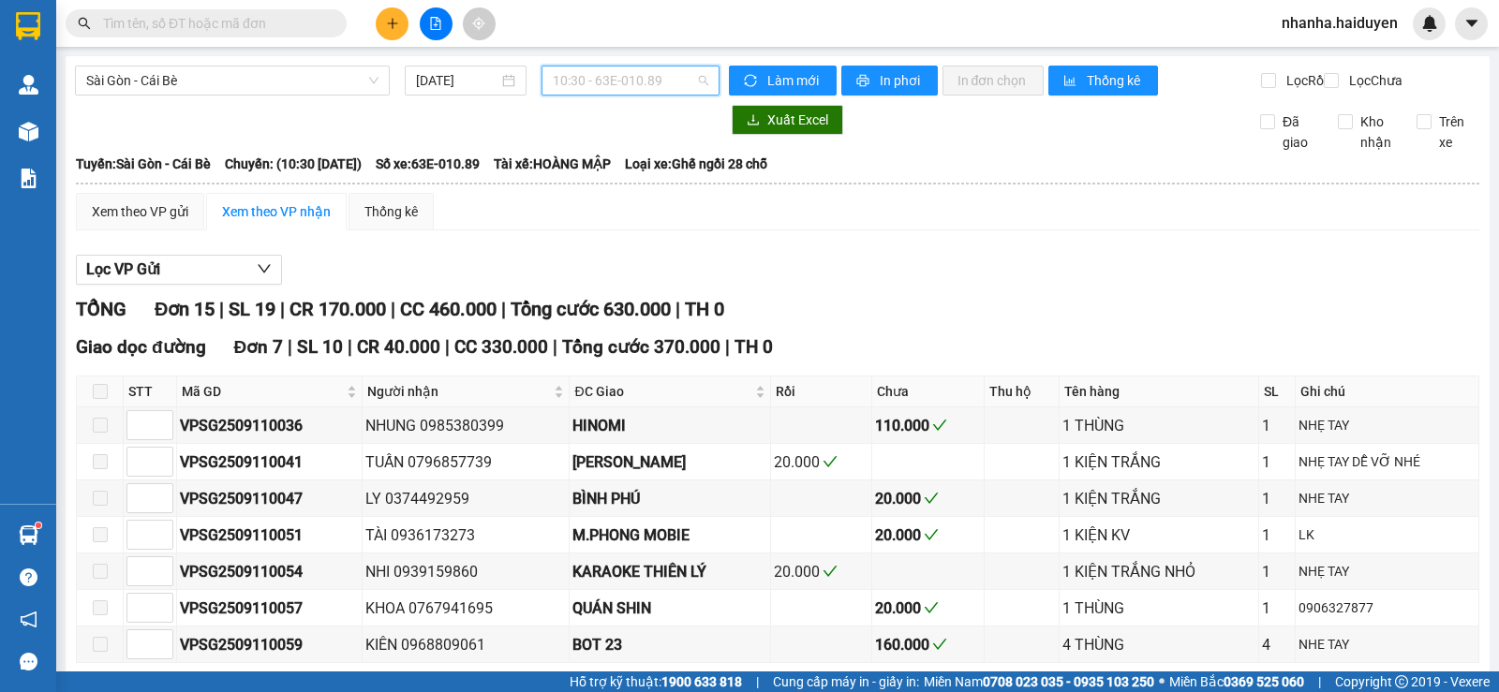
click at [621, 82] on span "10:30 - 63E-010.89" at bounding box center [630, 81] width 155 height 28
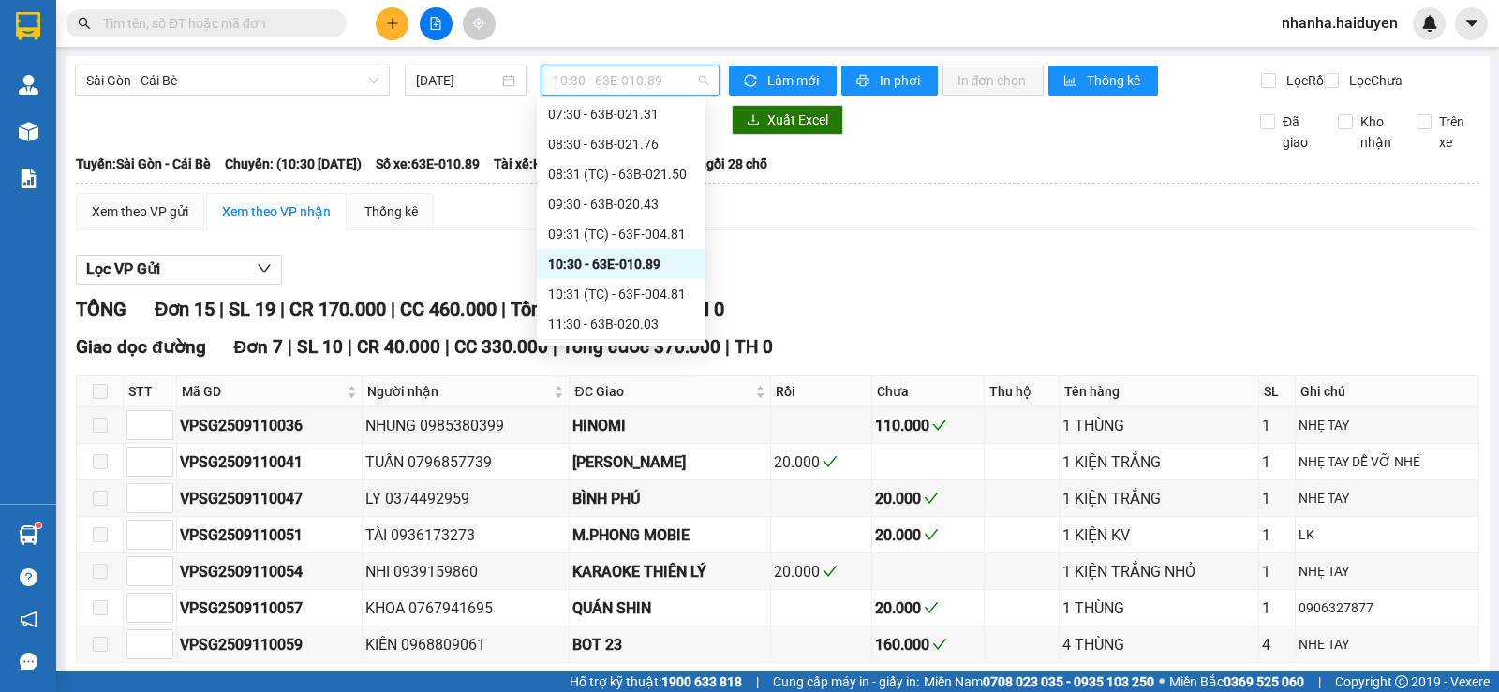
scroll to position [187, 0]
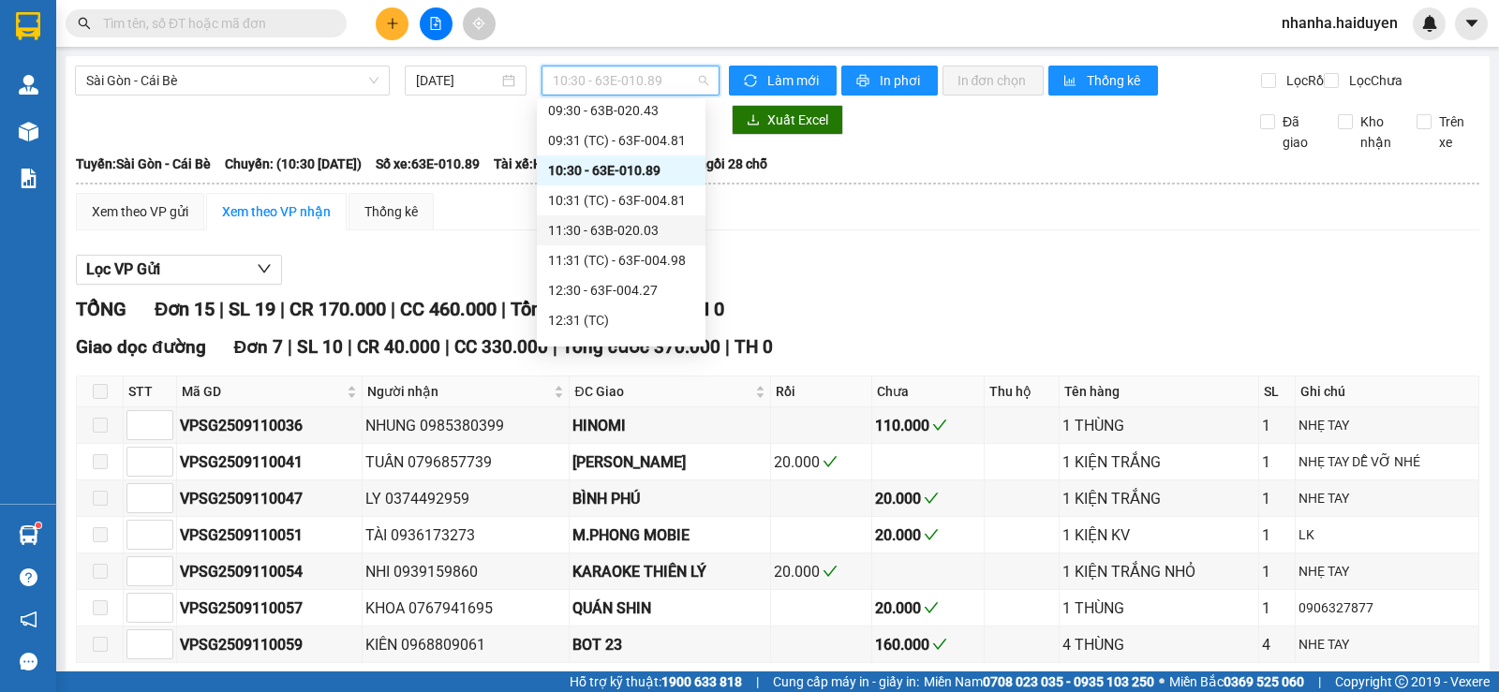
click at [621, 222] on div "11:30 - 63B-020.03" at bounding box center [621, 230] width 146 height 21
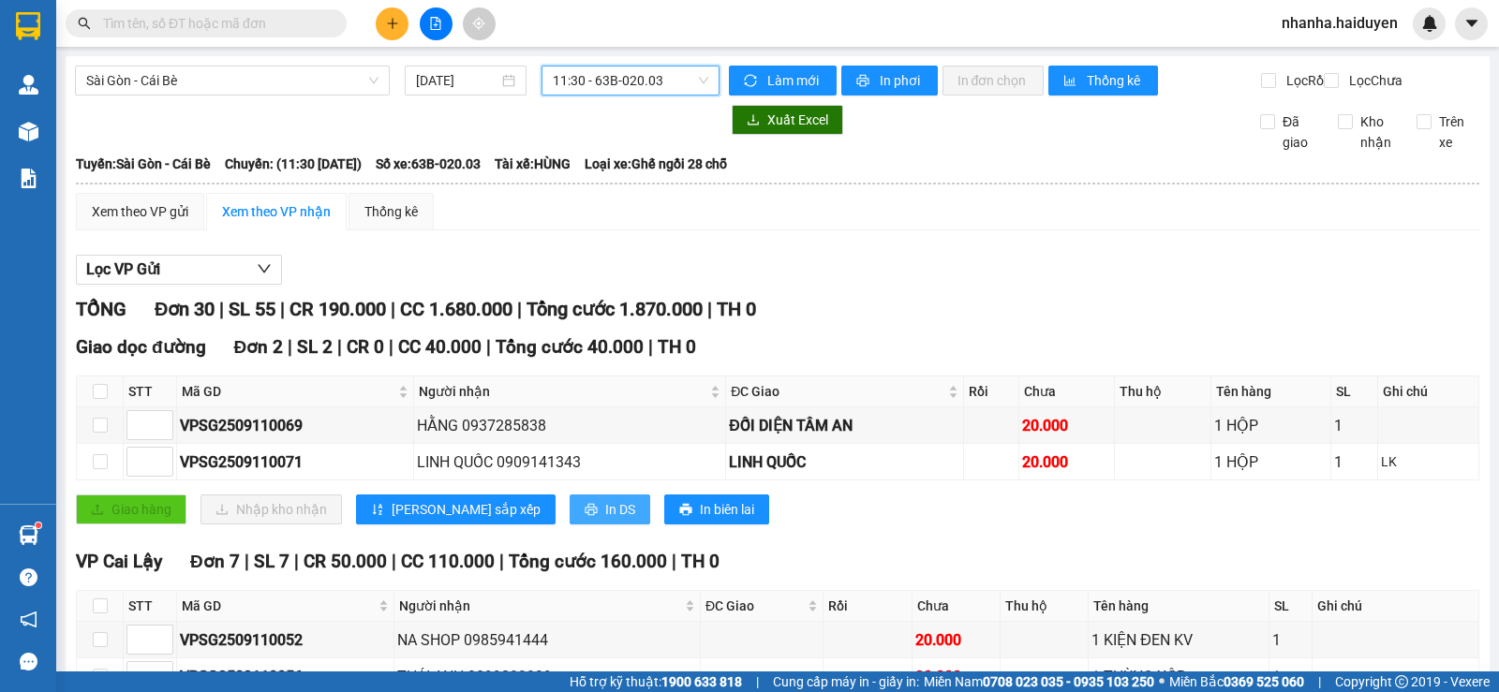
click at [585, 516] on icon "printer" at bounding box center [591, 509] width 13 height 13
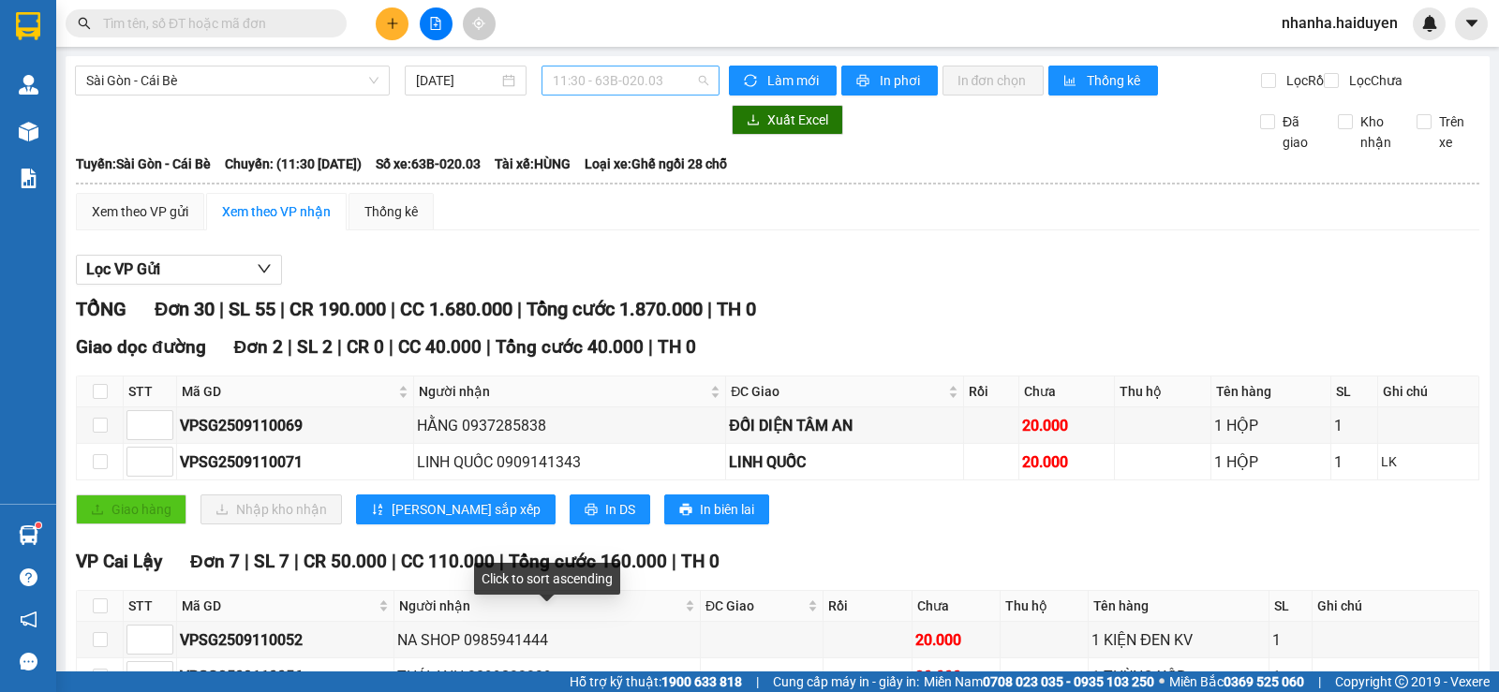
click at [656, 78] on span "11:30 - 63B-020.03" at bounding box center [630, 81] width 155 height 28
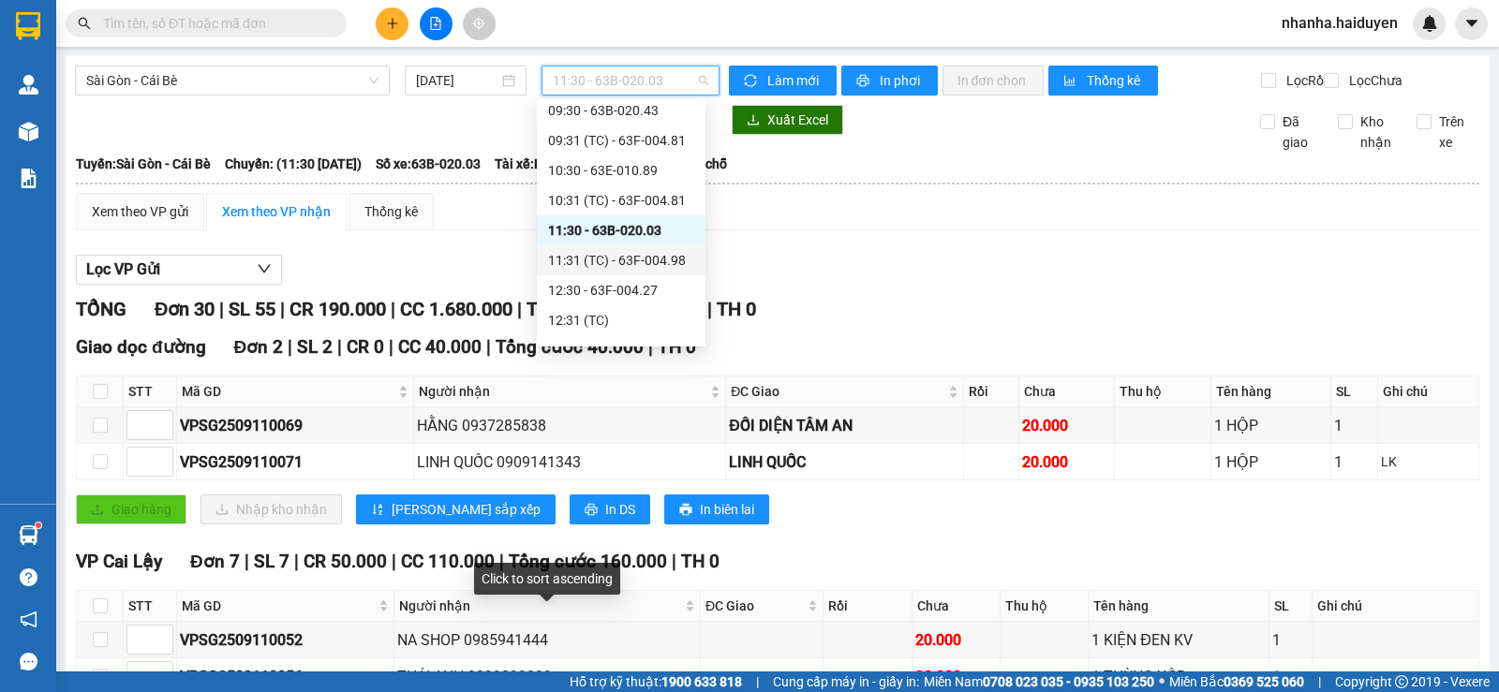
click at [603, 266] on div "11:31 (TC) - 63F-004.98" at bounding box center [621, 260] width 146 height 21
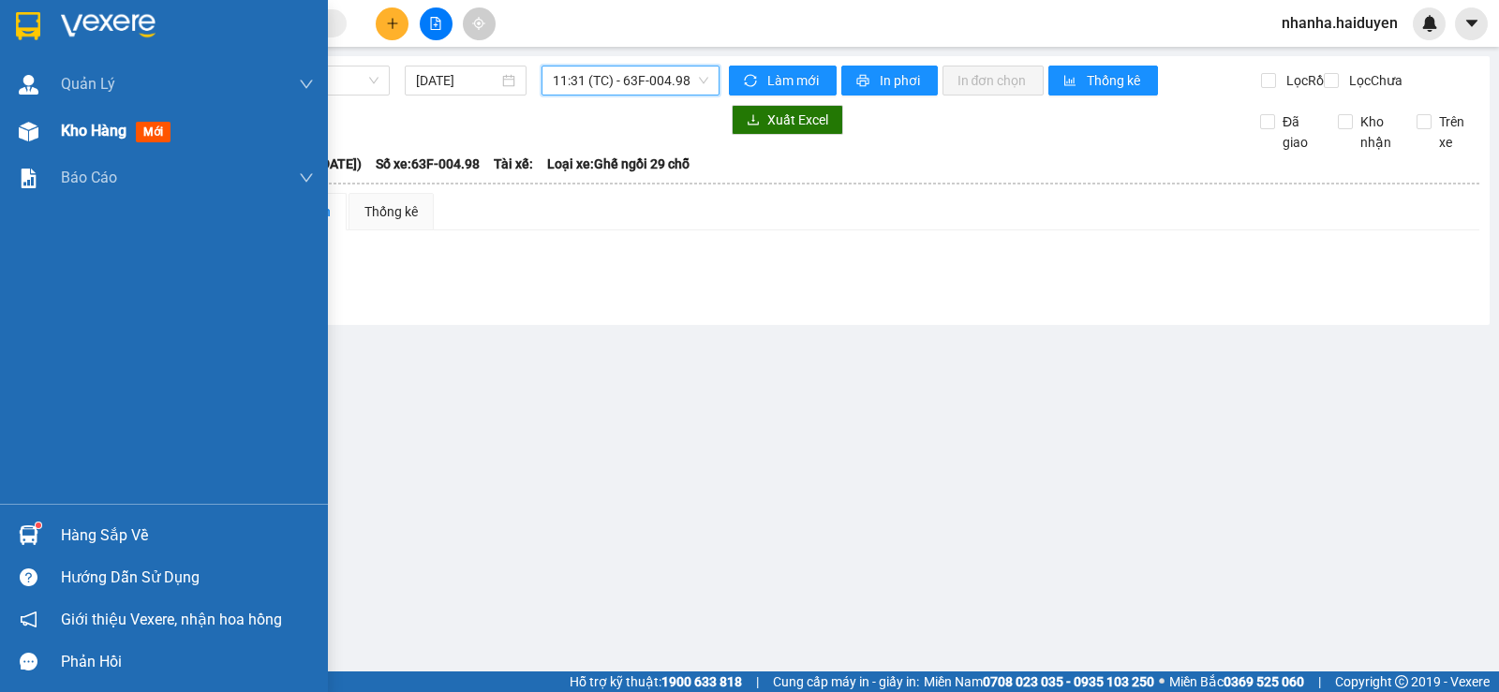
click at [46, 129] on div "Kho hàng mới" at bounding box center [164, 131] width 328 height 47
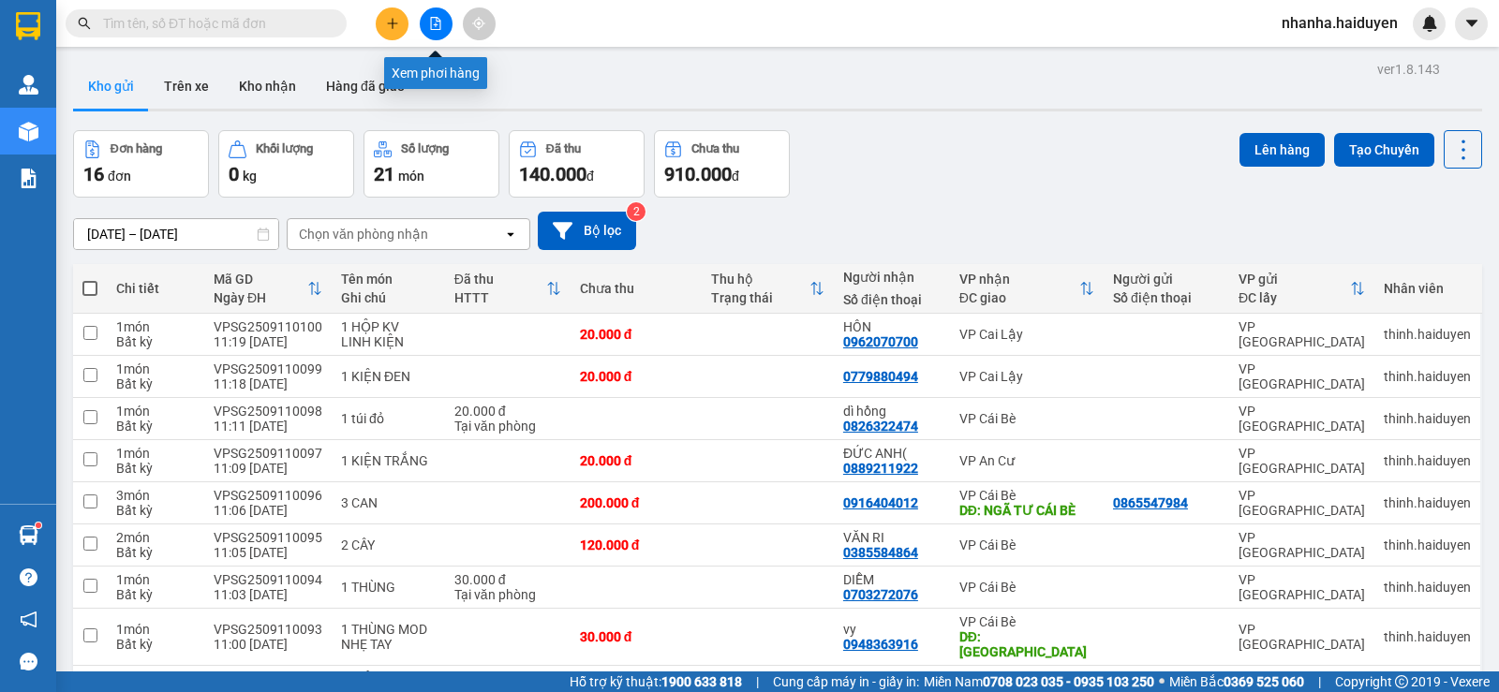
click at [438, 22] on icon "file-add" at bounding box center [436, 23] width 10 height 13
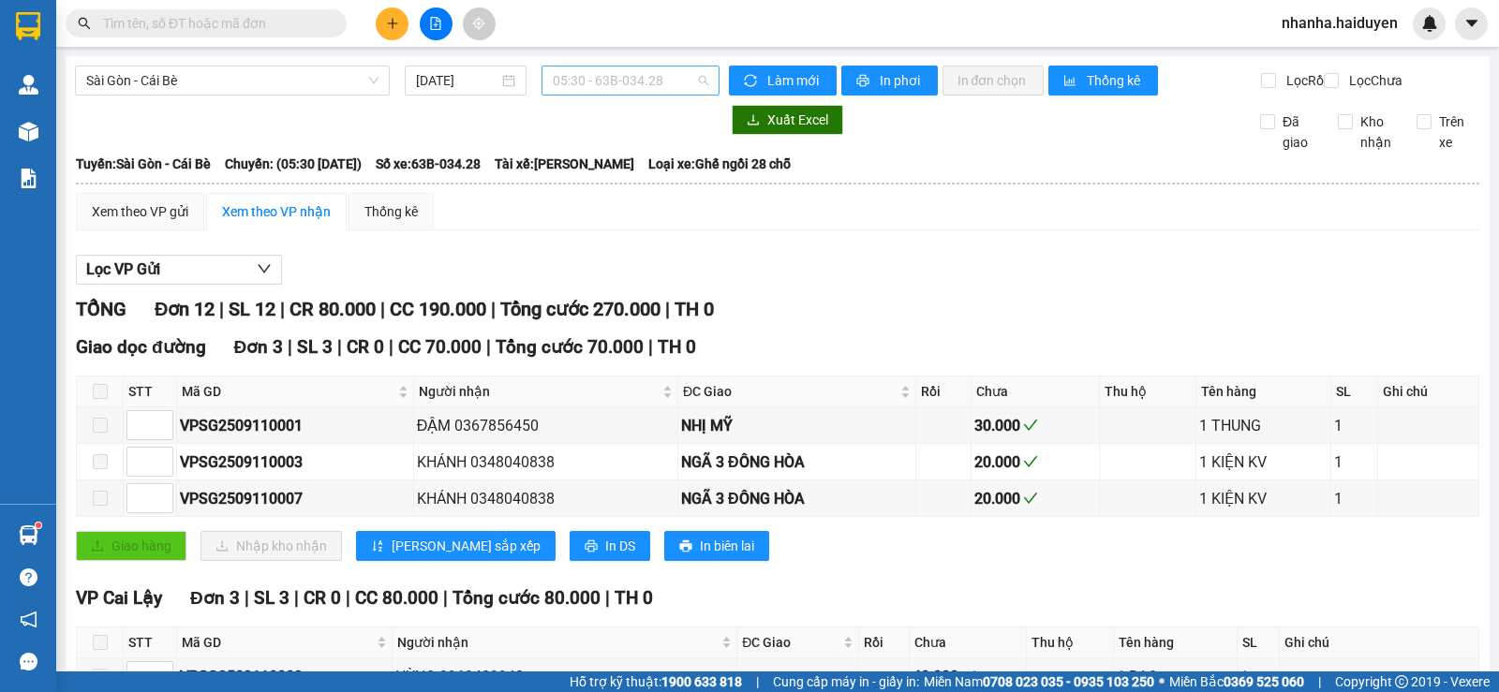
click at [553, 74] on span "05:30 - 63B-034.28" at bounding box center [630, 81] width 155 height 28
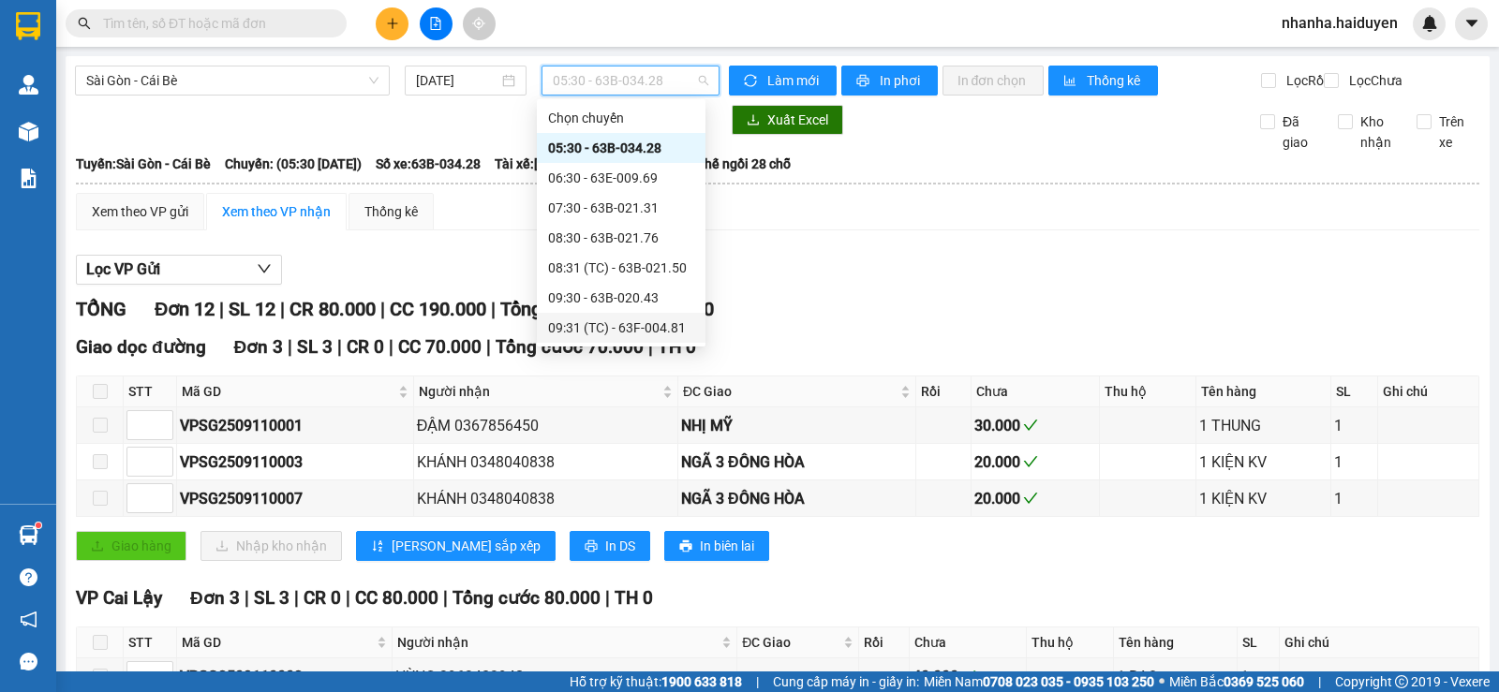
scroll to position [187, 0]
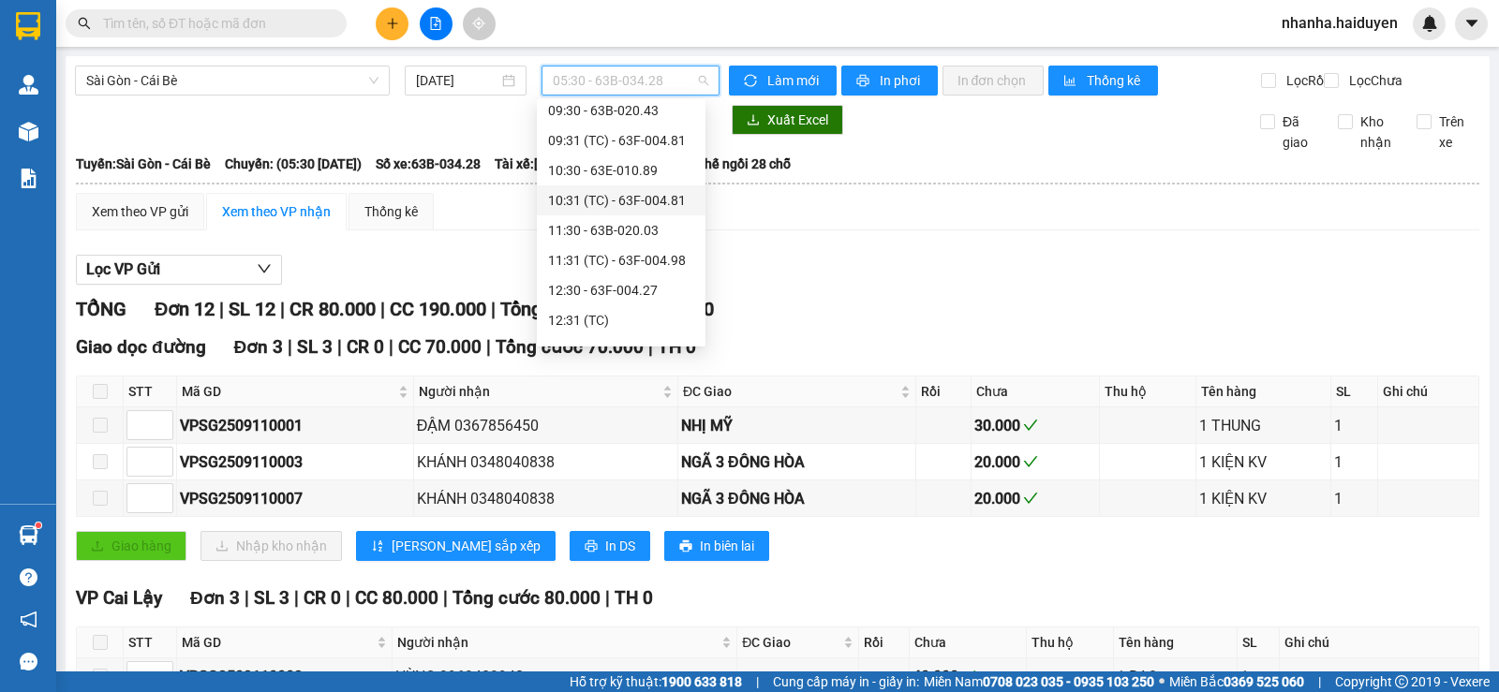
click at [630, 201] on div "10:31 (TC) - 63F-004.81" at bounding box center [621, 200] width 146 height 21
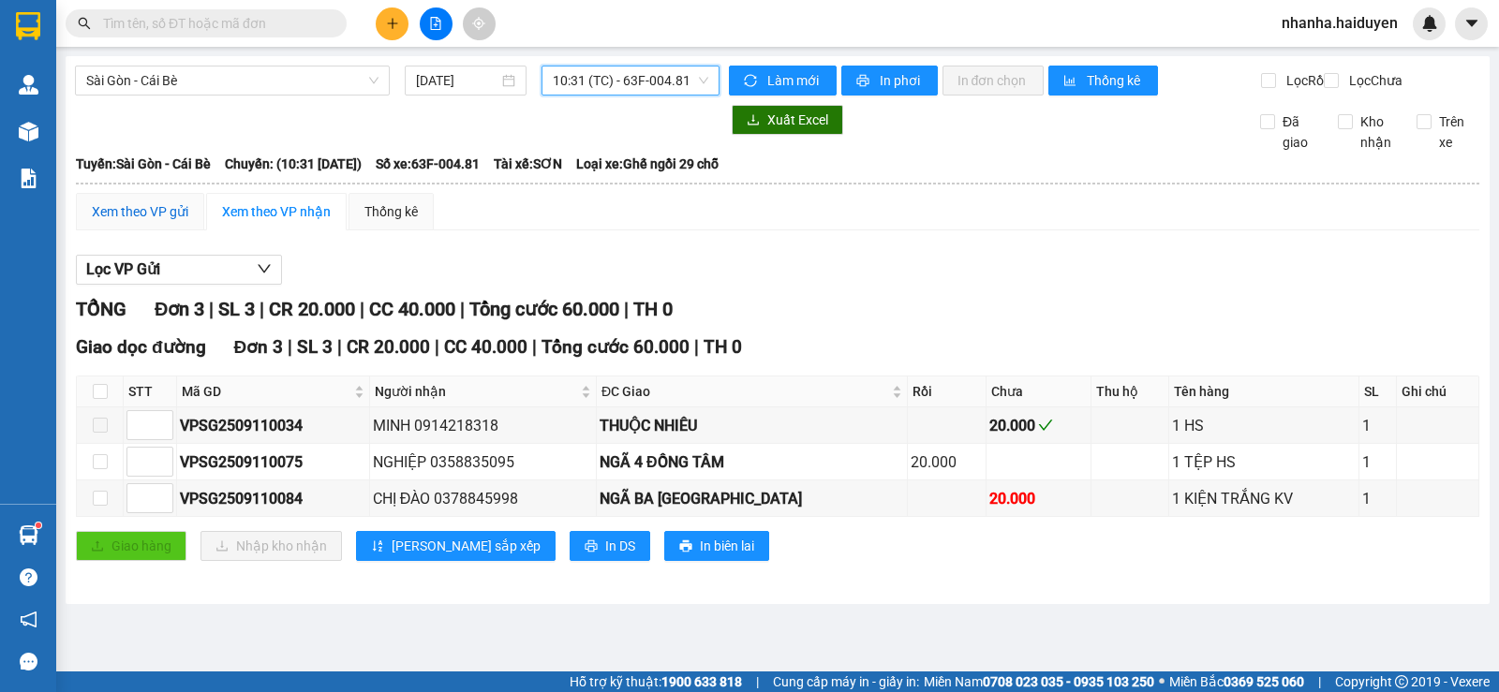
click at [168, 220] on div "Xem theo VP gửi" at bounding box center [140, 211] width 96 height 21
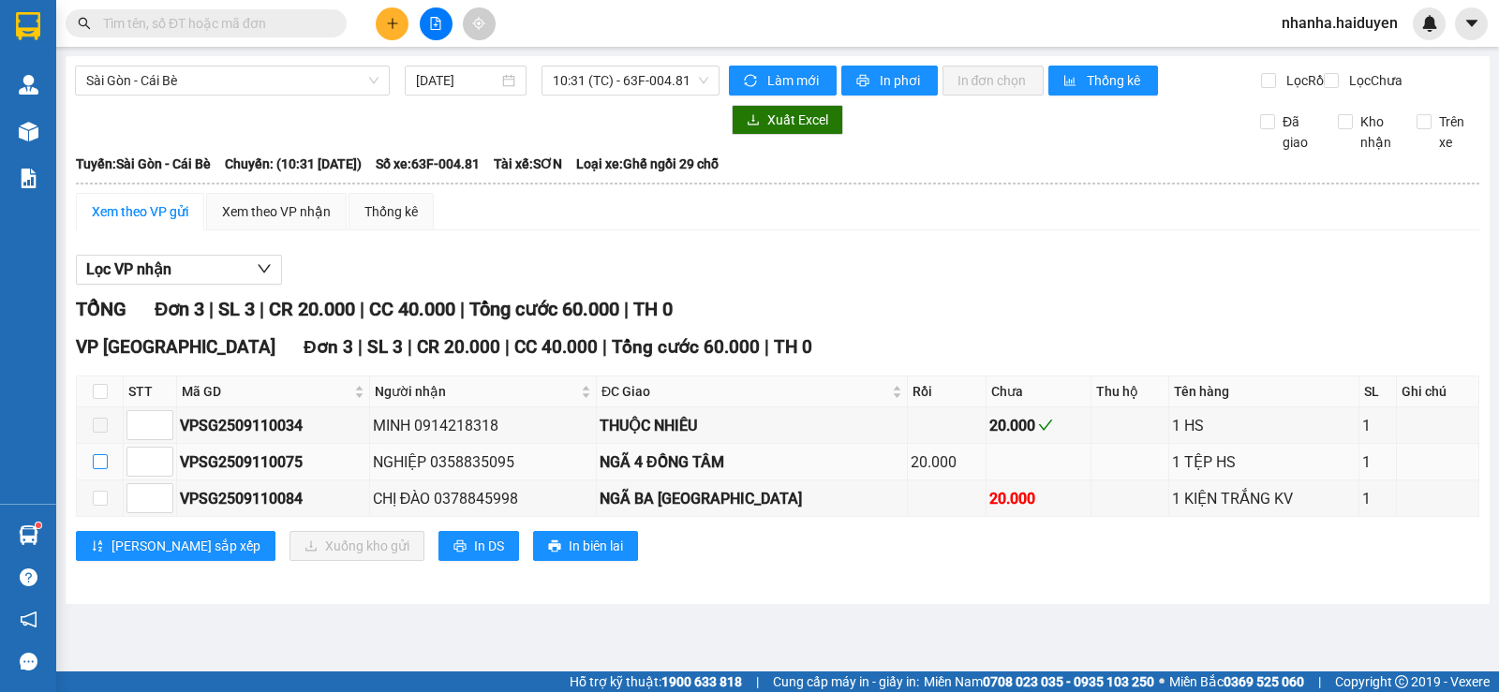
click at [94, 469] on input "checkbox" at bounding box center [100, 461] width 15 height 15
checkbox input "true"
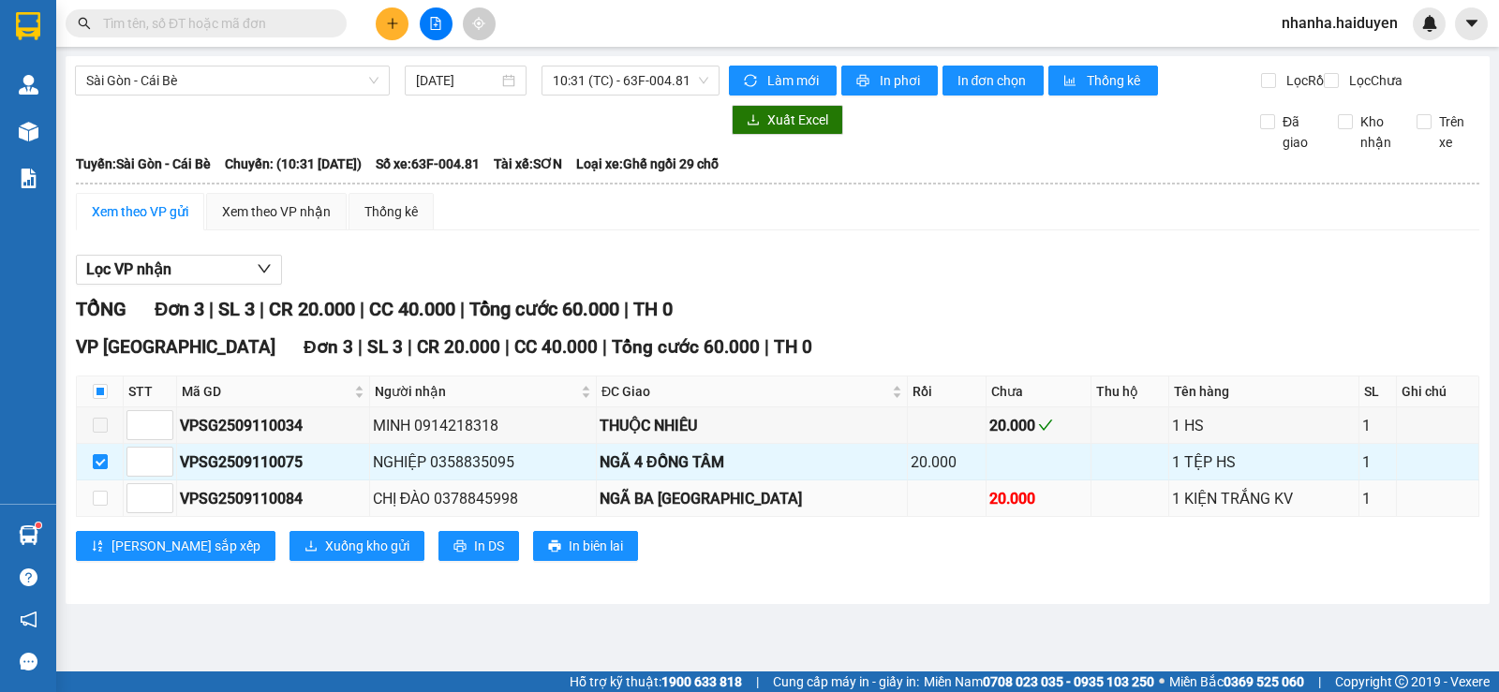
click at [103, 499] on td at bounding box center [100, 499] width 47 height 37
click at [97, 506] on input "checkbox" at bounding box center [100, 498] width 15 height 15
checkbox input "true"
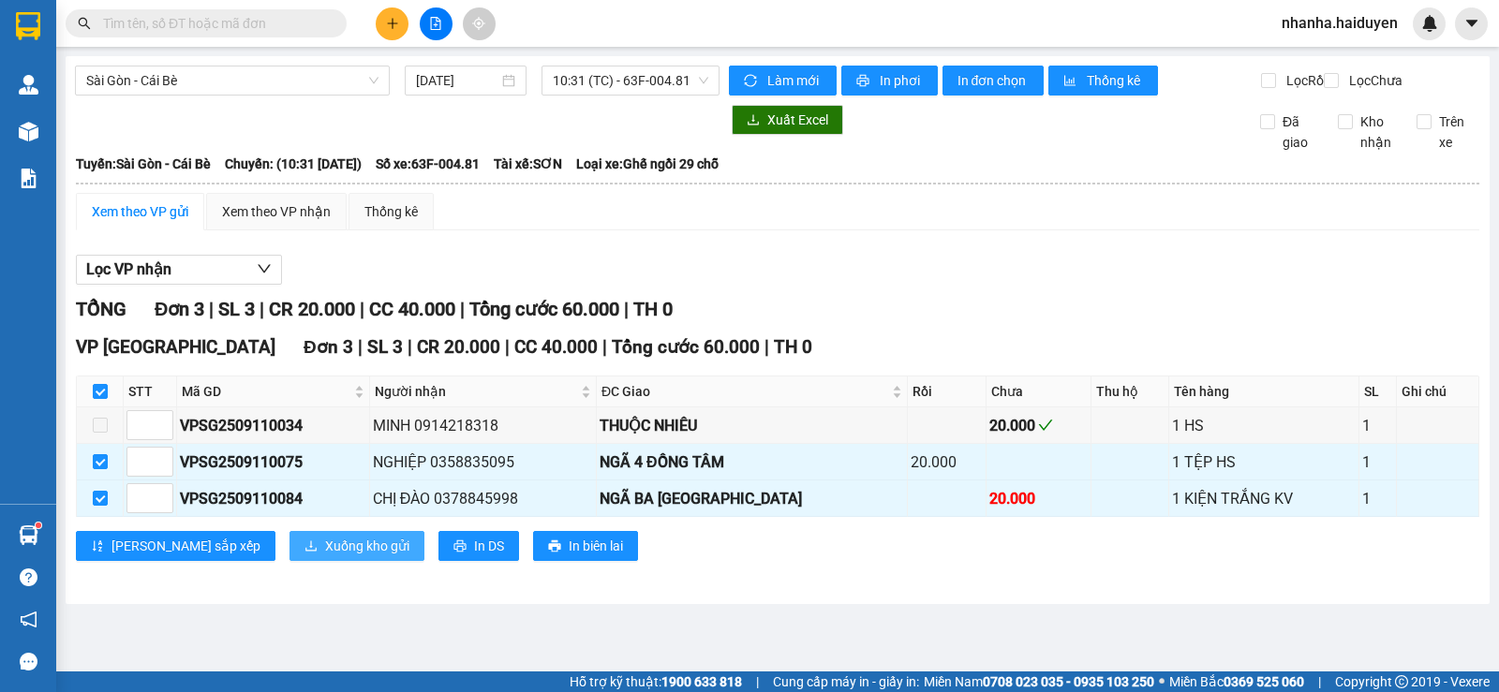
click at [325, 556] on span "Xuống kho gửi" at bounding box center [367, 546] width 84 height 21
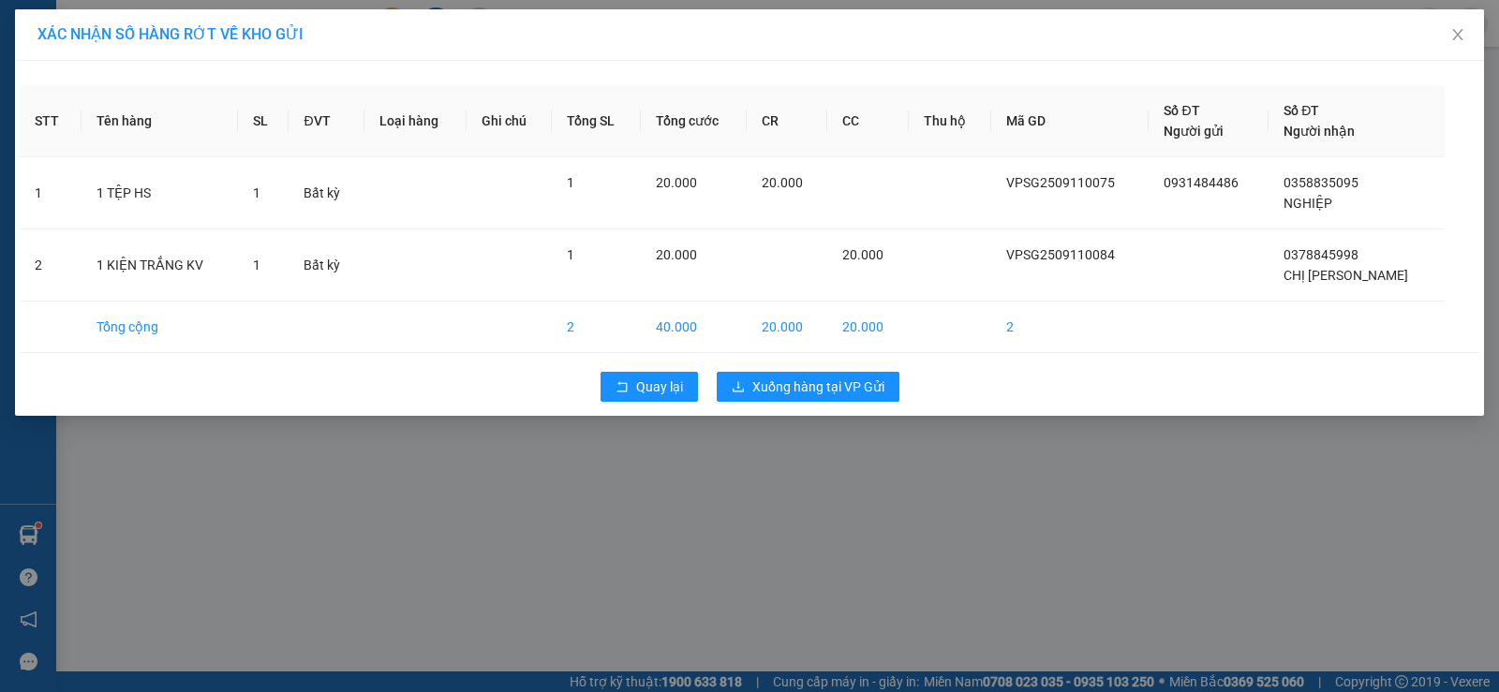
click at [802, 414] on div "STT Tên hàng SL ĐVT Loại hàng Ghi chú Tổng SL Tổng cước CR CC Thu hộ Mã GD Số Đ…" at bounding box center [749, 238] width 1469 height 355
click at [802, 405] on div "Quay lại Xuống hàng tại VP Gửi" at bounding box center [750, 387] width 1460 height 49
click at [801, 397] on button "Xuống hàng tại VP Gửi" at bounding box center [808, 387] width 183 height 30
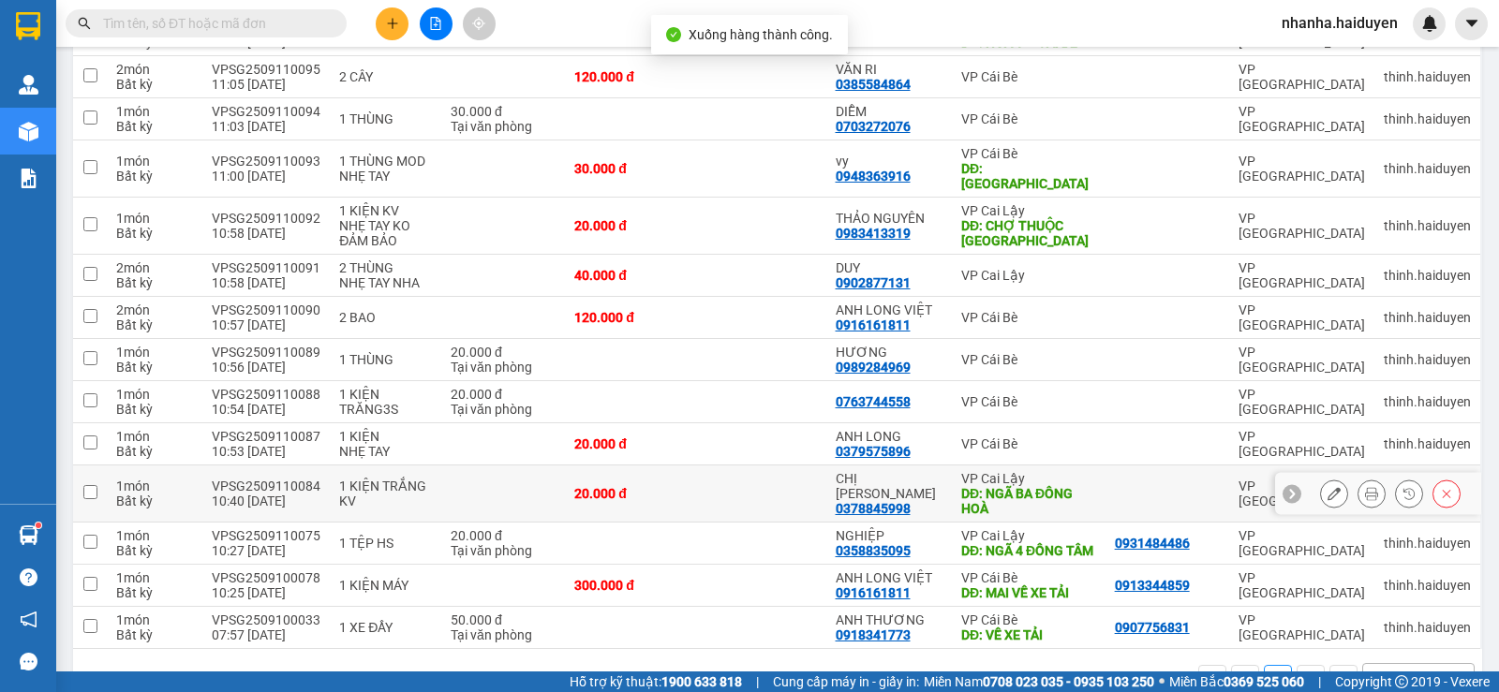
scroll to position [523, 0]
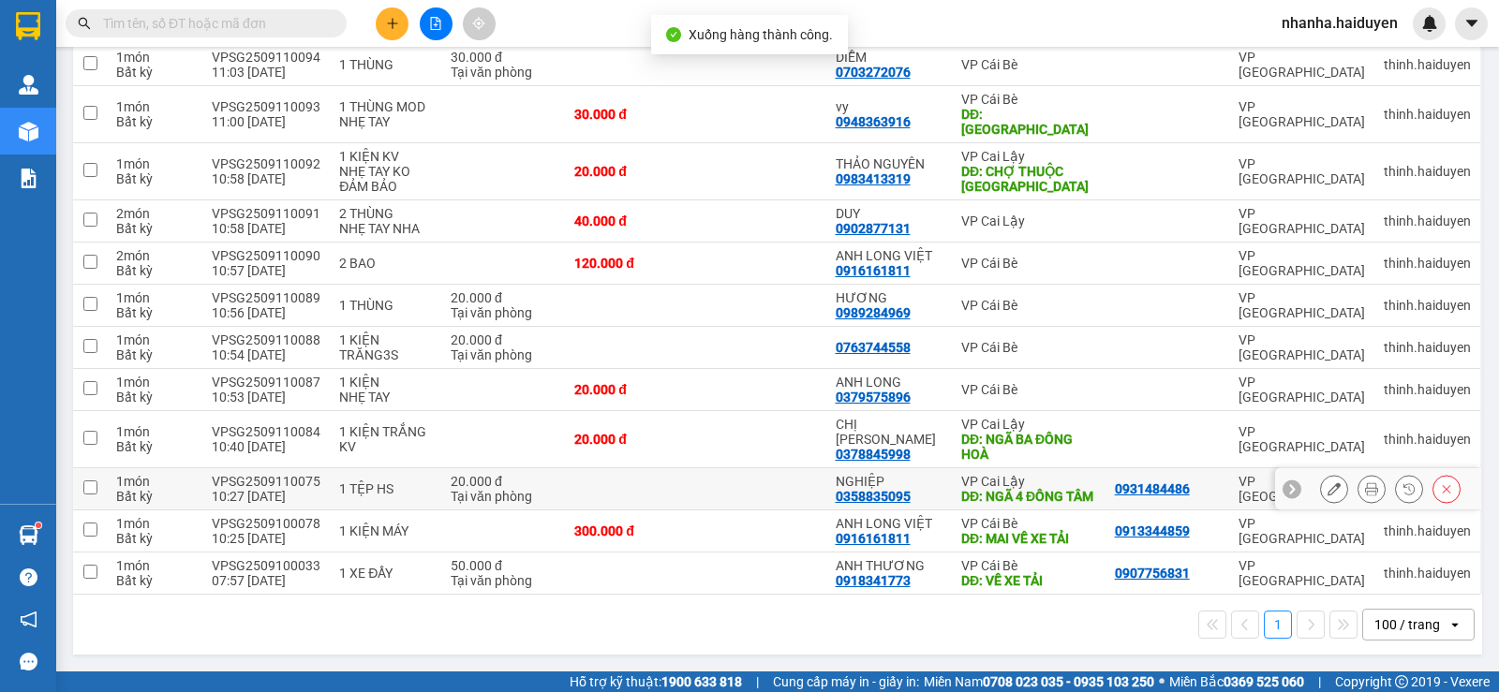
click at [833, 497] on td "NGHIỆP 0358835095" at bounding box center [889, 489] width 126 height 42
checkbox input "true"
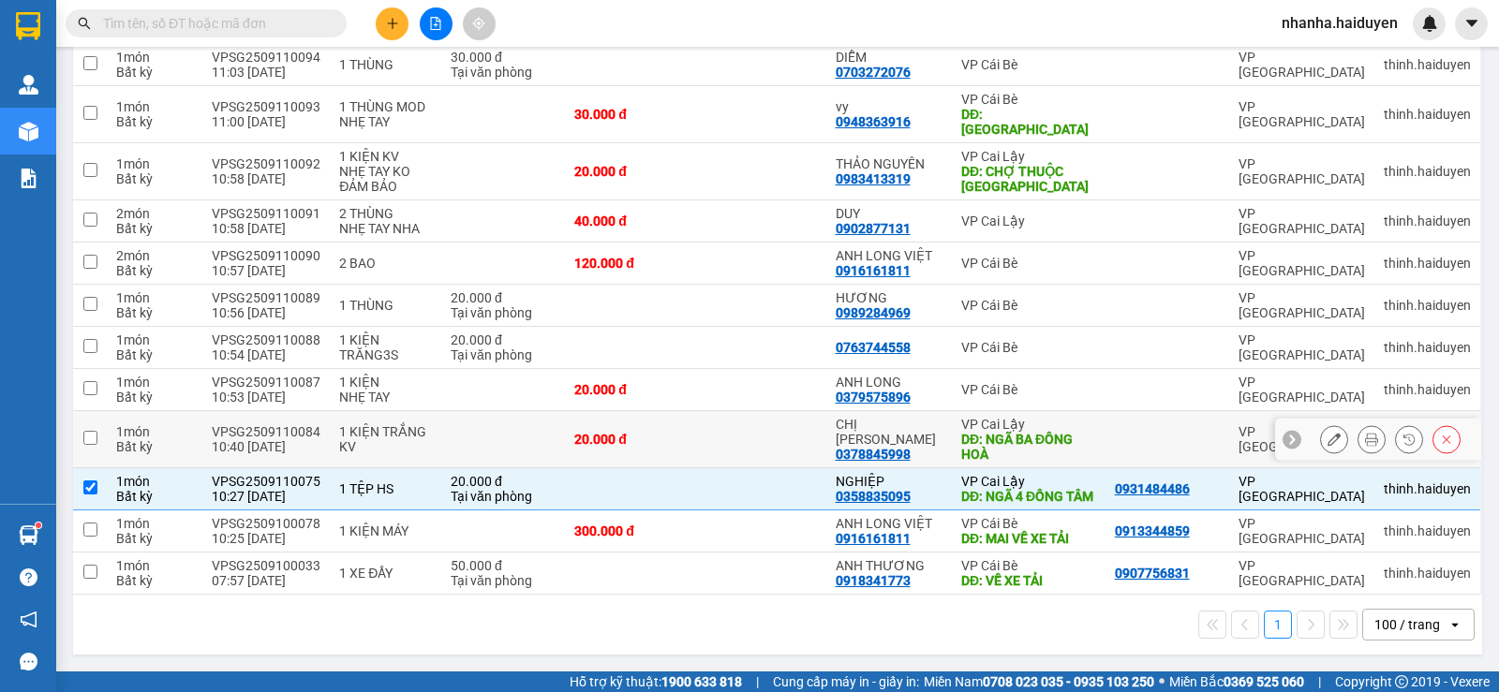
click at [803, 439] on td at bounding box center [760, 439] width 130 height 57
checkbox input "true"
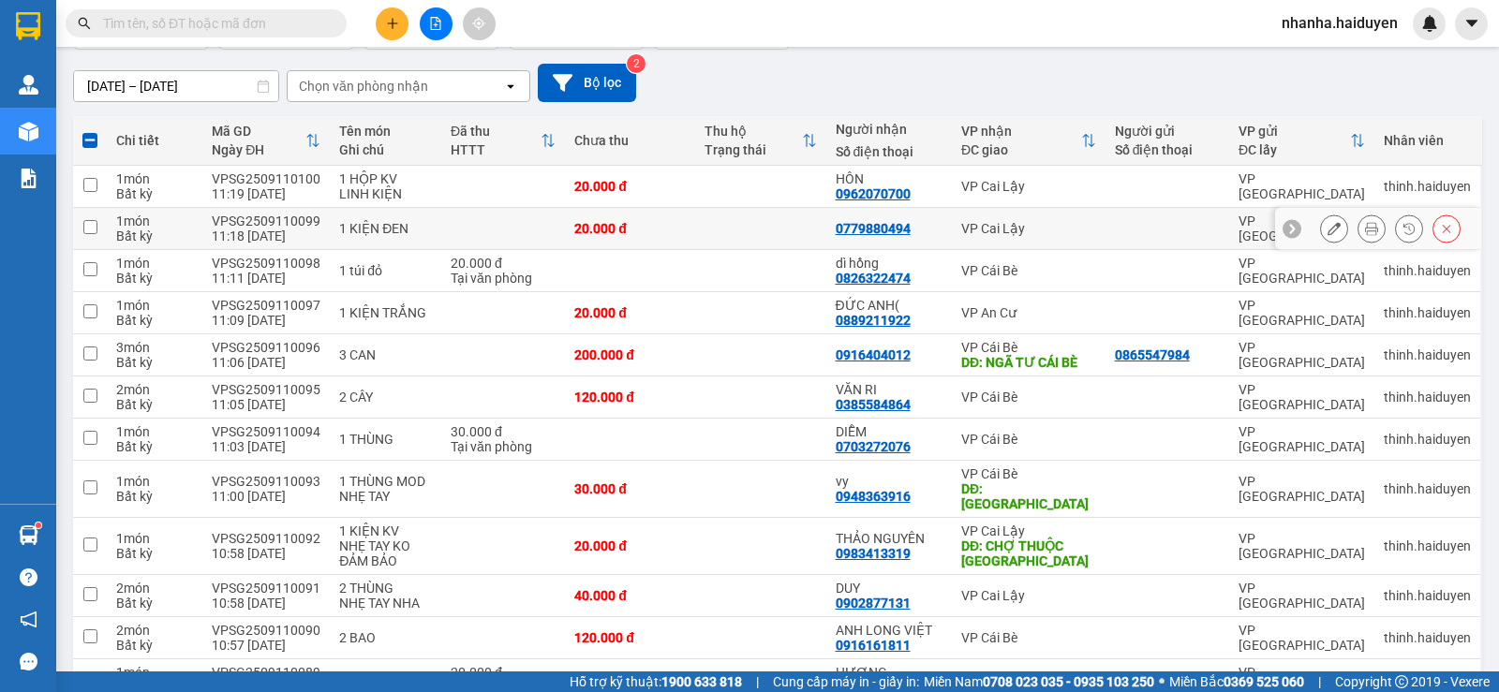
scroll to position [0, 0]
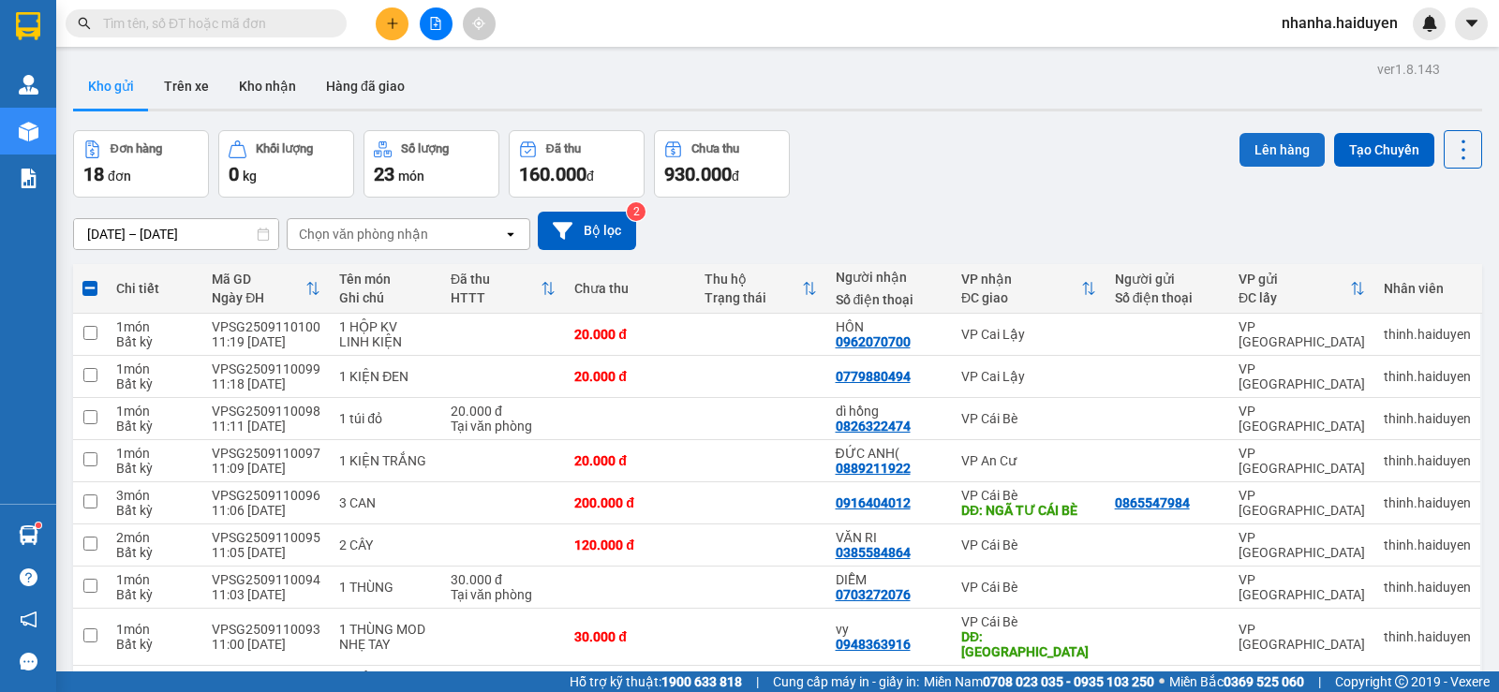
drag, startPoint x: 1258, startPoint y: 129, endPoint x: 1244, endPoint y: 160, distance: 34.0
click at [1258, 134] on div "ver 1.8.143 Kho gửi Trên xe Kho nhận Hàng đã giao Đơn hàng 18 đơn Khối lượng 0 …" at bounding box center [778, 620] width 1424 height 1129
click at [1244, 160] on button "Lên hàng" at bounding box center [1281, 150] width 85 height 34
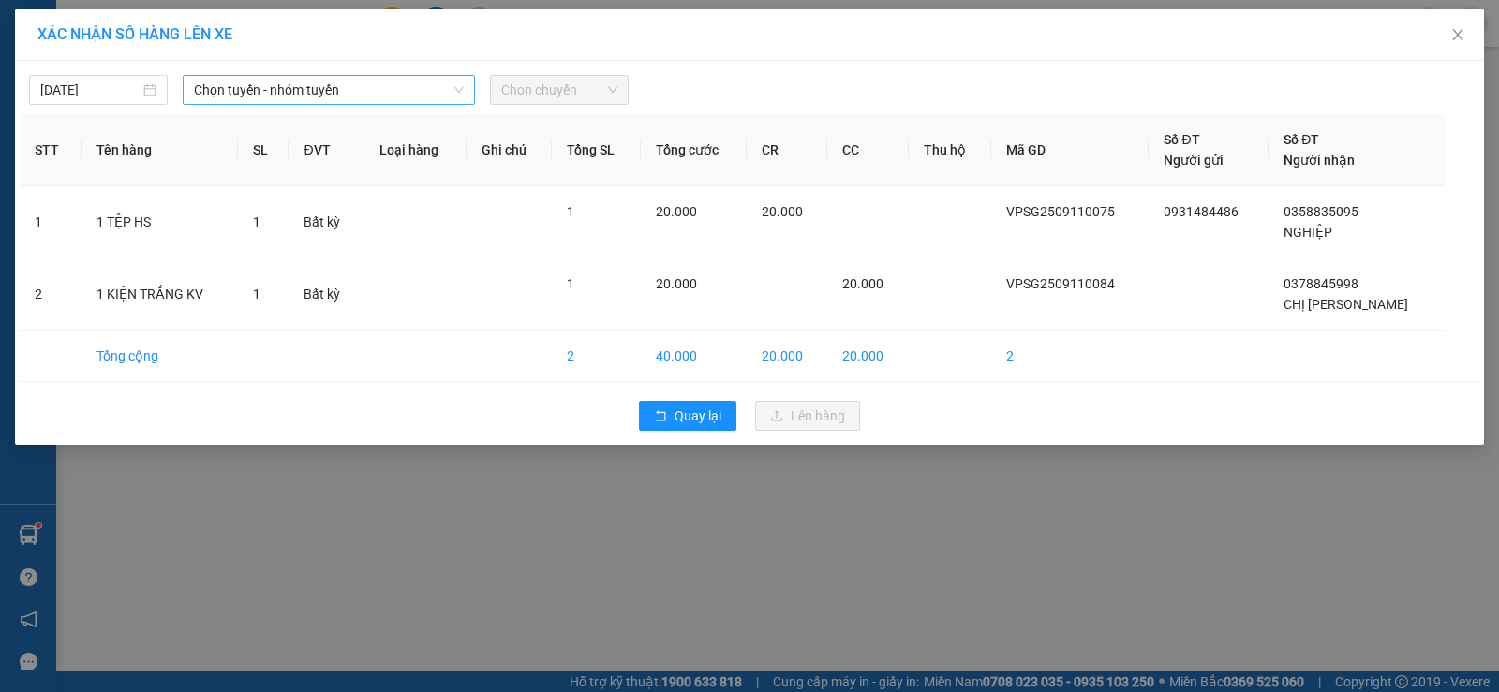
click at [367, 90] on span "Chọn tuyến - nhóm tuyến" at bounding box center [329, 90] width 270 height 28
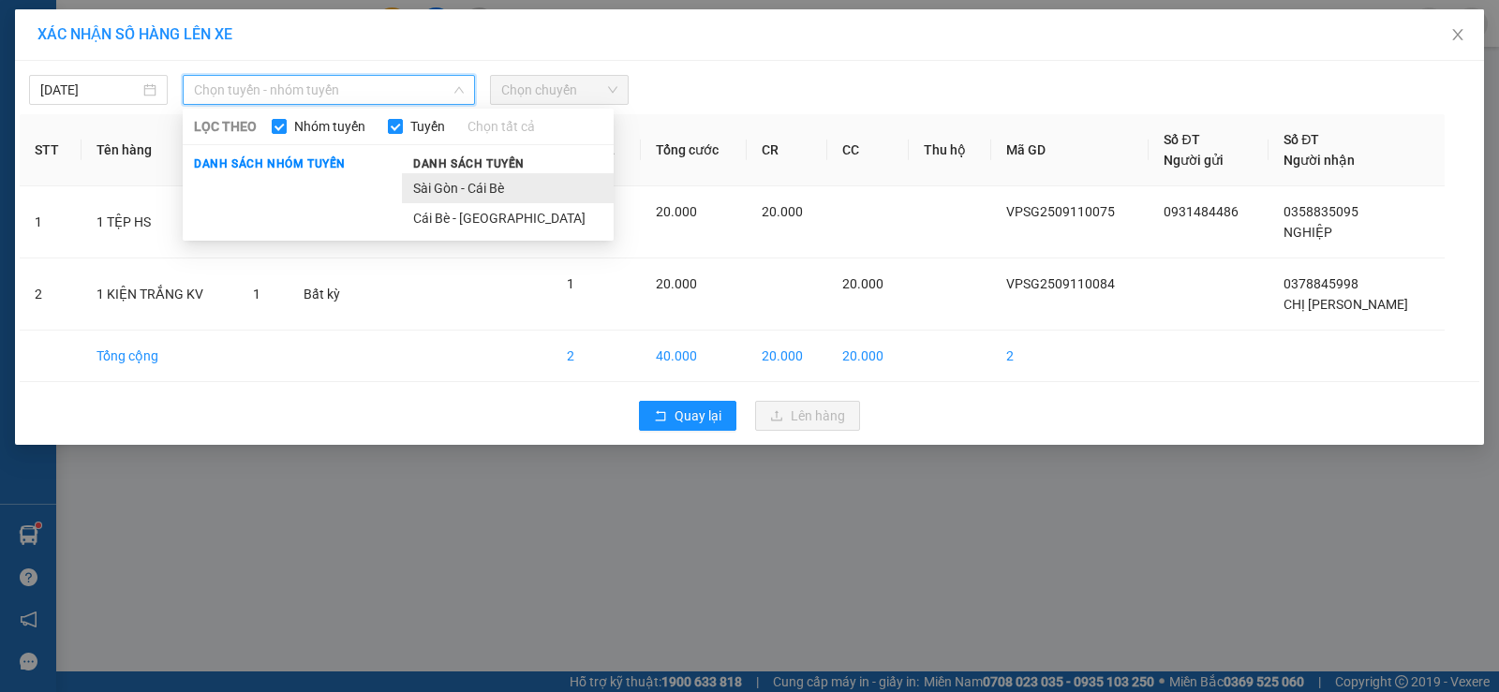
click at [436, 181] on li "Sài Gòn - Cái Bè" at bounding box center [508, 188] width 212 height 30
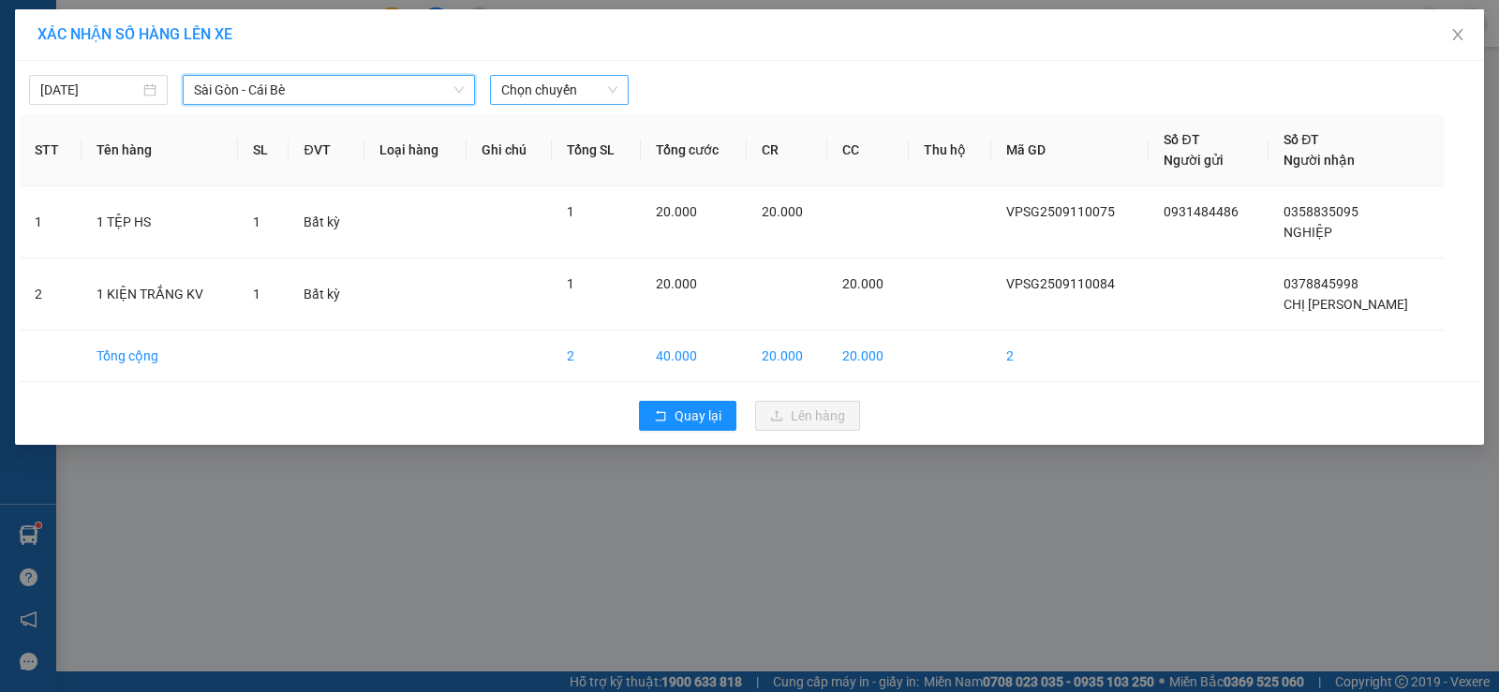
click at [515, 101] on span "Chọn chuyến" at bounding box center [559, 90] width 116 height 28
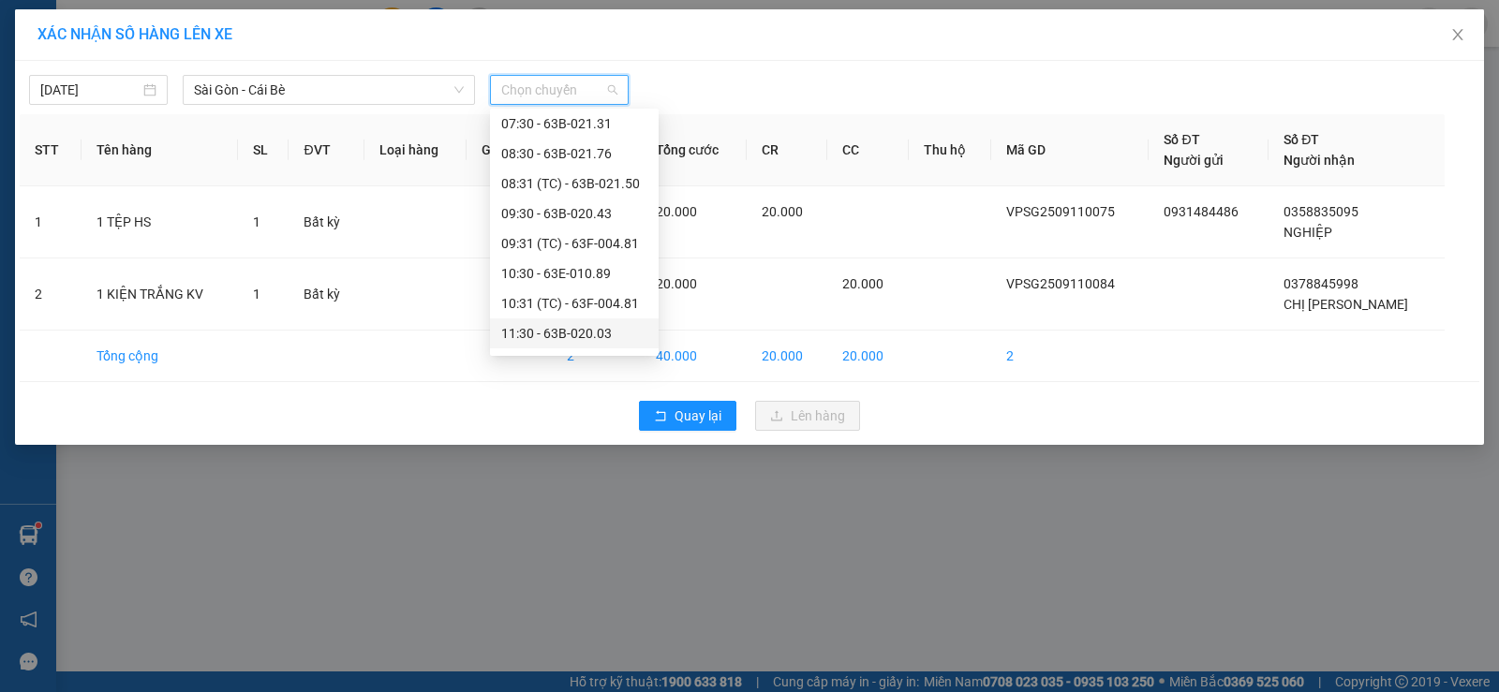
scroll to position [187, 0]
click at [590, 270] on div "11:31 (TC) - 63F-004.98" at bounding box center [574, 270] width 146 height 21
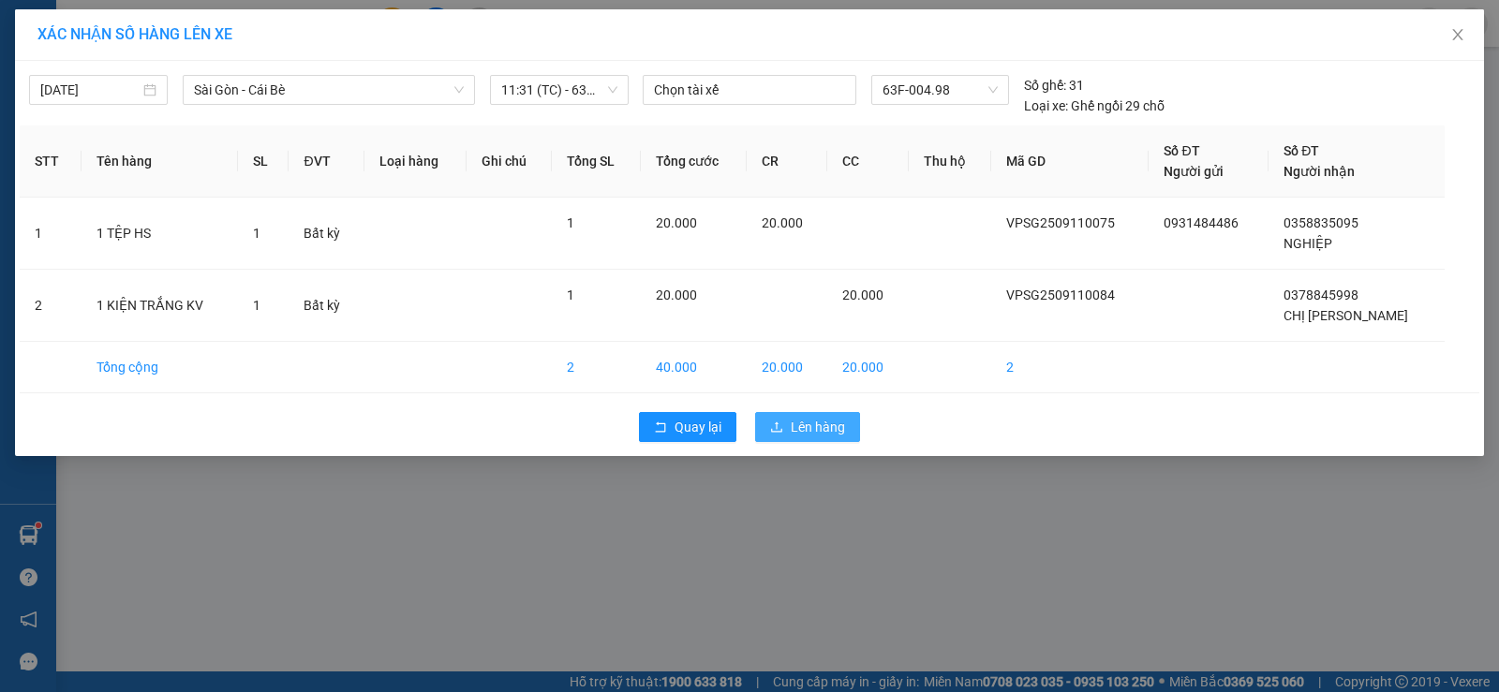
click at [789, 431] on button "Lên hàng" at bounding box center [807, 427] width 105 height 30
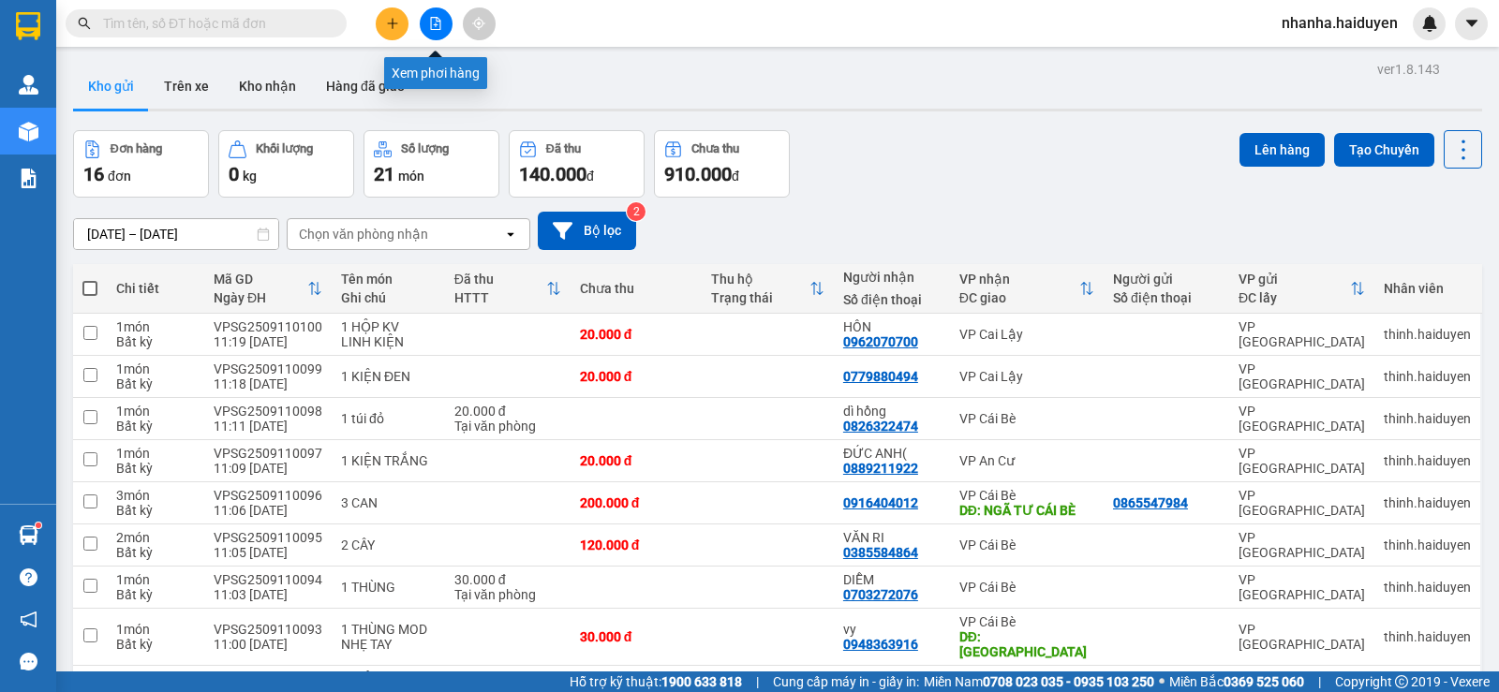
click at [427, 21] on button at bounding box center [436, 23] width 33 height 33
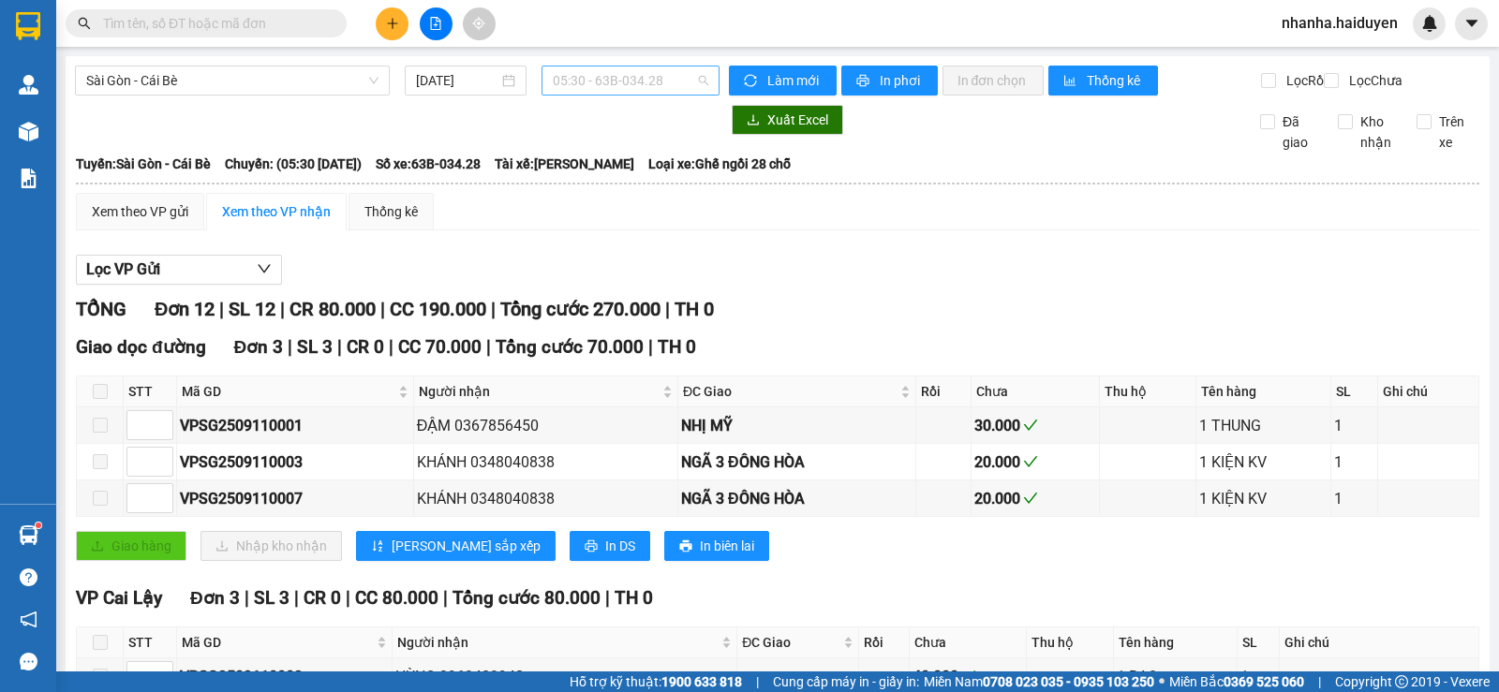
click at [605, 84] on span "05:30 - 63B-034.28" at bounding box center [630, 81] width 155 height 28
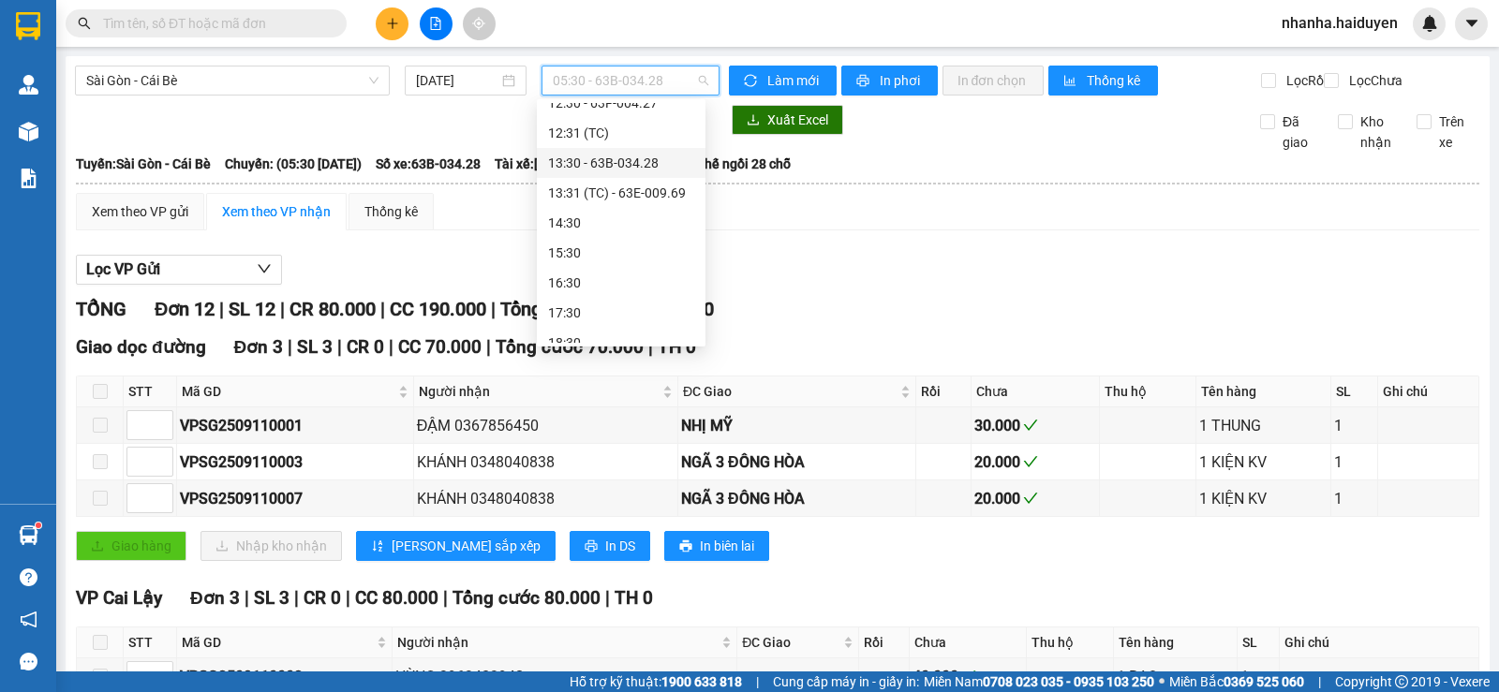
scroll to position [281, 0]
click at [636, 166] on div "11:31 (TC) - 63F-004.98" at bounding box center [621, 166] width 146 height 21
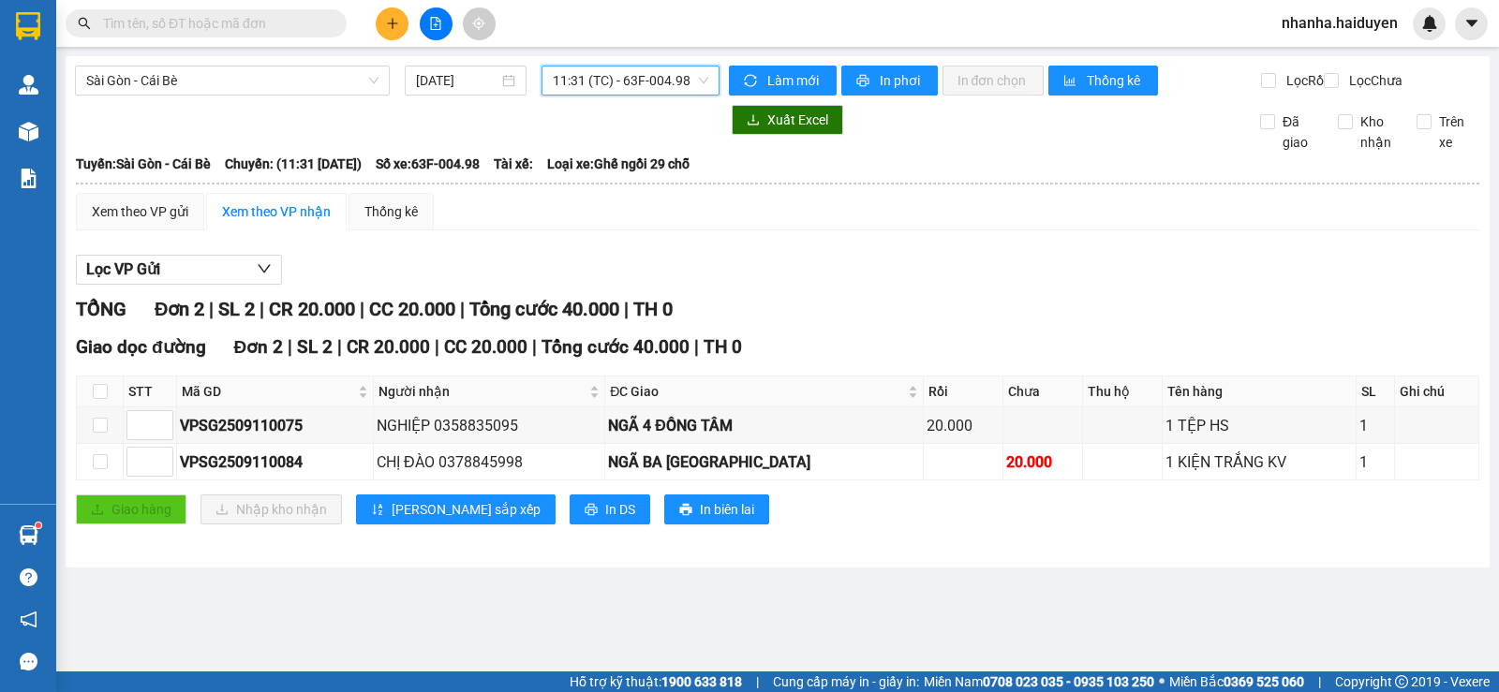
click at [577, 519] on div "Giao hàng Nhập kho nhận Lưu sắp xếp In DS In biên lai" at bounding box center [777, 510] width 1403 height 30
click at [605, 520] on span "In DS" at bounding box center [620, 509] width 30 height 21
drag, startPoint x: 870, startPoint y: 275, endPoint x: 746, endPoint y: 302, distance: 127.3
click at [870, 275] on div "Lọc VP Gửi" at bounding box center [777, 270] width 1403 height 31
click at [97, 399] on input "checkbox" at bounding box center [100, 391] width 15 height 15
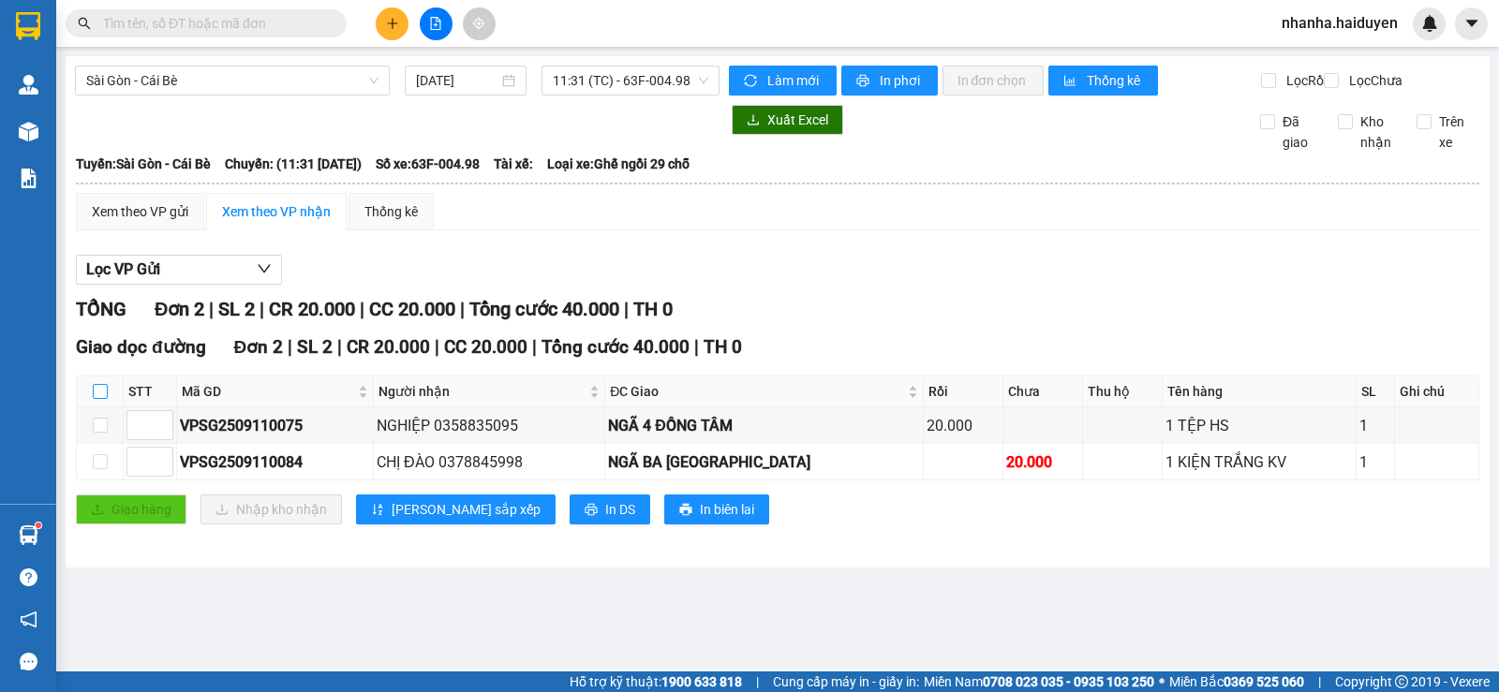
checkbox input "true"
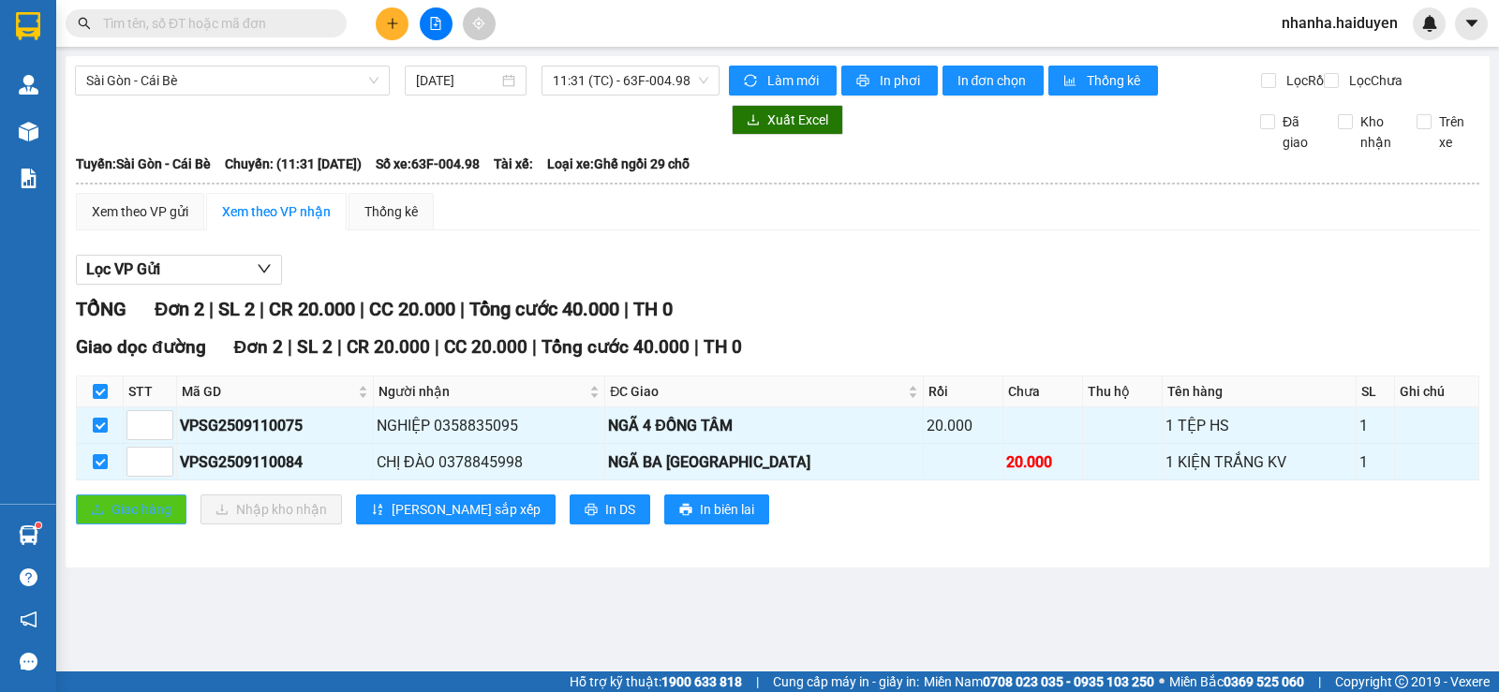
click at [141, 520] on span "Giao hàng" at bounding box center [141, 509] width 60 height 21
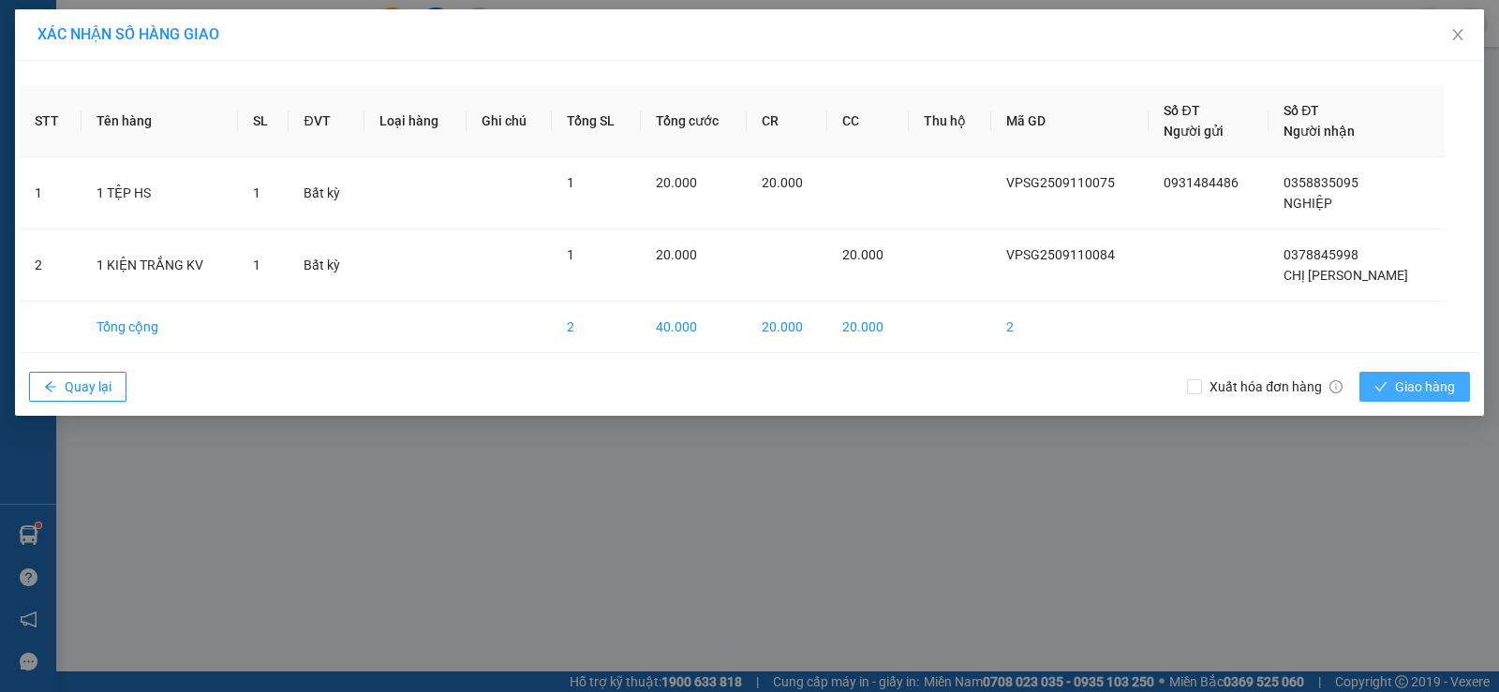
click at [1389, 378] on button "Giao hàng" at bounding box center [1414, 387] width 111 height 30
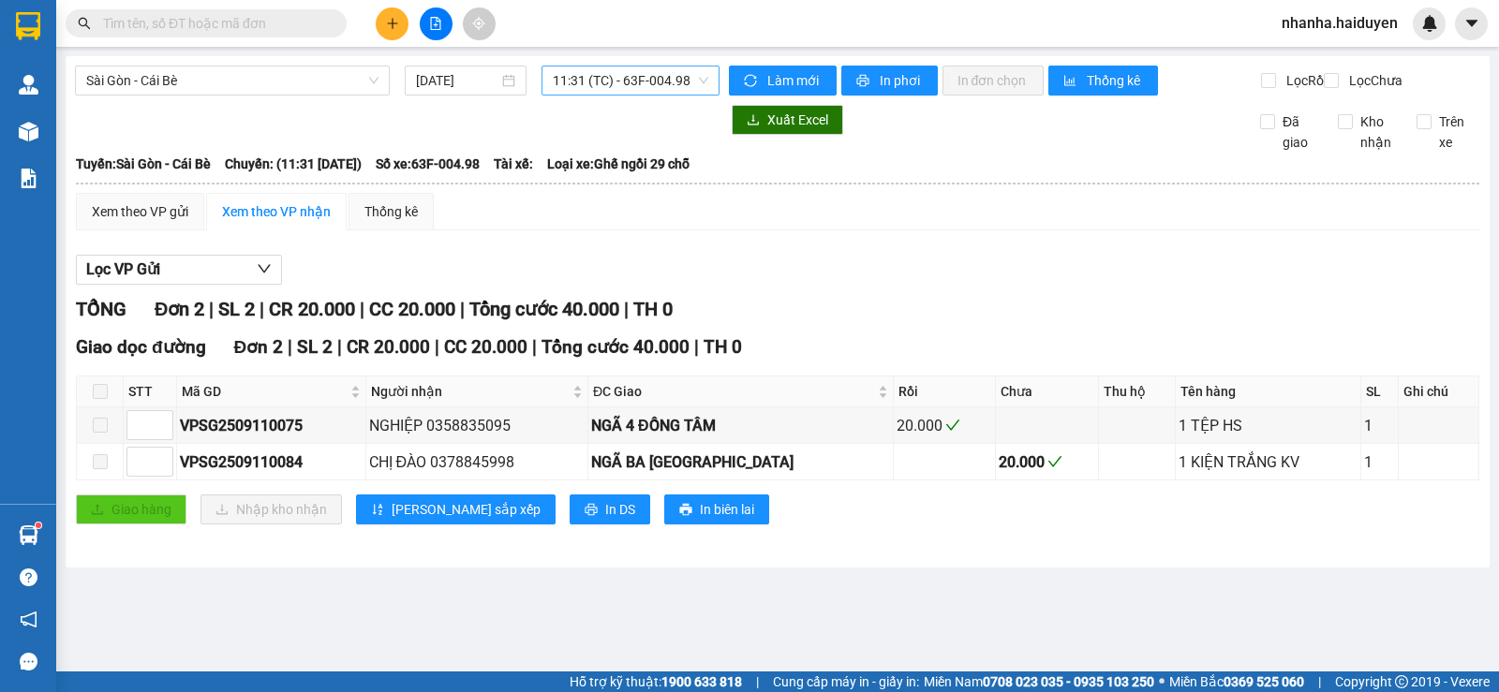
click at [633, 71] on span "11:31 (TC) - 63F-004.98" at bounding box center [630, 81] width 155 height 28
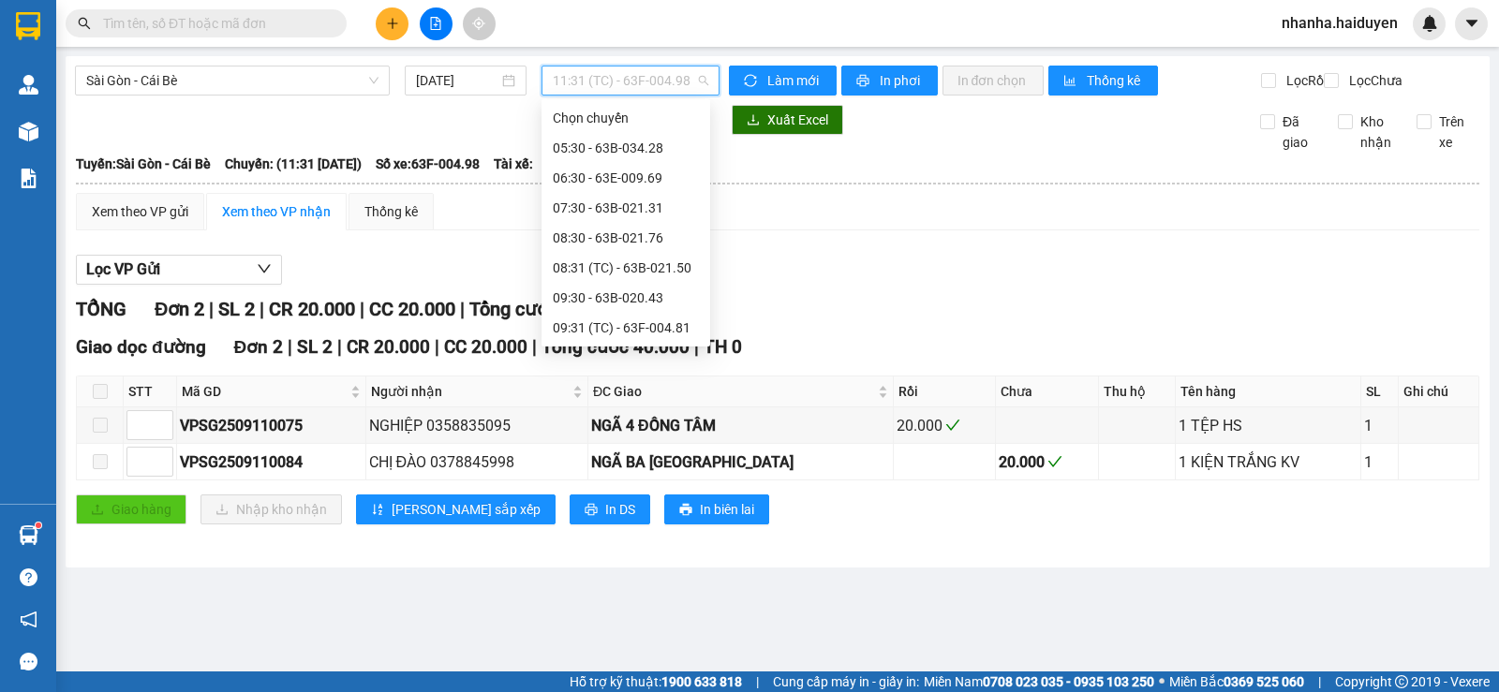
scroll to position [120, 0]
click at [645, 309] on div "11:30 - 63B-020.03" at bounding box center [625, 298] width 169 height 30
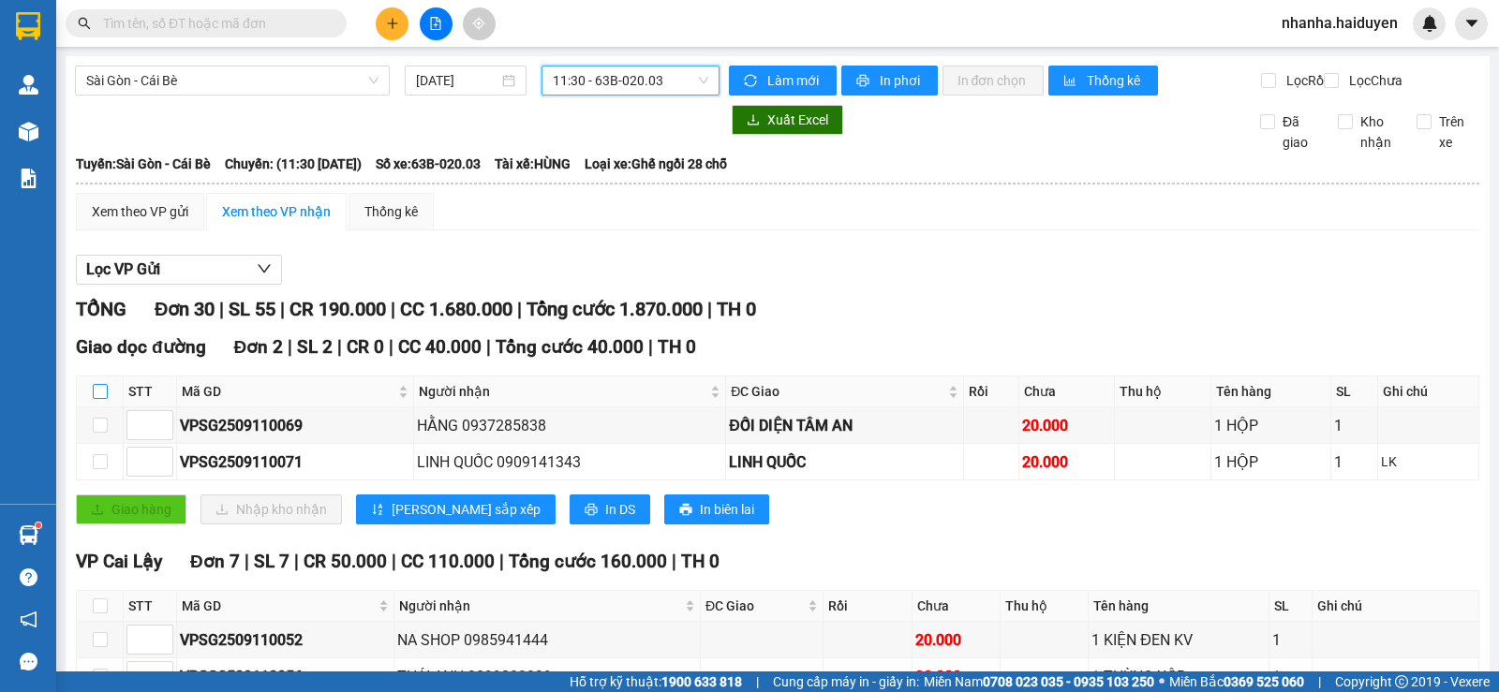
click at [103, 399] on input "checkbox" at bounding box center [100, 391] width 15 height 15
checkbox input "true"
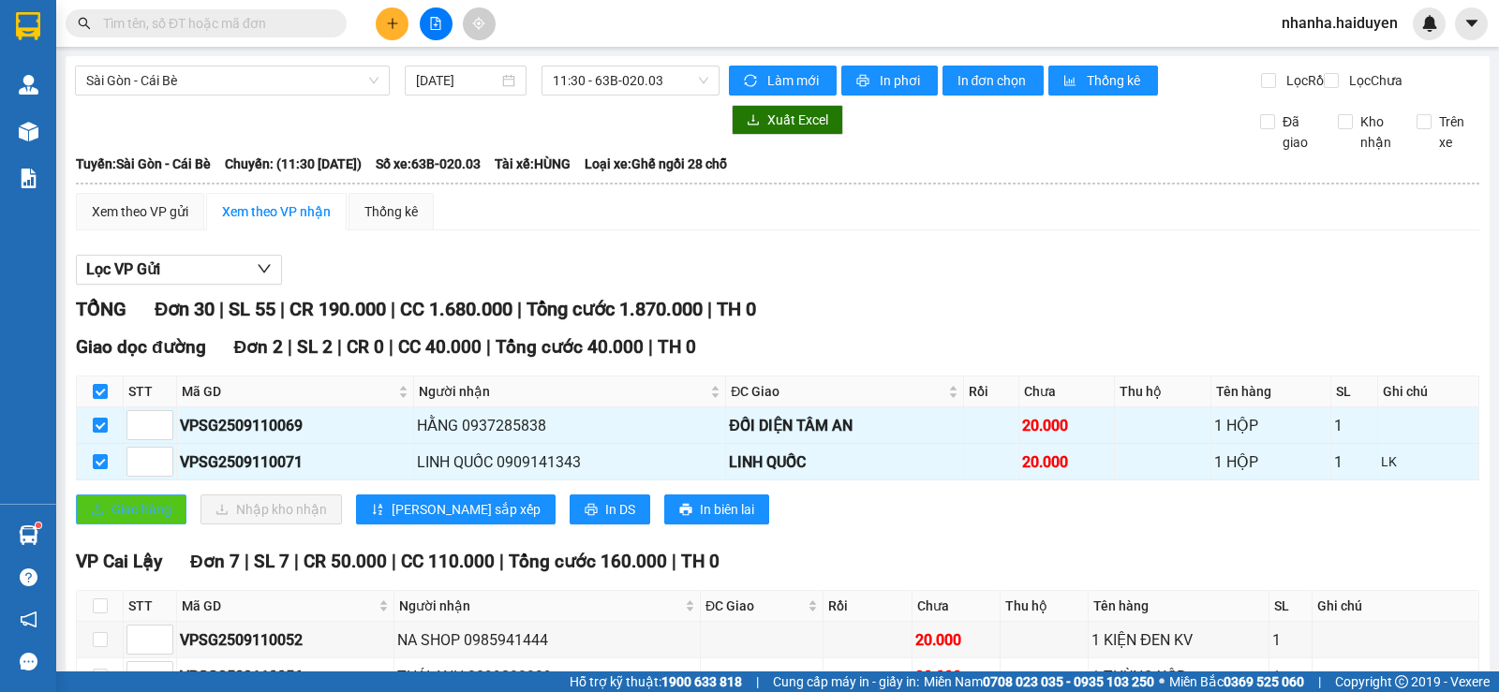
click at [120, 520] on span "Giao hàng" at bounding box center [141, 509] width 60 height 21
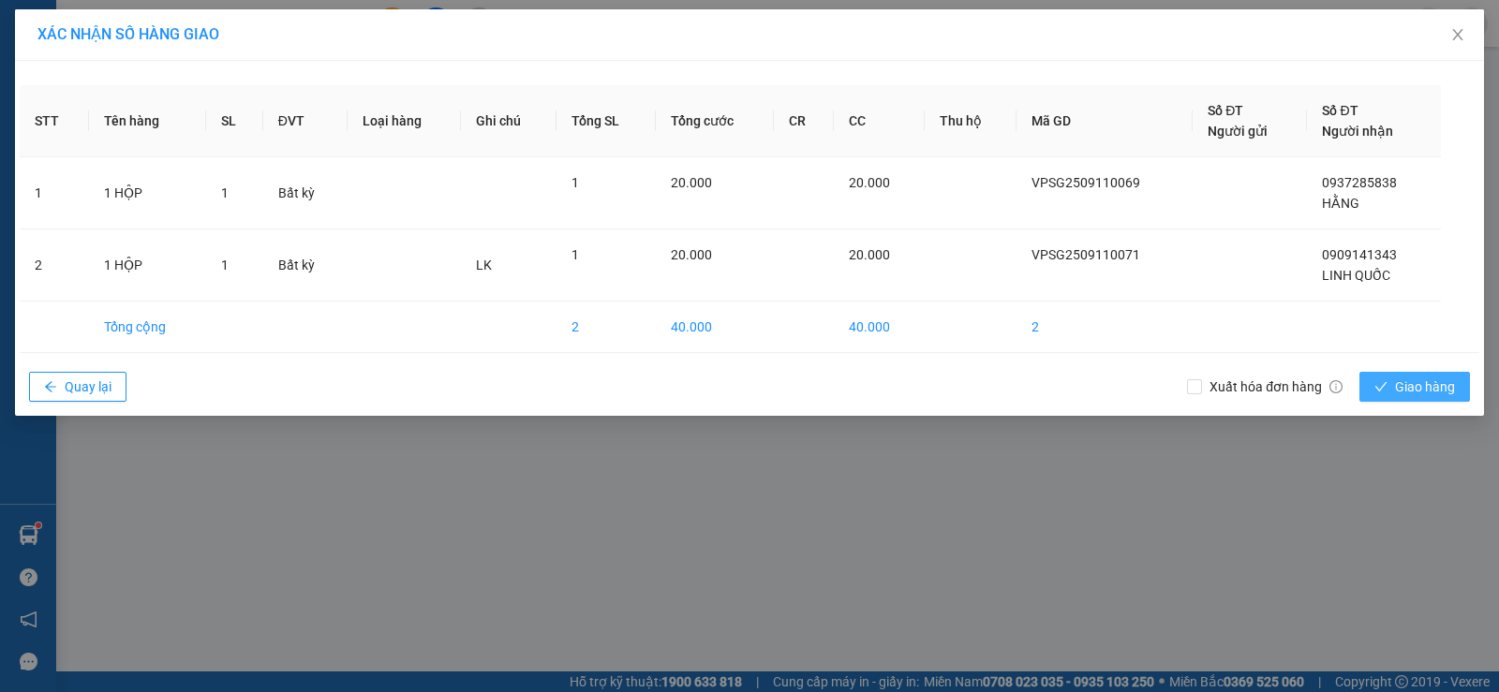
click at [1387, 390] on icon "check" at bounding box center [1380, 386] width 13 height 13
